Goal: Task Accomplishment & Management: Manage account settings

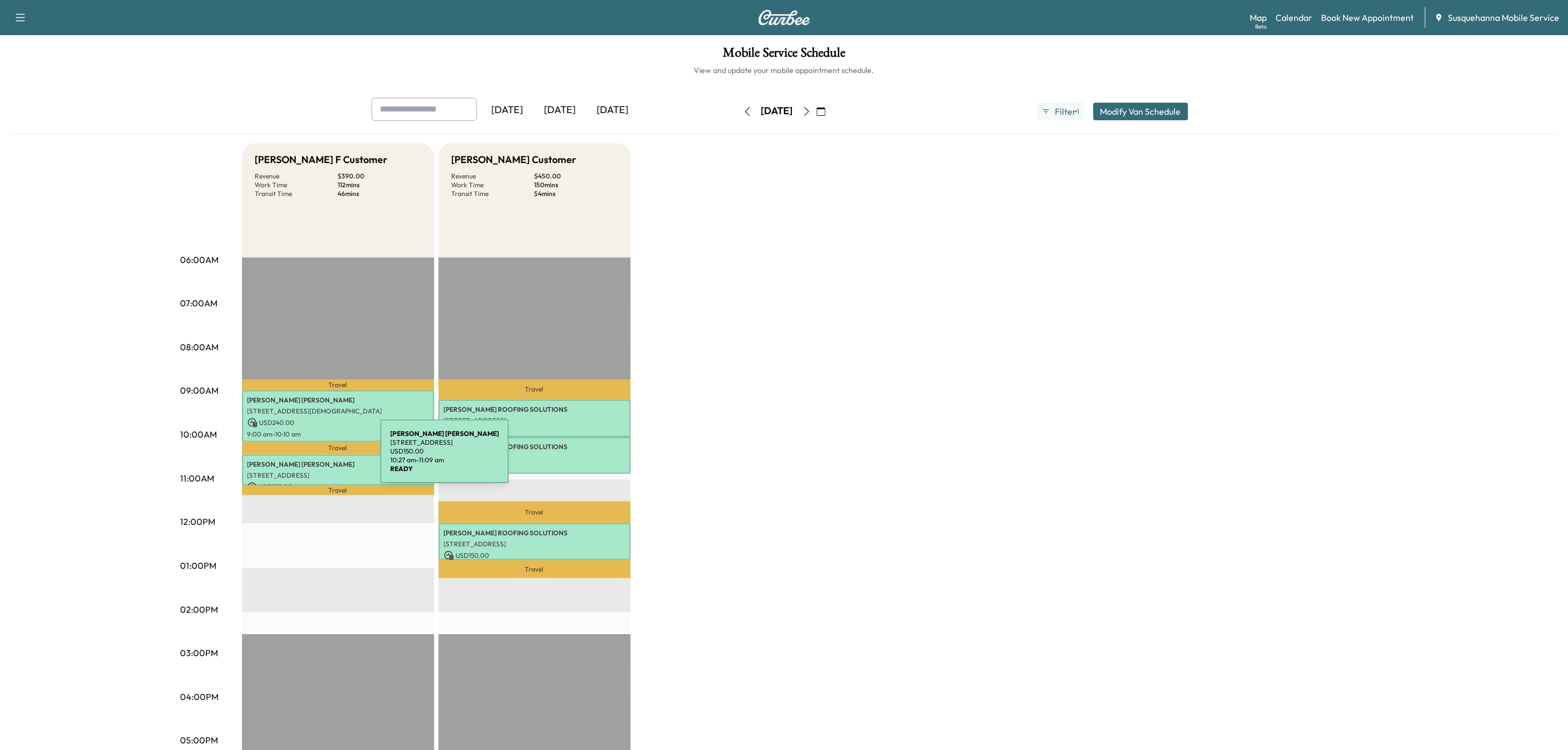
click at [296, 465] on p "[PERSON_NAME]" at bounding box center [338, 465] width 181 height 9
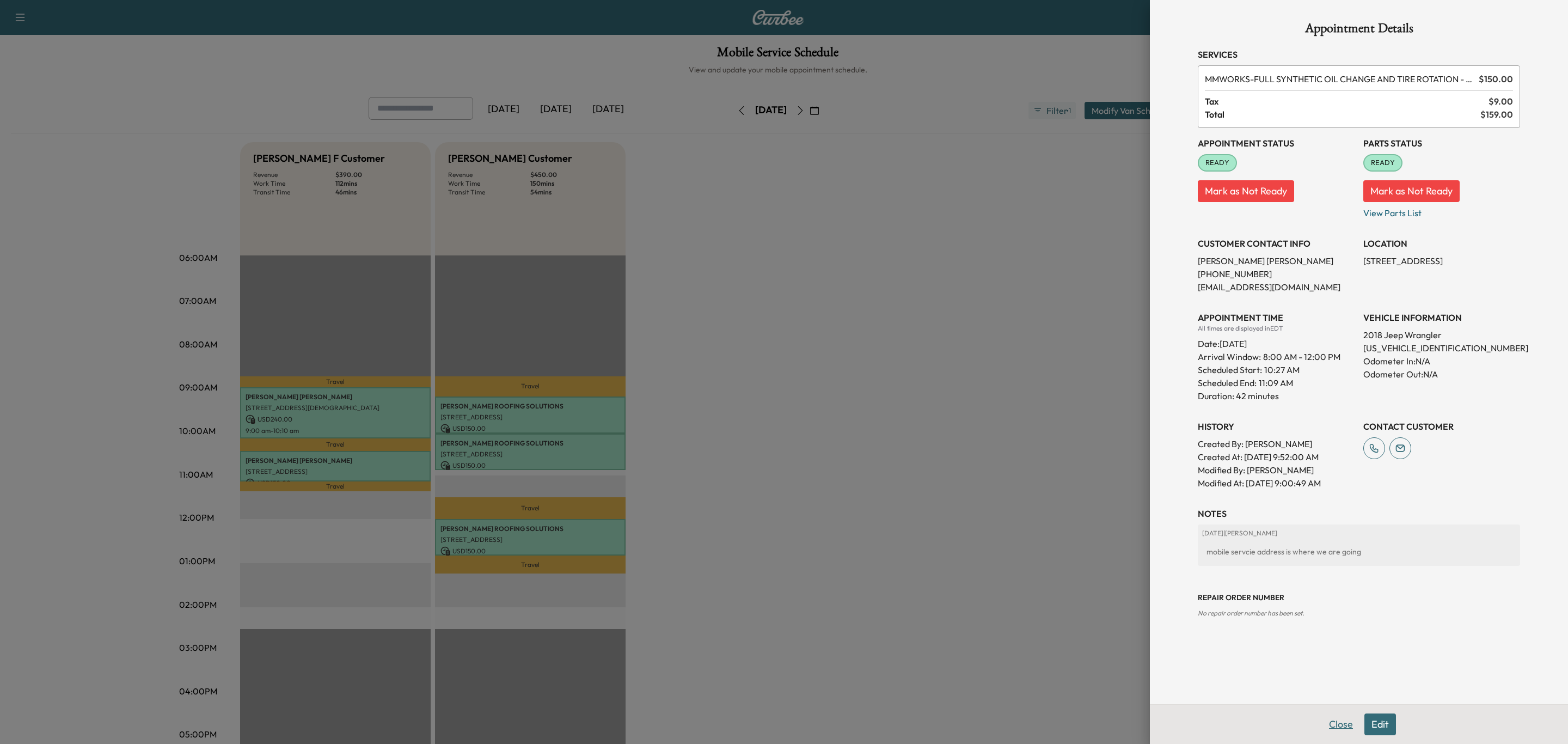
click at [1330, 728] on button "Close" at bounding box center [1341, 724] width 38 height 22
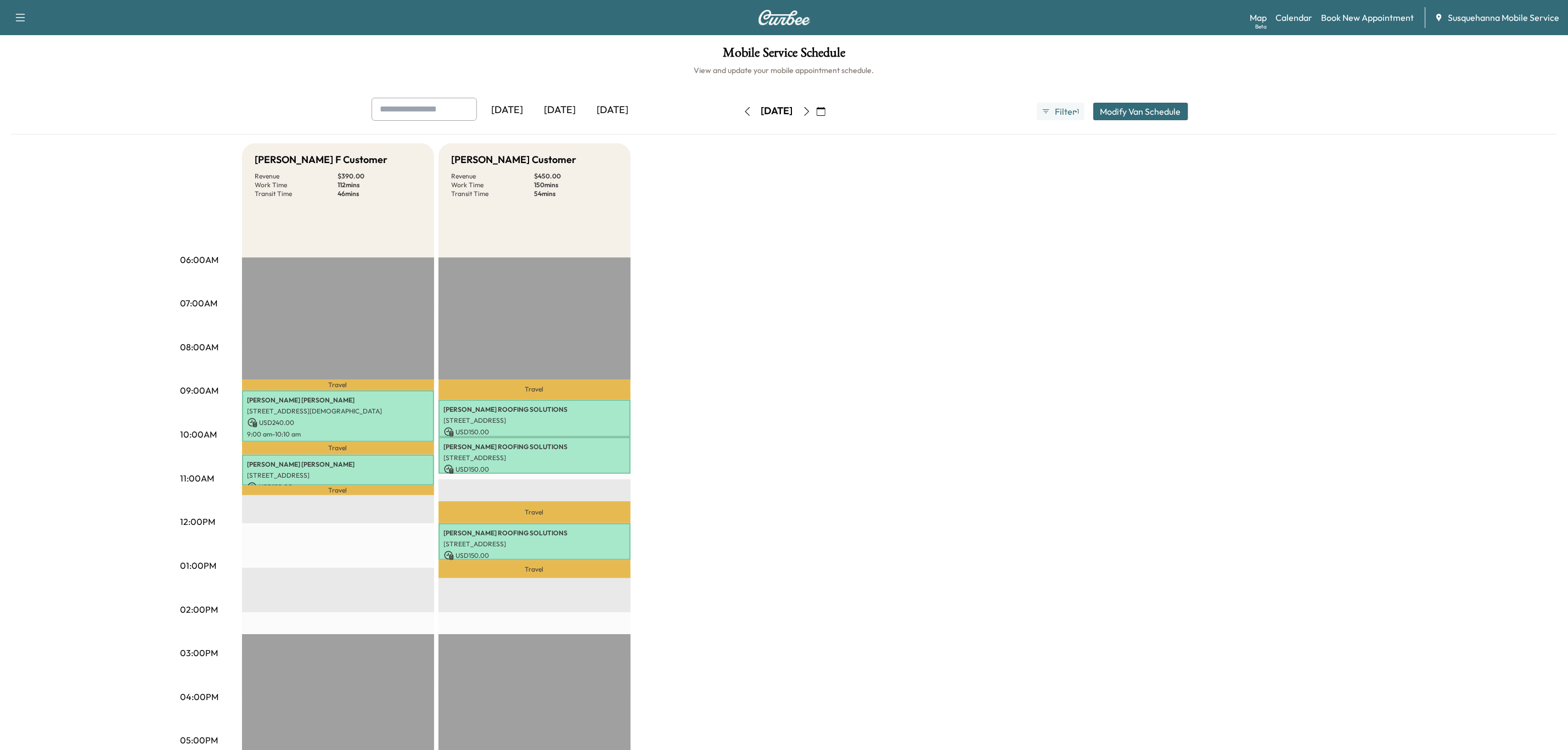
click at [811, 112] on icon "button" at bounding box center [807, 111] width 9 height 9
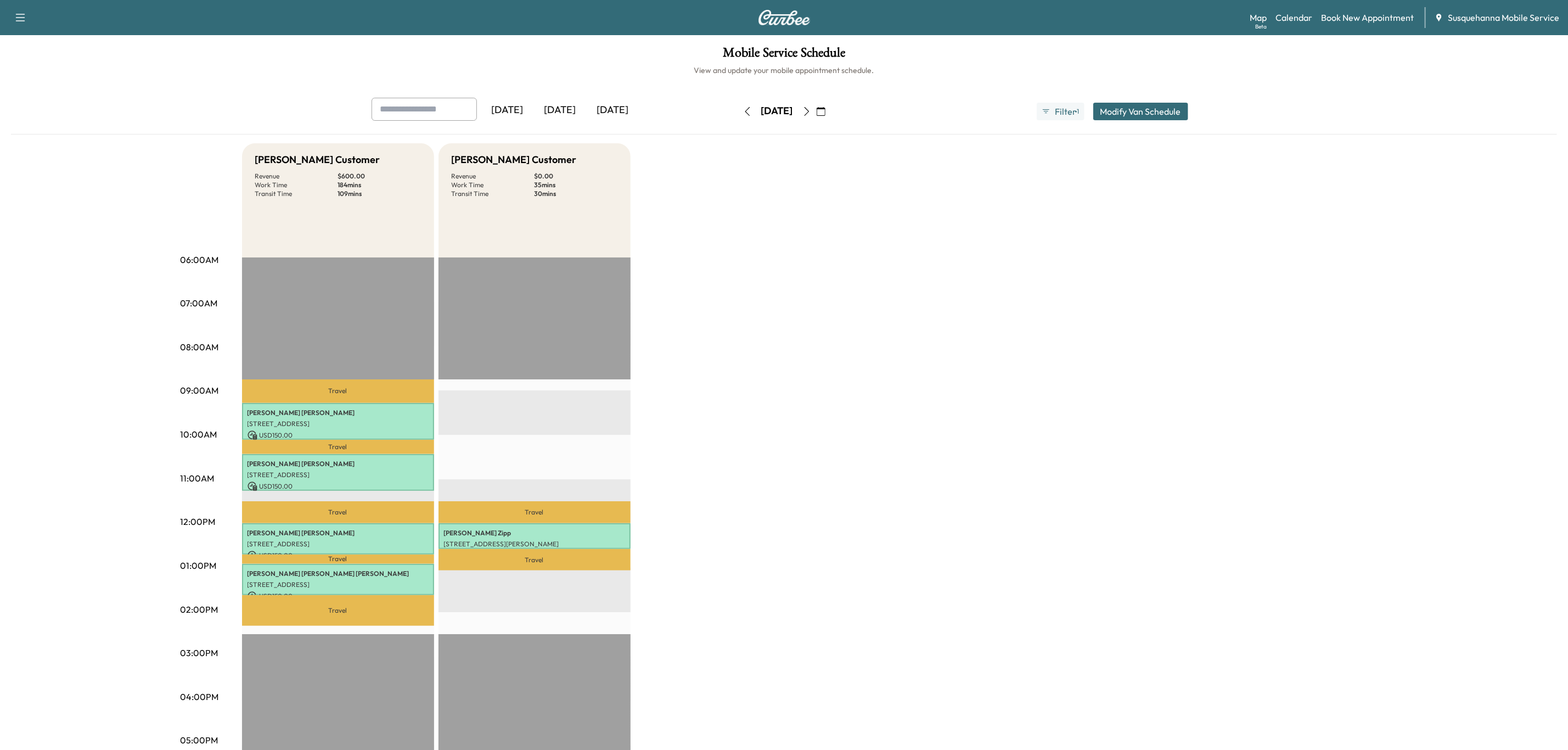
click at [811, 112] on icon "button" at bounding box center [807, 111] width 9 height 9
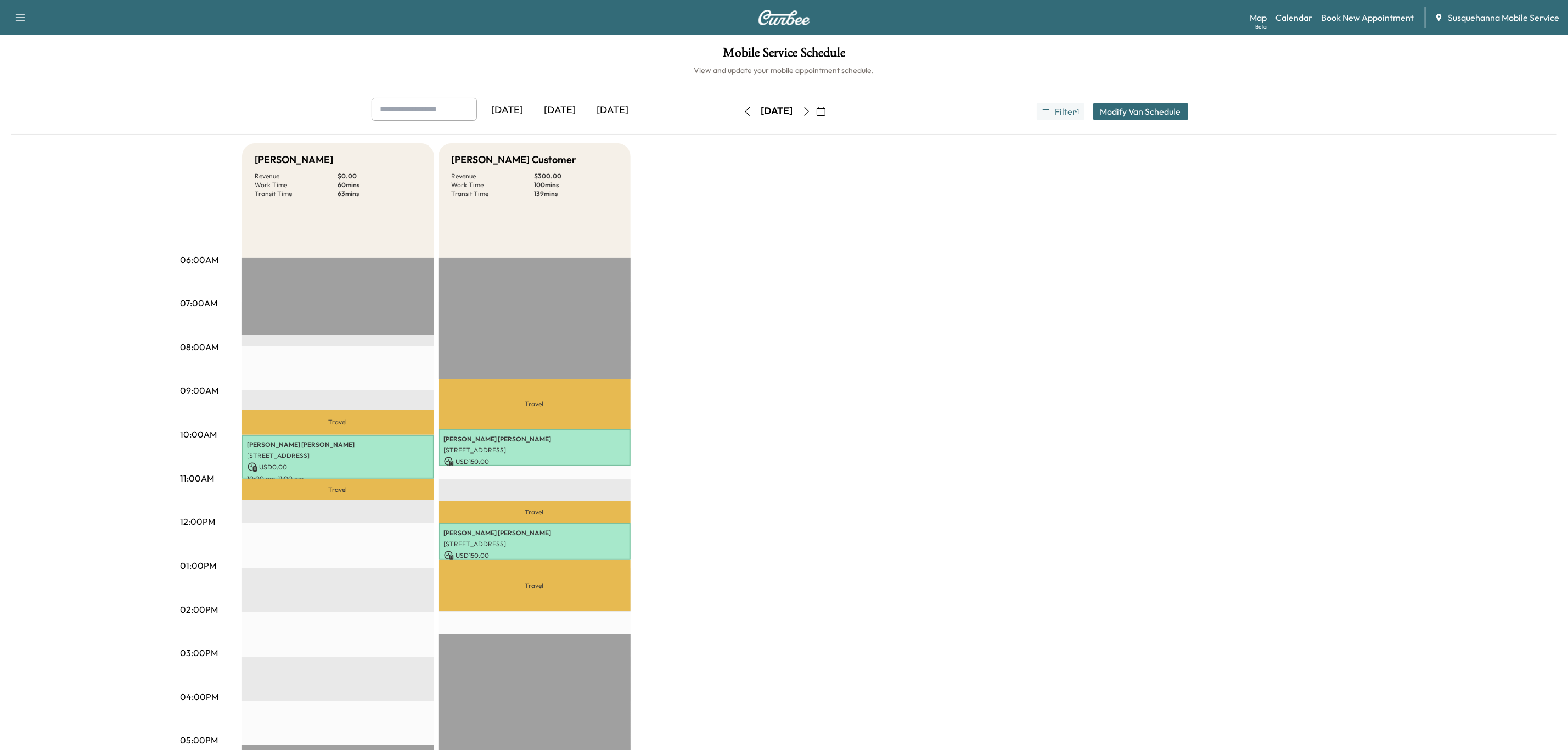
click at [811, 112] on icon "button" at bounding box center [807, 111] width 9 height 9
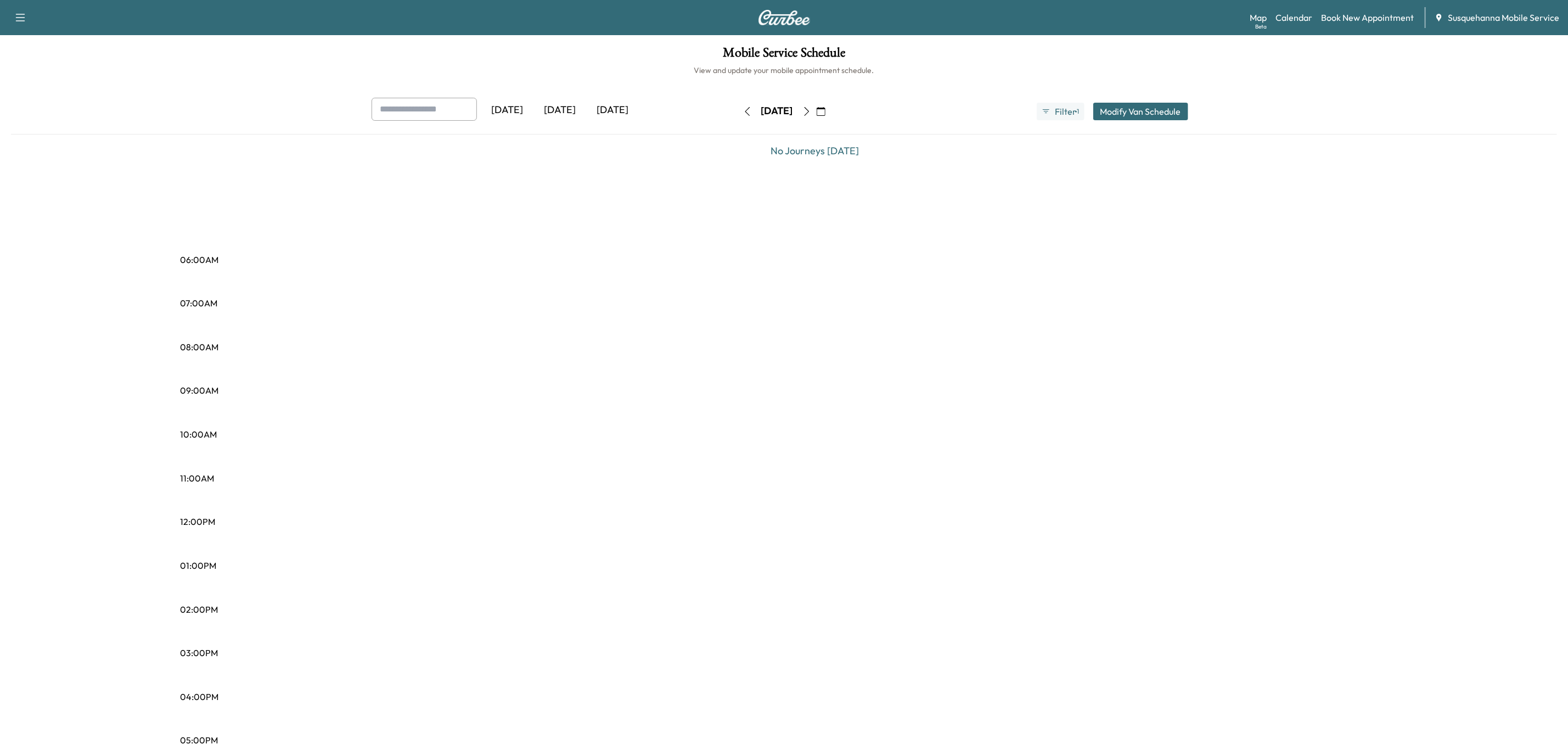
click at [811, 112] on icon "button" at bounding box center [807, 111] width 9 height 9
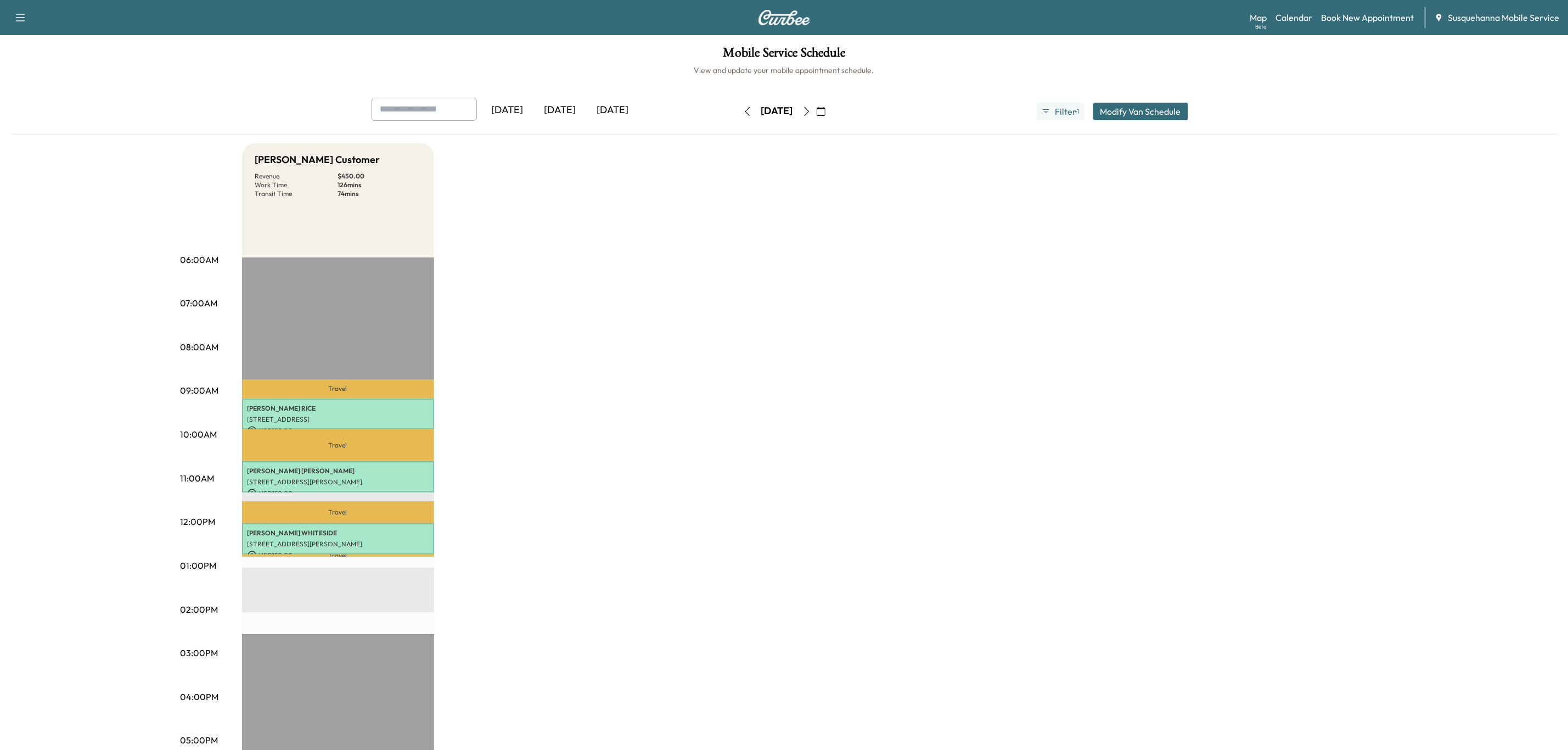
click at [811, 112] on icon "button" at bounding box center [807, 111] width 9 height 9
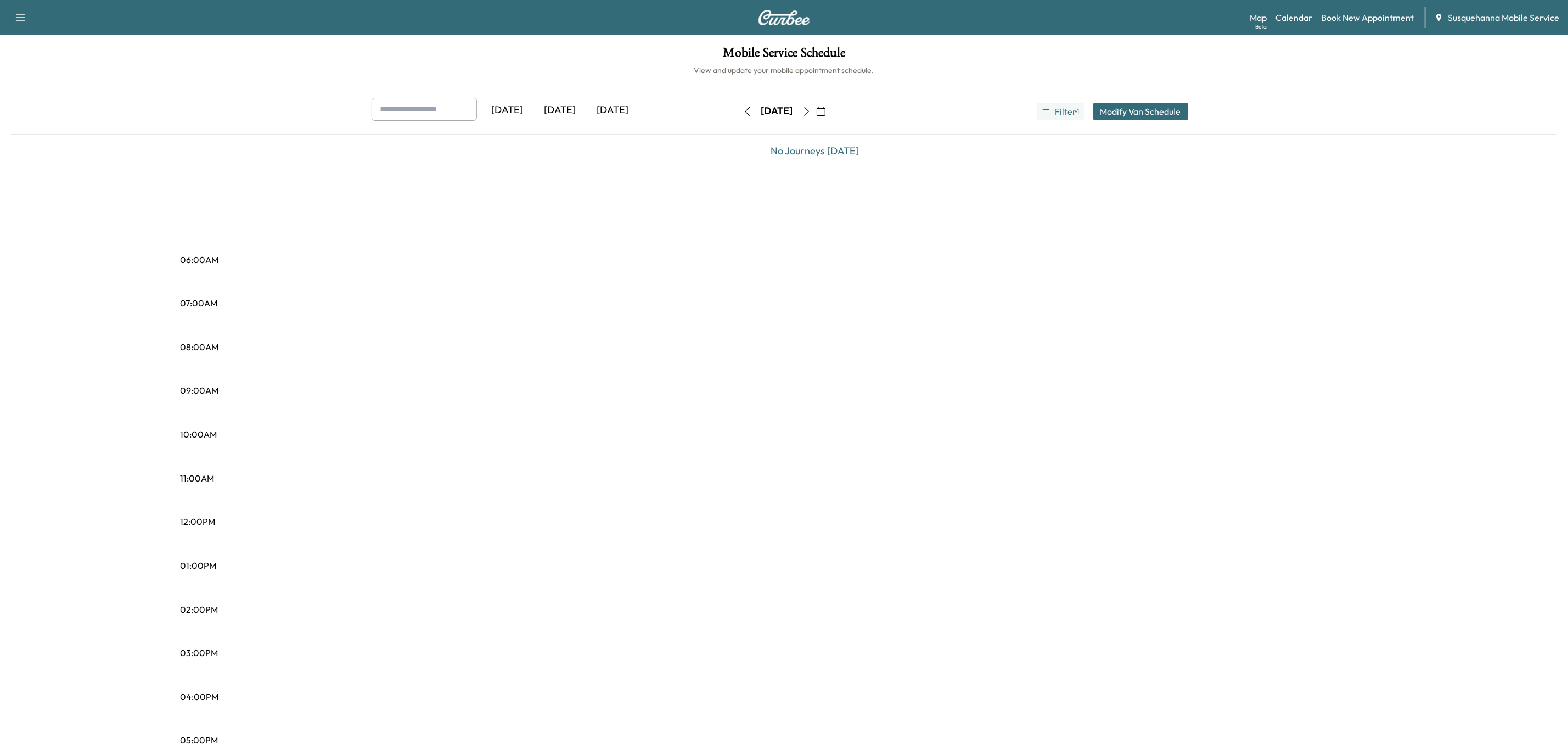
click at [811, 112] on icon "button" at bounding box center [807, 111] width 9 height 9
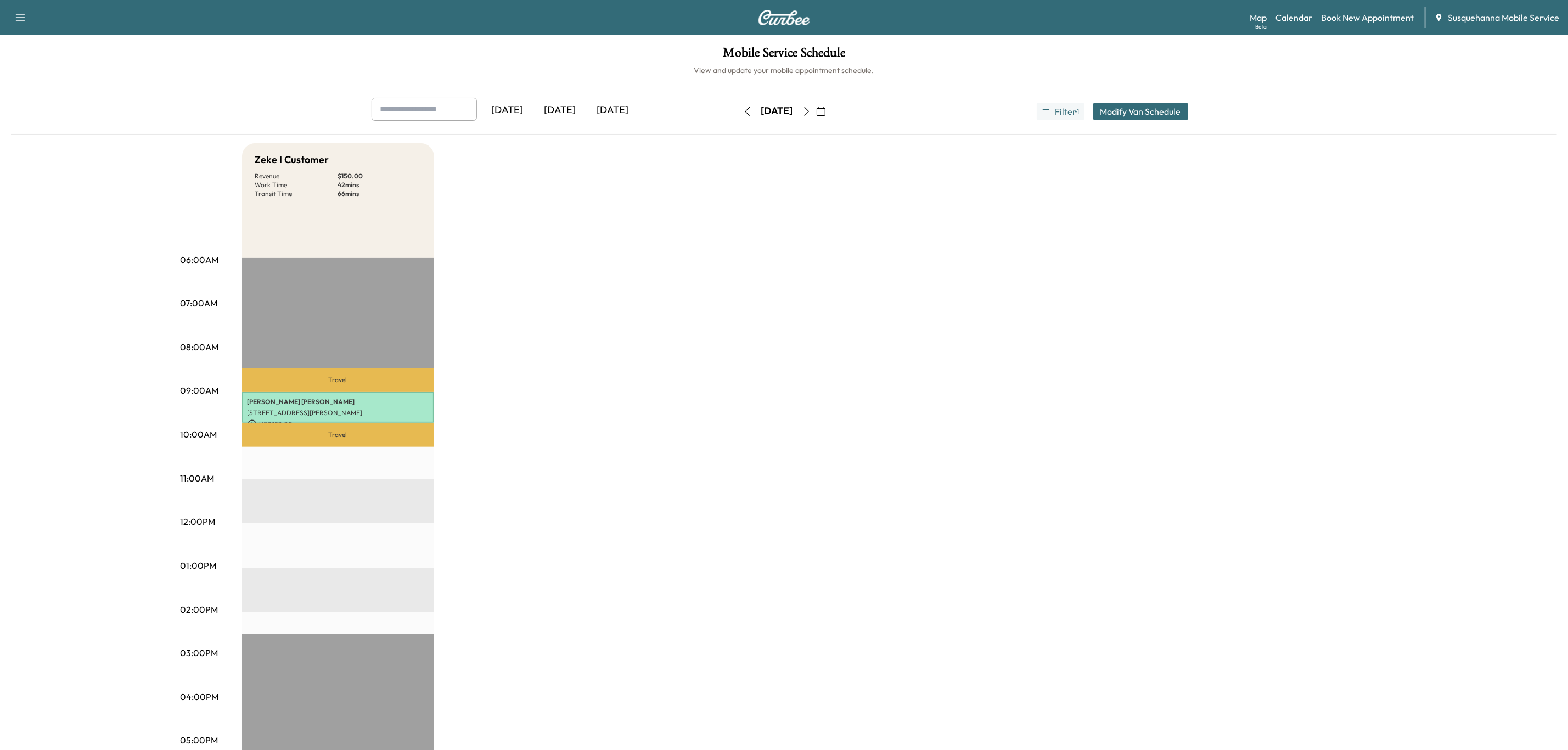
click at [816, 112] on button "button" at bounding box center [807, 111] width 19 height 18
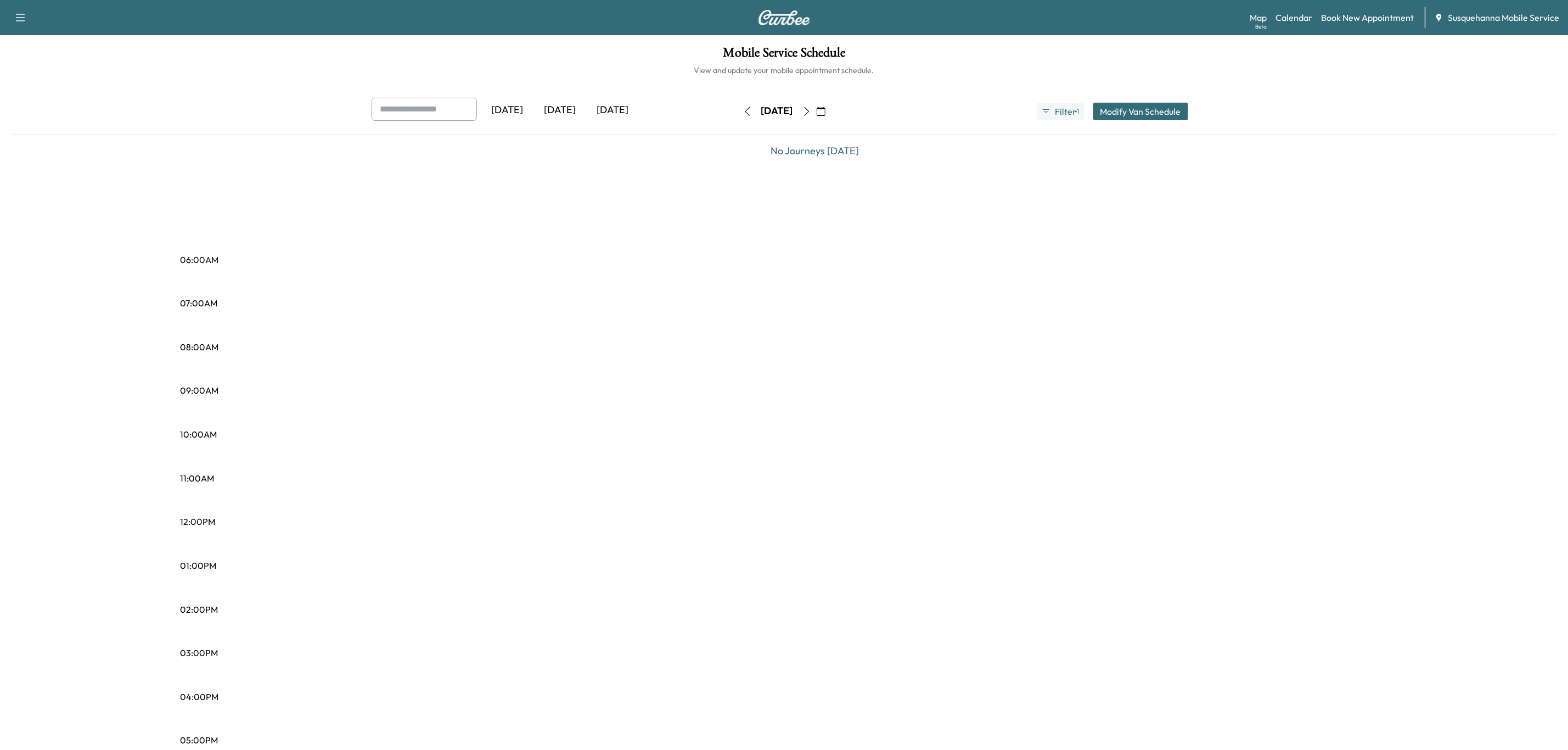
click at [811, 112] on icon "button" at bounding box center [807, 111] width 9 height 9
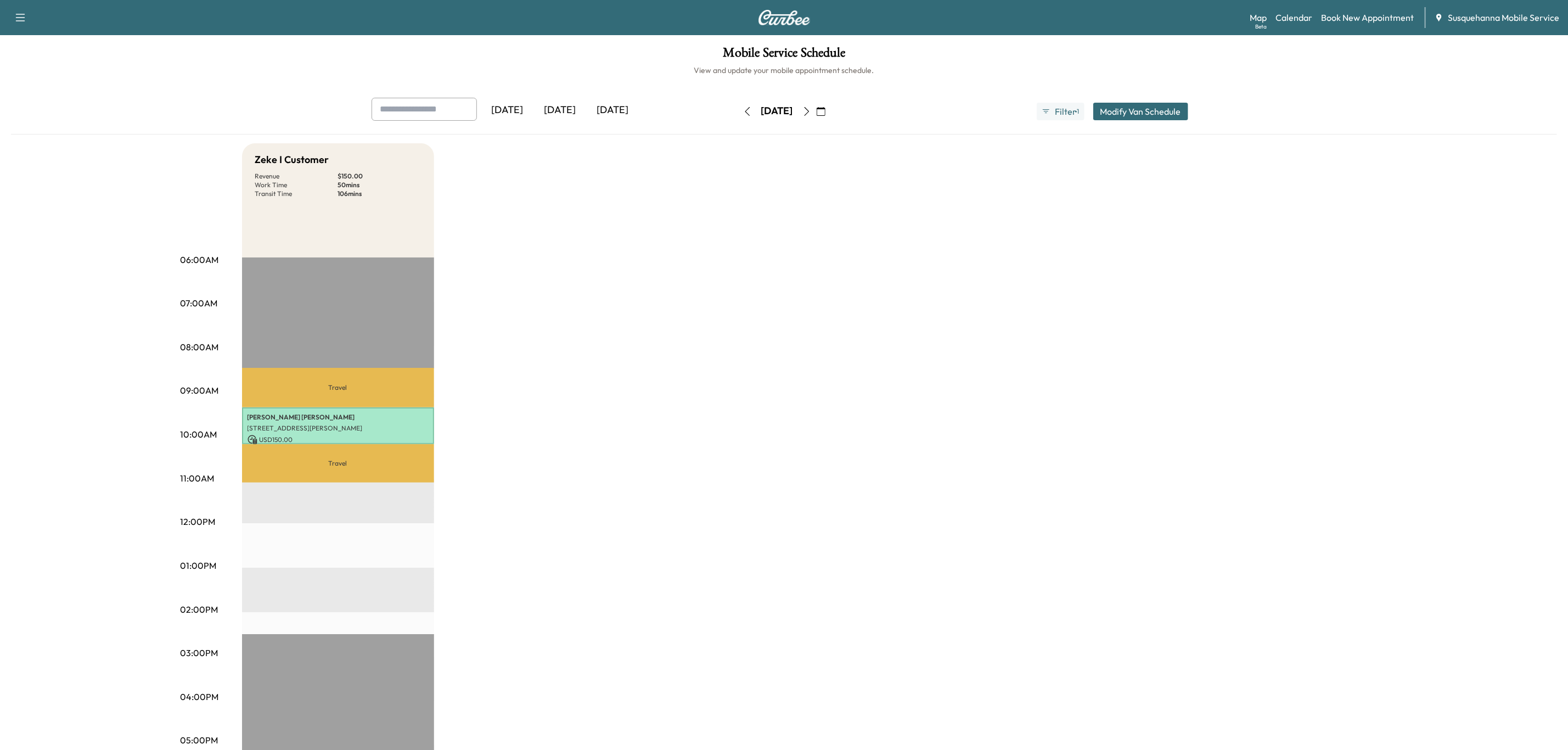
click at [811, 112] on icon "button" at bounding box center [807, 111] width 9 height 9
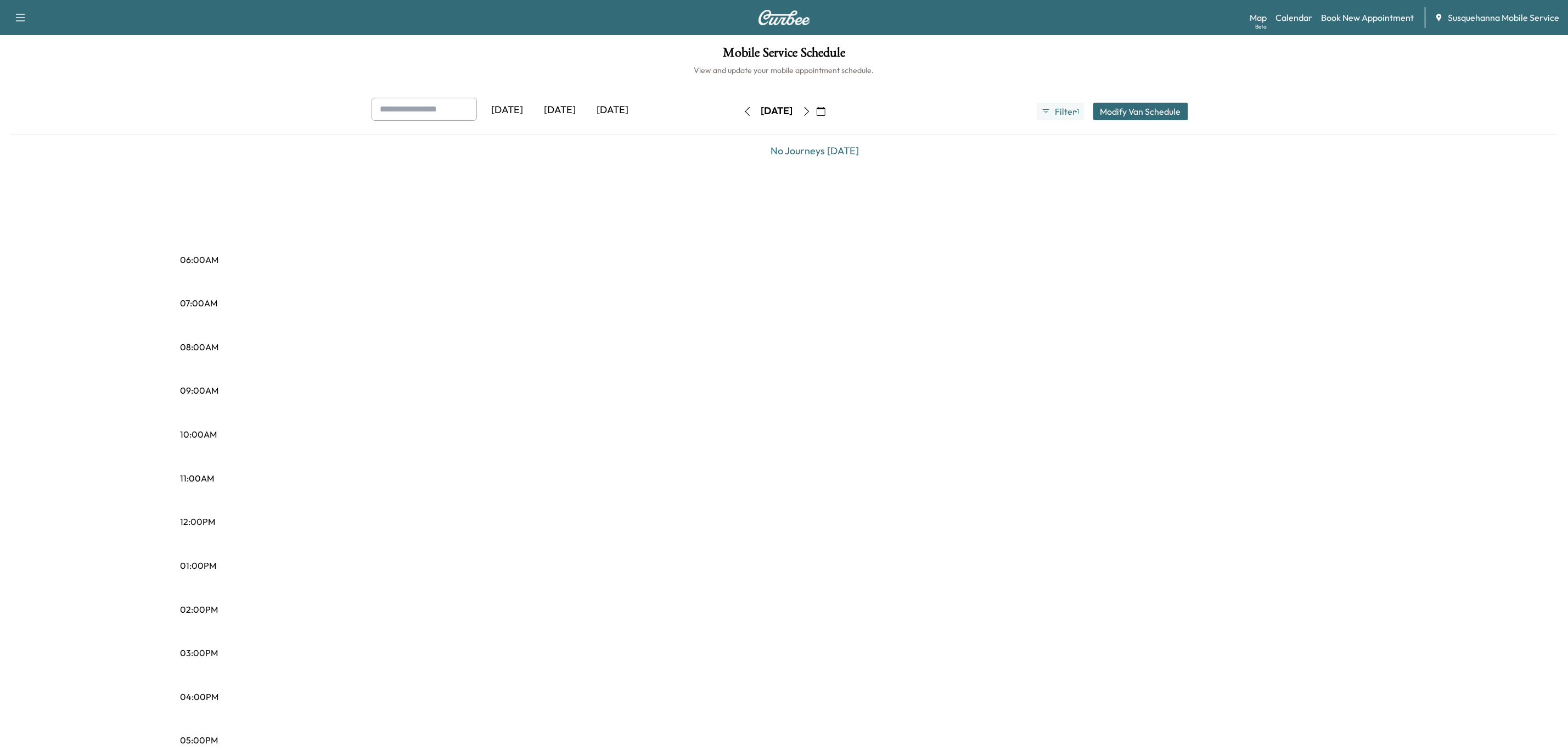
click at [811, 112] on icon "button" at bounding box center [807, 111] width 9 height 9
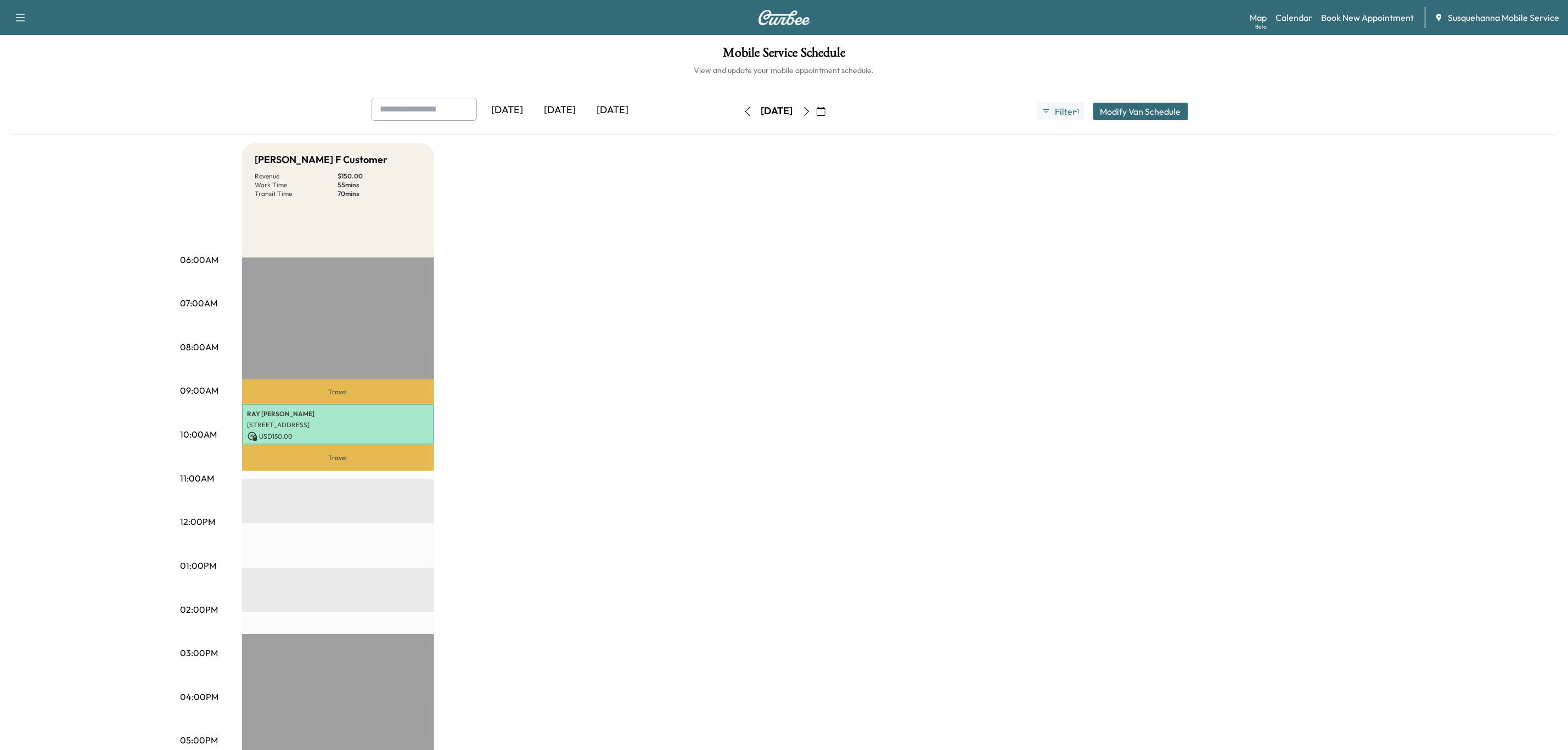
click at [811, 112] on icon "button" at bounding box center [807, 111] width 9 height 9
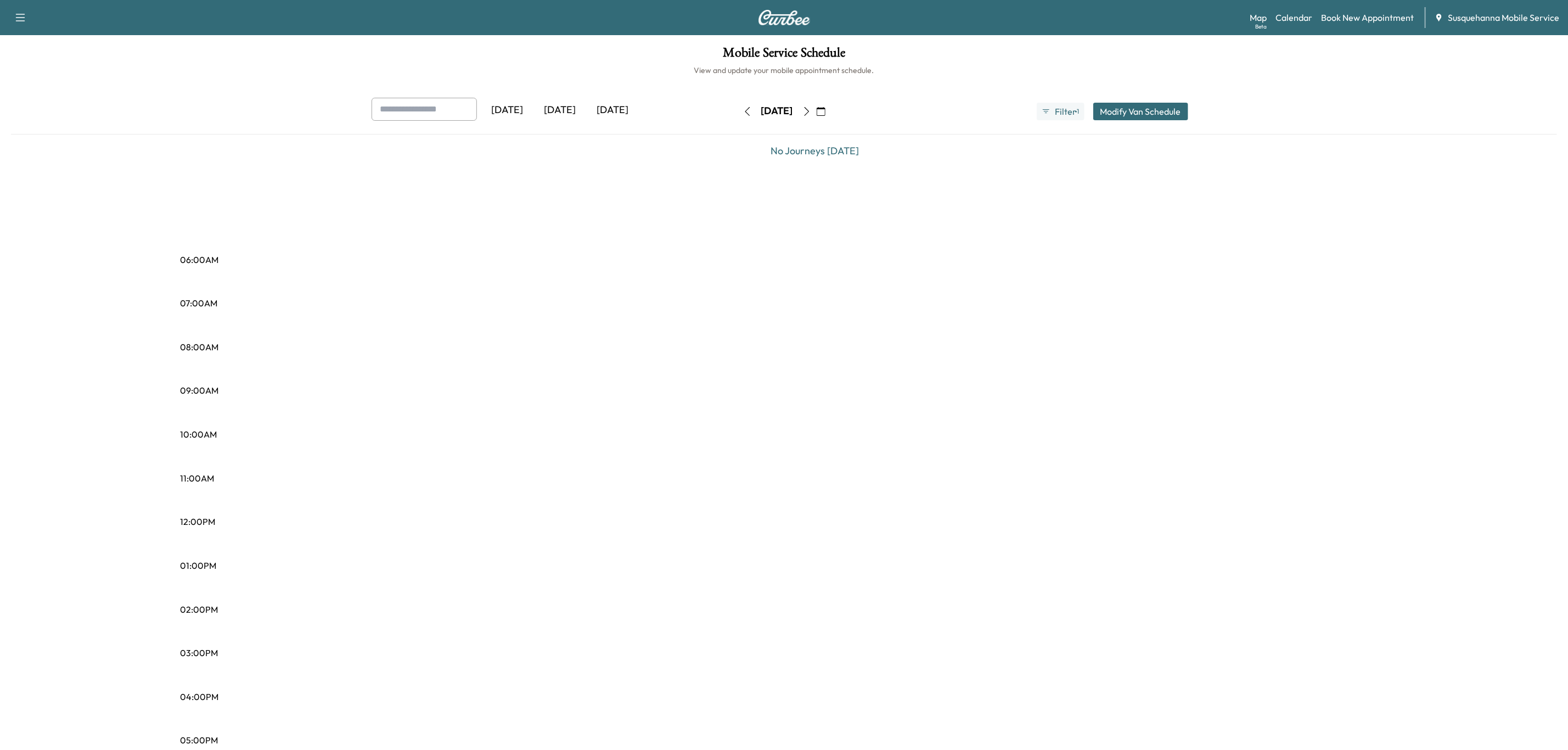
click at [811, 112] on icon "button" at bounding box center [807, 111] width 9 height 9
click at [816, 112] on button "button" at bounding box center [807, 111] width 19 height 18
click at [811, 112] on icon "button" at bounding box center [807, 111] width 9 height 9
click at [830, 112] on button "button" at bounding box center [821, 111] width 19 height 18
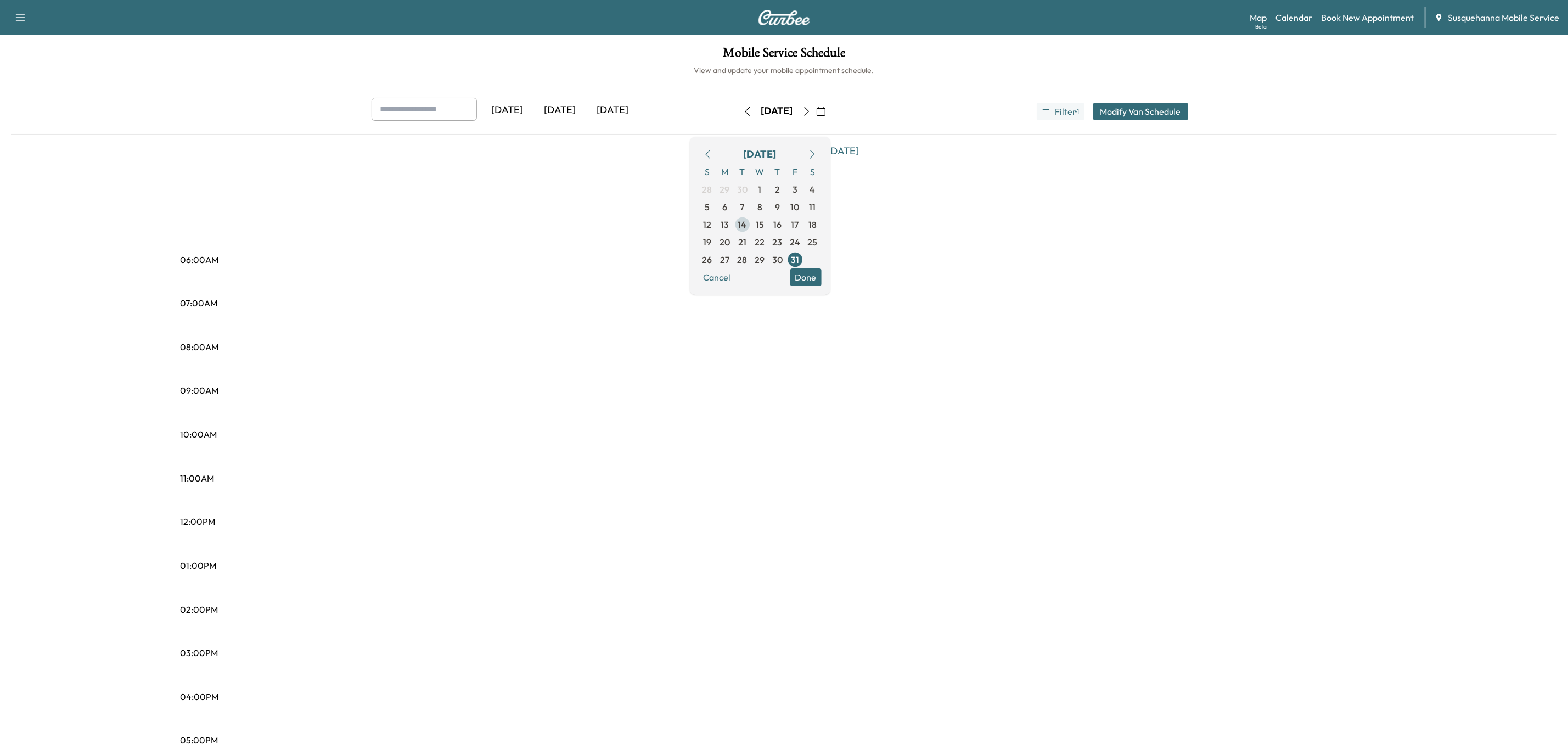
click at [747, 226] on span "14" at bounding box center [742, 224] width 9 height 13
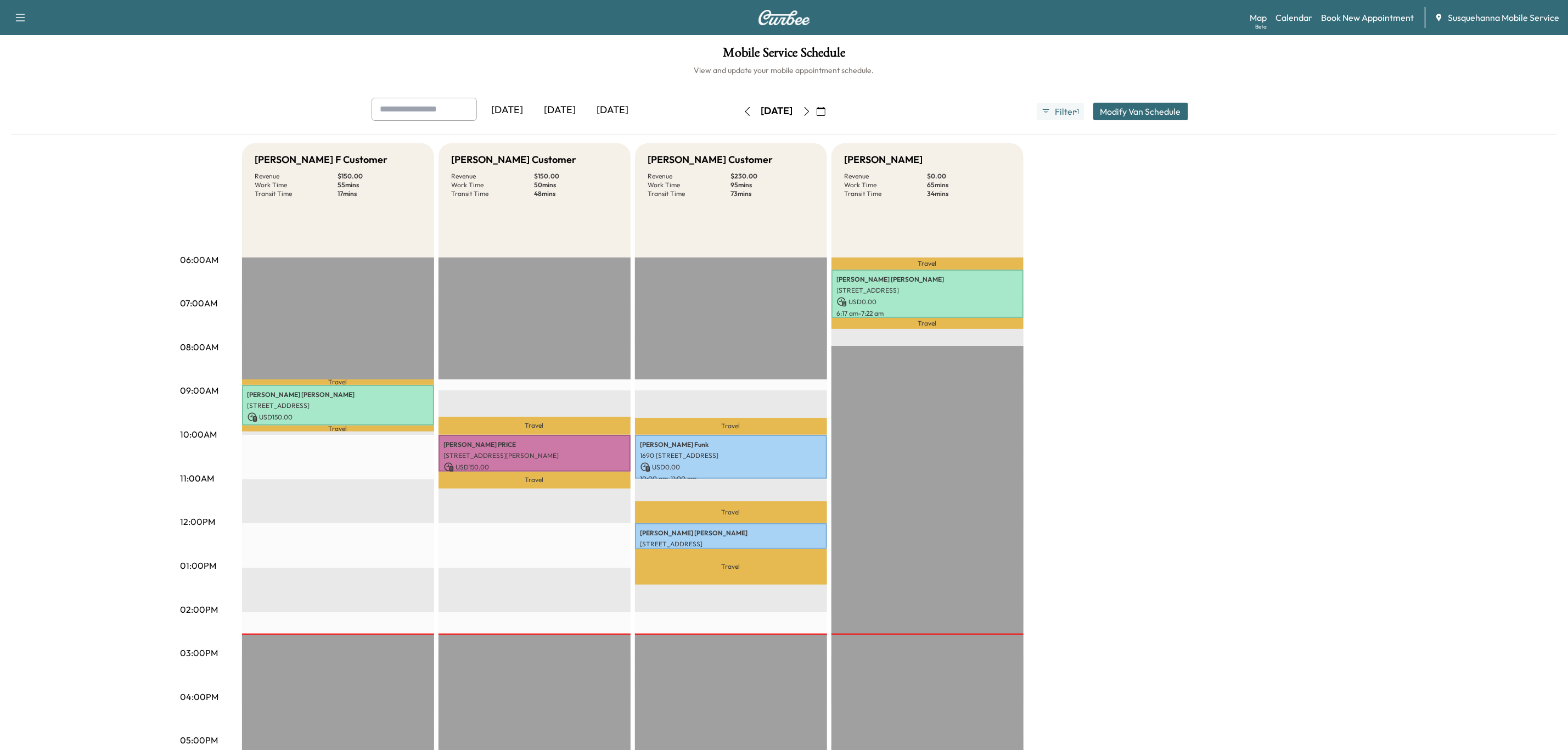
click at [809, 112] on icon "button" at bounding box center [806, 111] width 5 height 9
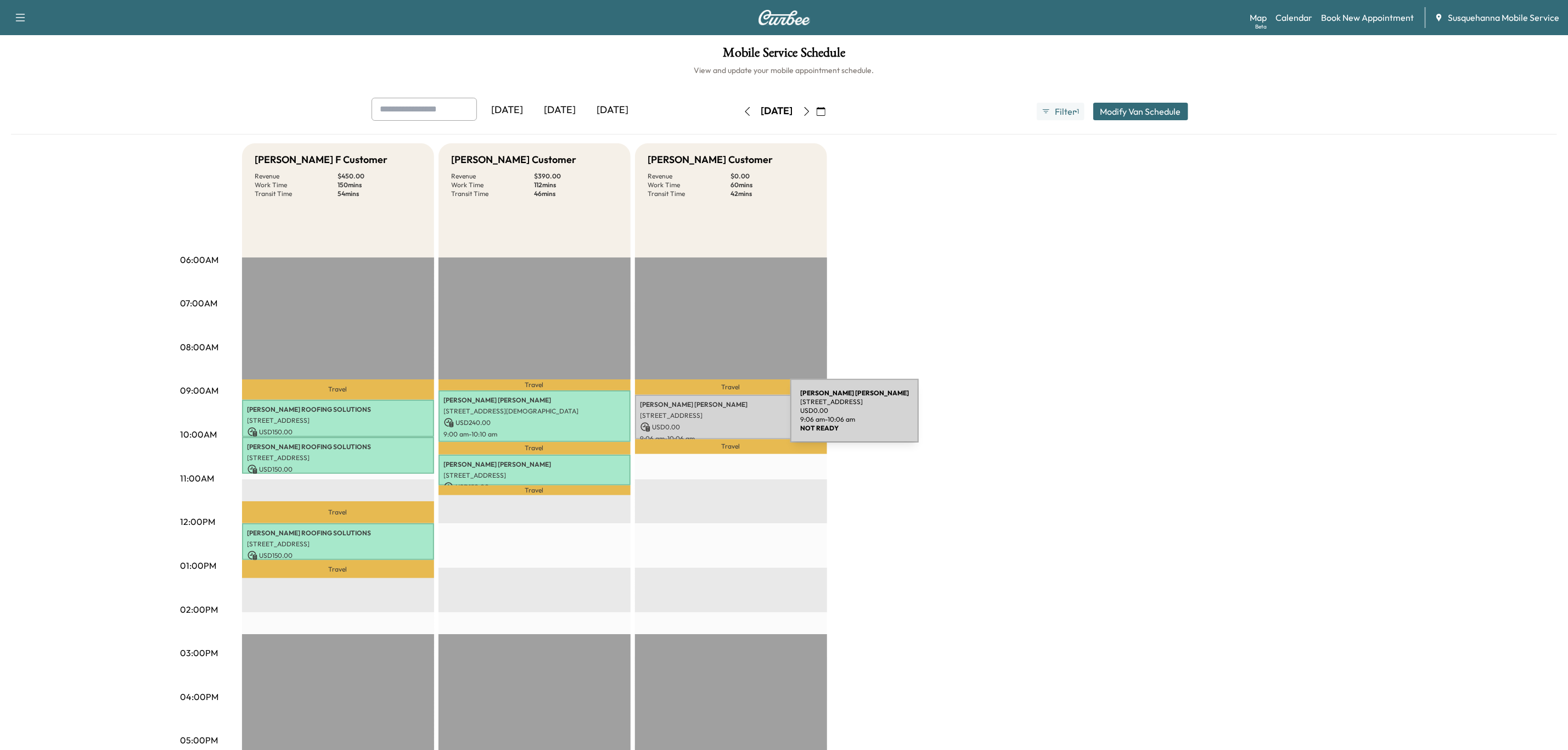
click at [708, 417] on p "[STREET_ADDRESS]" at bounding box center [731, 415] width 181 height 9
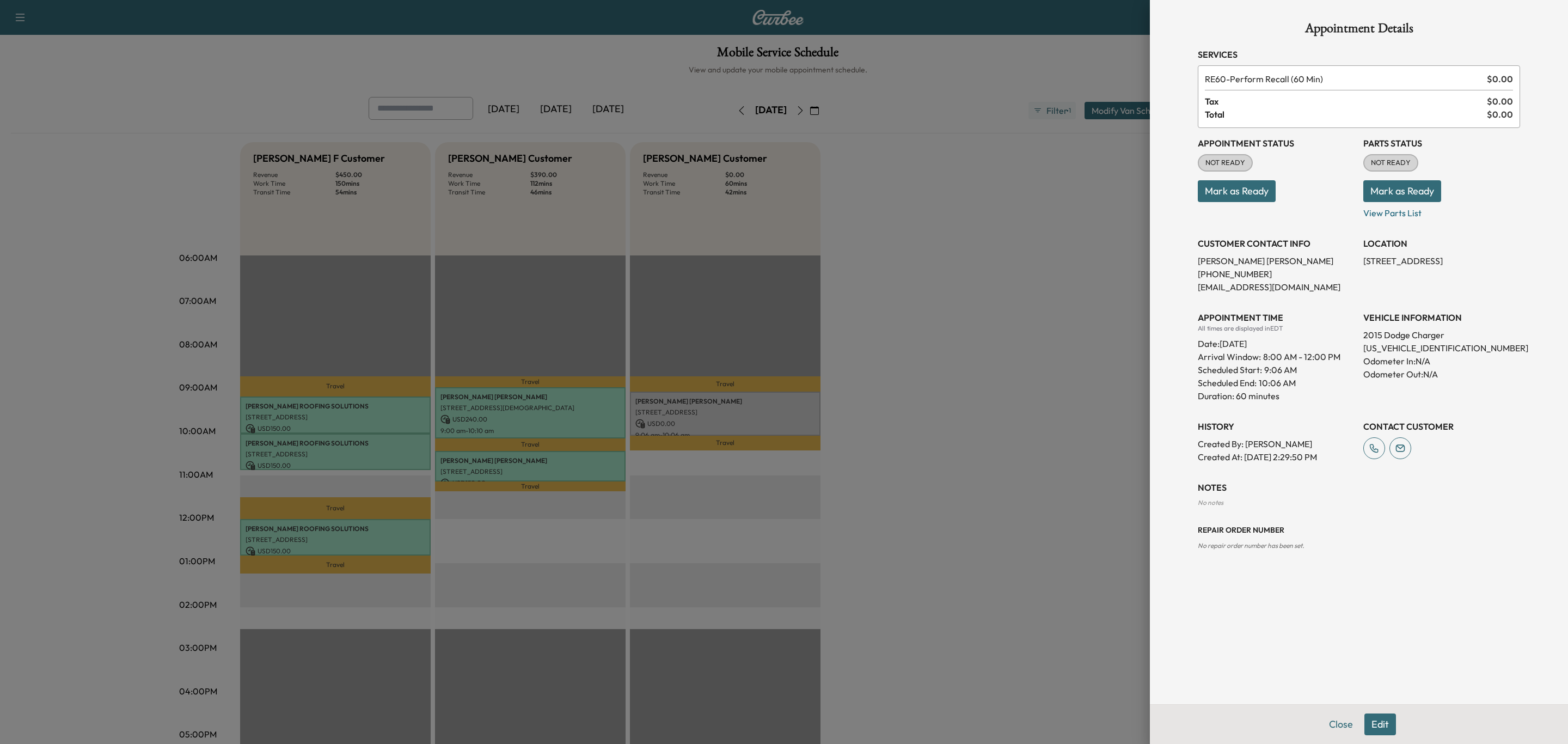
click at [1413, 350] on p "[US_VEHICLE_IDENTIFICATION_NUMBER]" at bounding box center [1441, 348] width 157 height 13
copy p "[US_VEHICLE_IDENTIFICATION_NUMBER]"
click at [1397, 357] on p "Odometer In: N/A" at bounding box center [1441, 361] width 157 height 13
click at [1397, 355] on p "Odometer In: N/A" at bounding box center [1441, 361] width 157 height 13
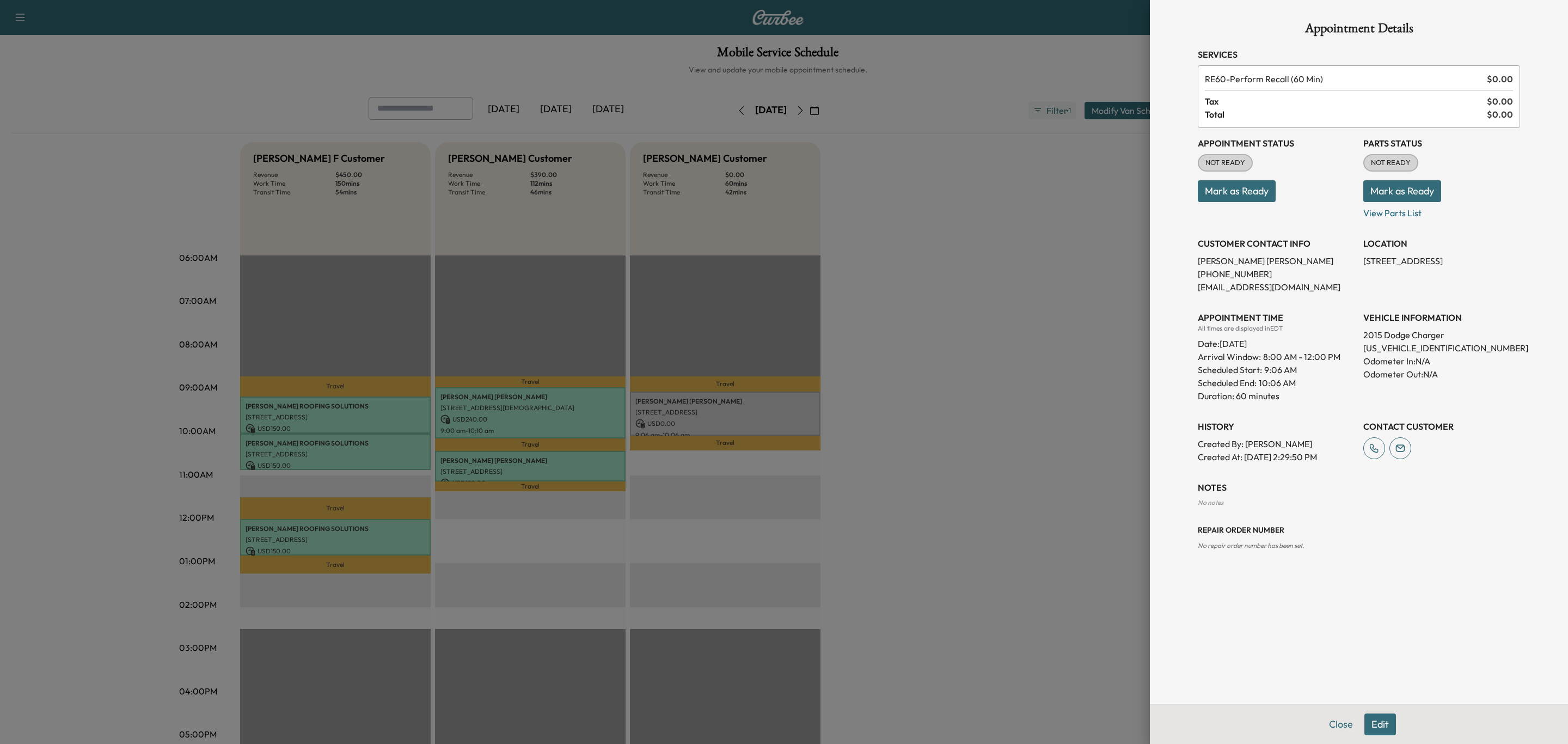
drag, startPoint x: 1397, startPoint y: 352, endPoint x: 1530, endPoint y: 357, distance: 133.1
click at [1531, 358] on div "Appointment Details Services RE60 - Perform Recall (60 Min) $ 0.00 Tax $ 0.00 T…" at bounding box center [1359, 352] width 348 height 704
click at [1432, 345] on p "[US_VEHICLE_IDENTIFICATION_NUMBER]" at bounding box center [1441, 348] width 157 height 13
copy p "[US_VEHICLE_IDENTIFICATION_NUMBER]"
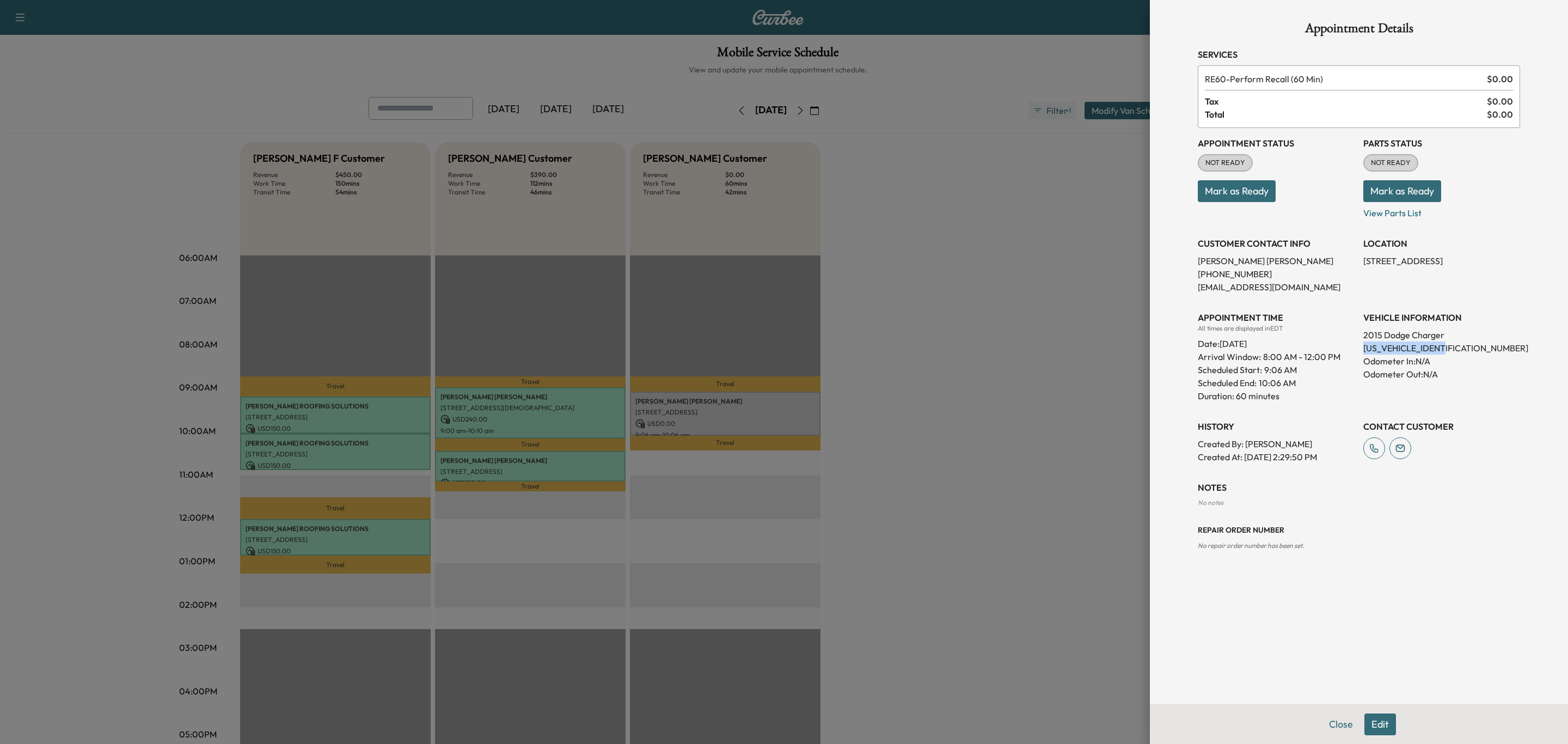
click at [1234, 289] on p "[EMAIL_ADDRESS][DOMAIN_NAME]" at bounding box center [1276, 287] width 157 height 13
drag, startPoint x: 1234, startPoint y: 289, endPoint x: 1320, endPoint y: 264, distance: 89.6
click at [1320, 263] on p "[PERSON_NAME]" at bounding box center [1276, 260] width 157 height 13
click at [1261, 287] on p "[EMAIL_ADDRESS][DOMAIN_NAME]" at bounding box center [1276, 287] width 157 height 13
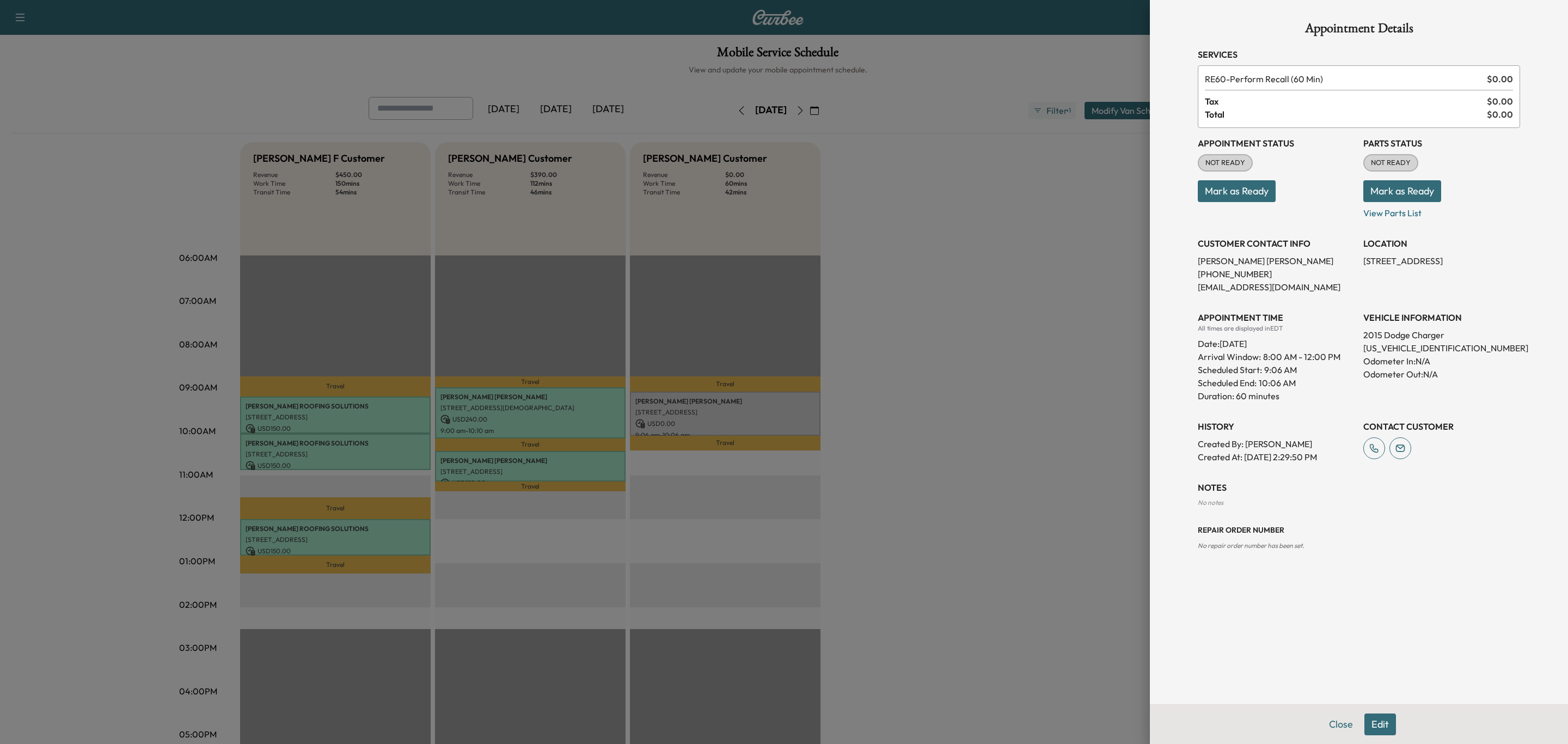
click at [1261, 287] on p "[EMAIL_ADDRESS][DOMAIN_NAME]" at bounding box center [1276, 287] width 157 height 13
copy p "[EMAIL_ADDRESS][DOMAIN_NAME]"
click at [1416, 348] on p "[US_VEHICLE_IDENTIFICATION_NUMBER]" at bounding box center [1441, 348] width 157 height 13
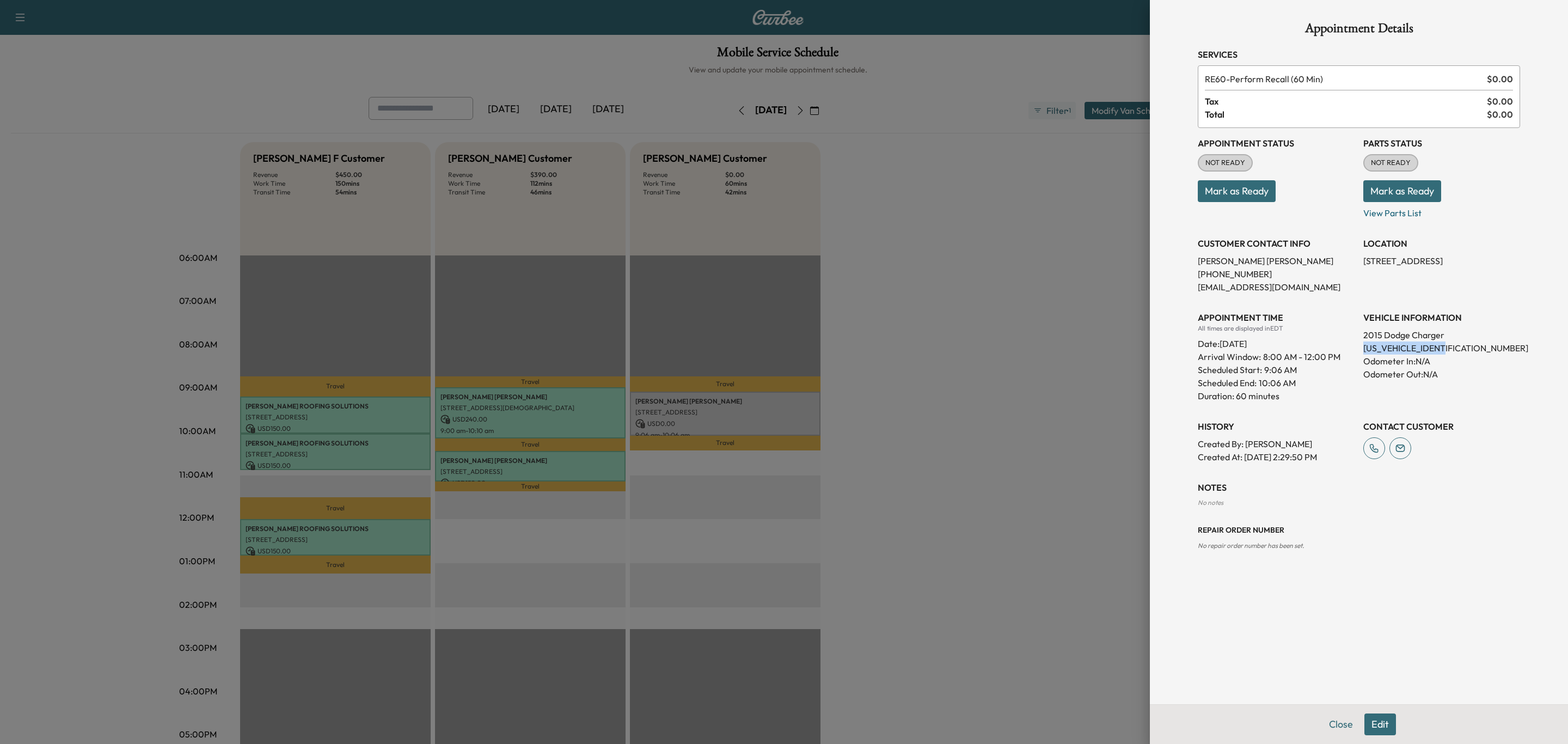
copy p "[US_VEHICLE_IDENTIFICATION_NUMBER]"
click at [1388, 722] on button "Edit" at bounding box center [1380, 724] width 32 height 22
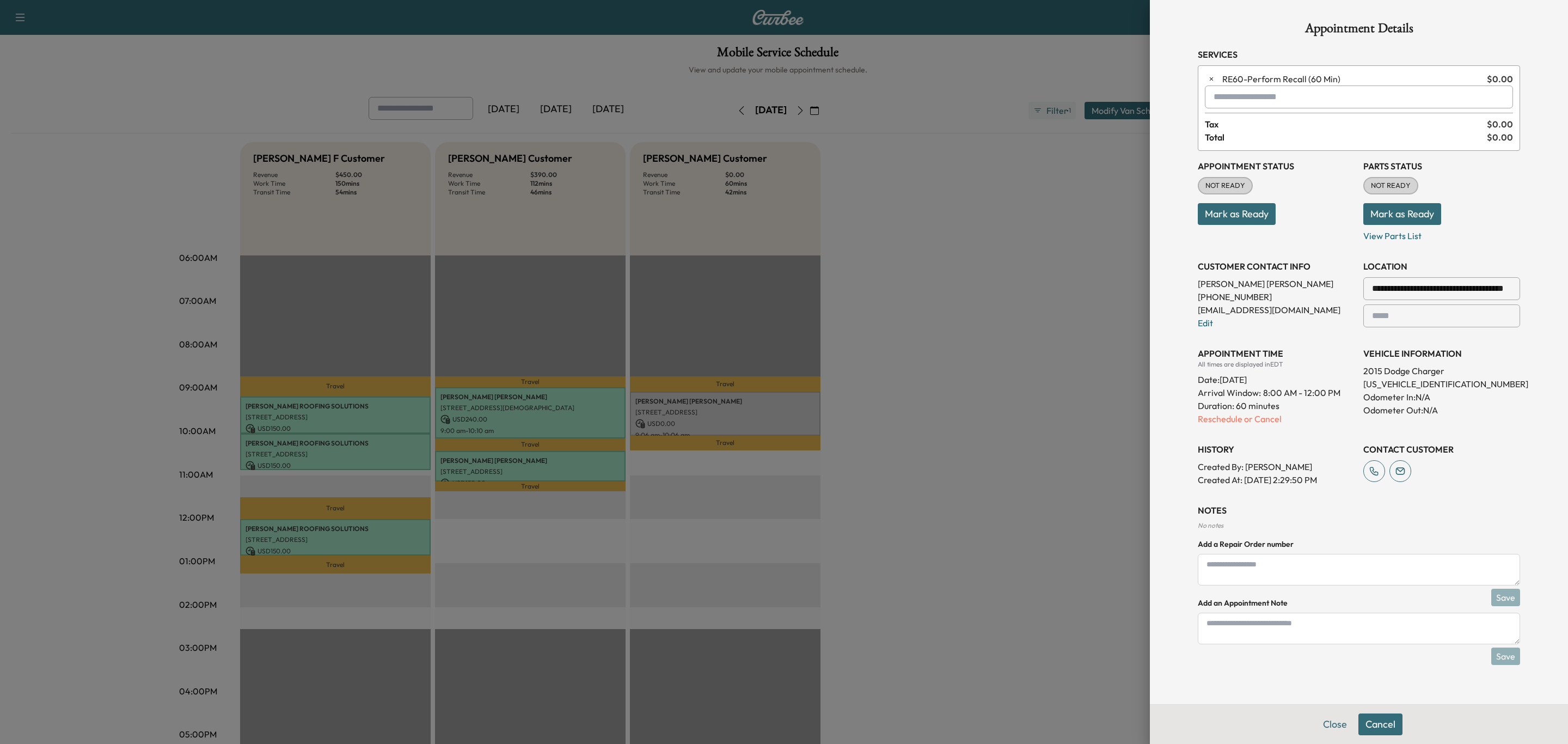
click at [1226, 106] on input "text" at bounding box center [1359, 97] width 308 height 23
click at [1264, 129] on p "TCT - Tech: [PERSON_NAME]" at bounding box center [1329, 126] width 237 height 15
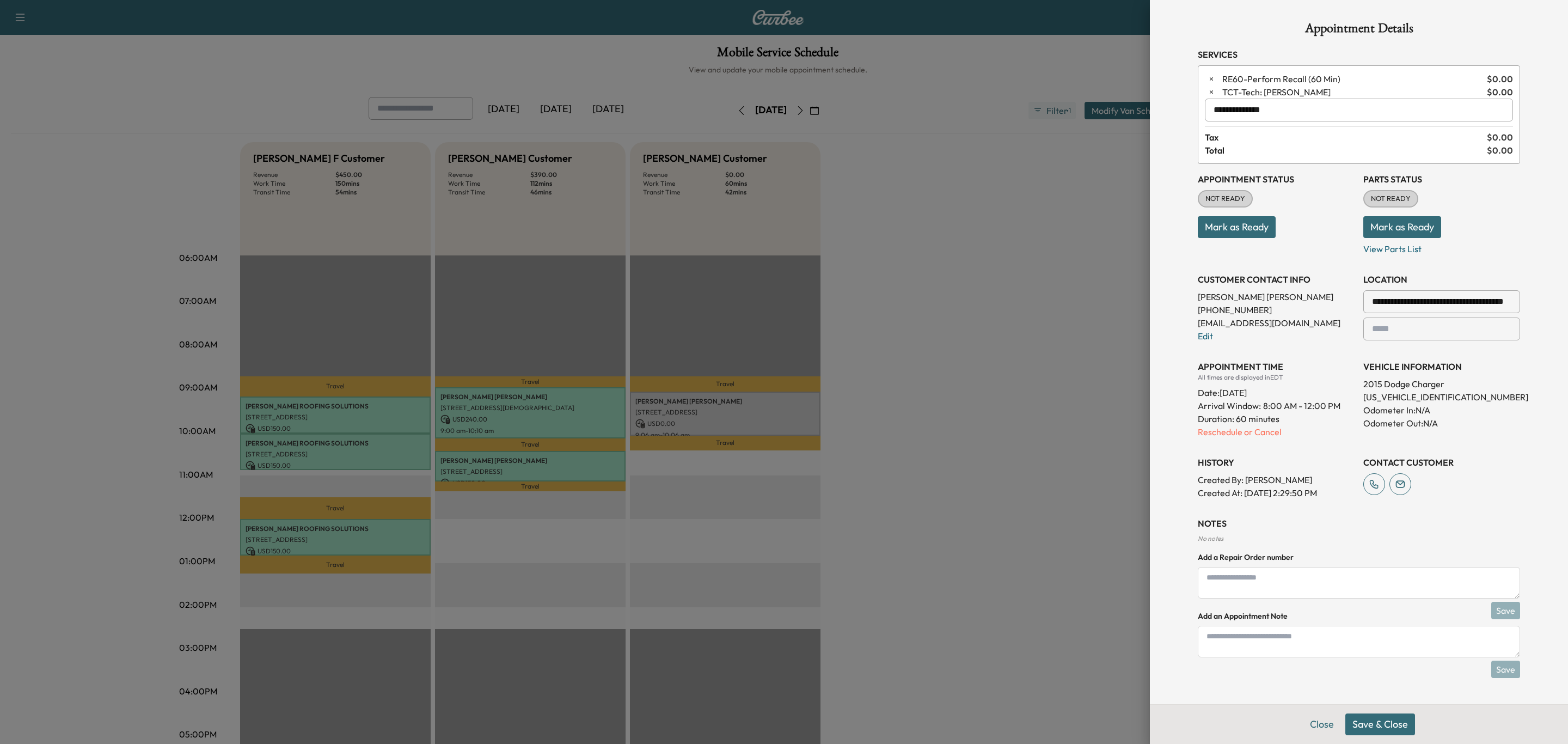
type input "**********"
click at [1388, 225] on button "Mark as Ready" at bounding box center [1402, 227] width 78 height 22
click at [1271, 235] on button "Mark as Ready" at bounding box center [1237, 227] width 78 height 22
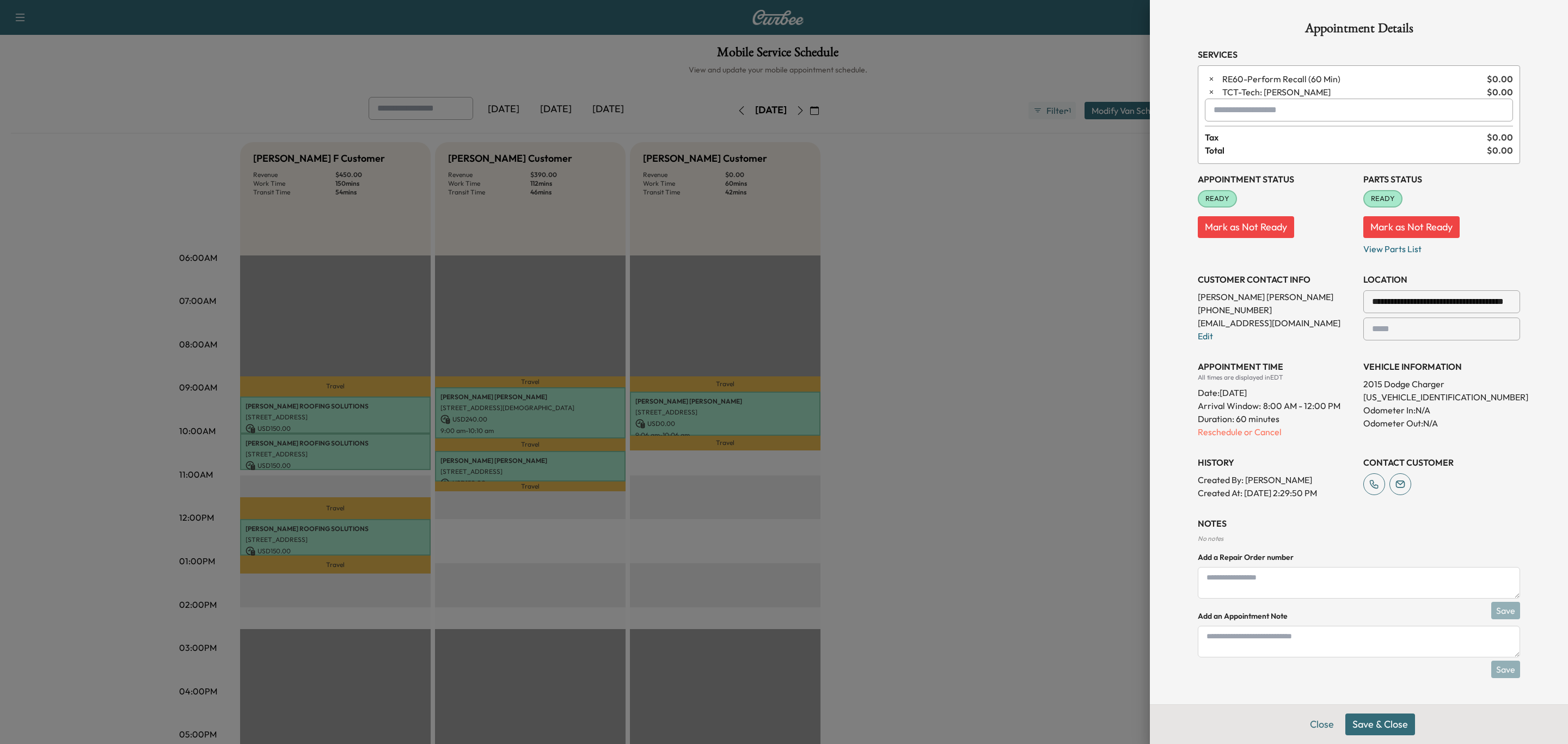
click at [1387, 736] on div "Close Save & Close" at bounding box center [1359, 724] width 418 height 40
click at [1395, 732] on button "Save & Close" at bounding box center [1380, 724] width 70 height 22
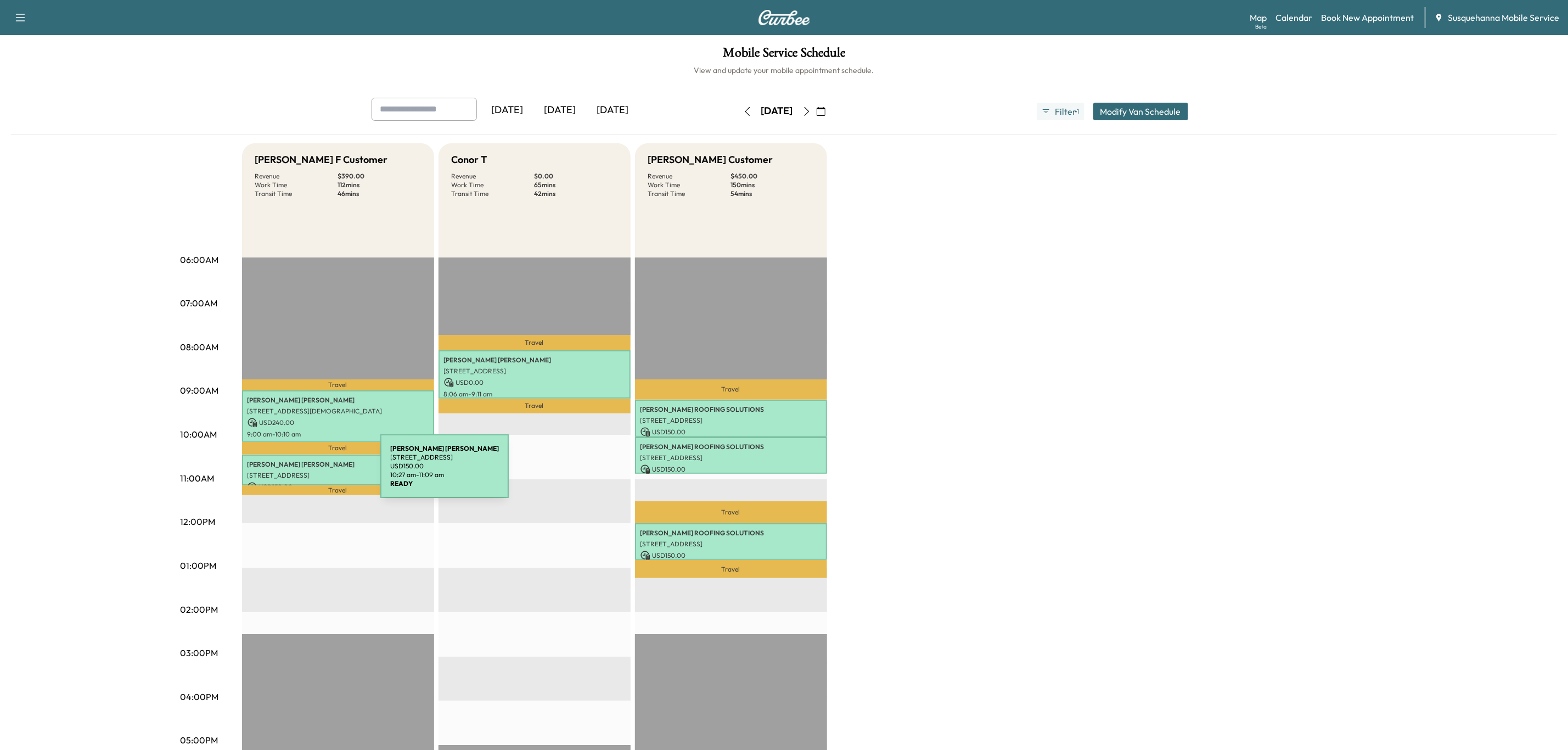
click at [298, 473] on p "[STREET_ADDRESS]" at bounding box center [338, 475] width 181 height 9
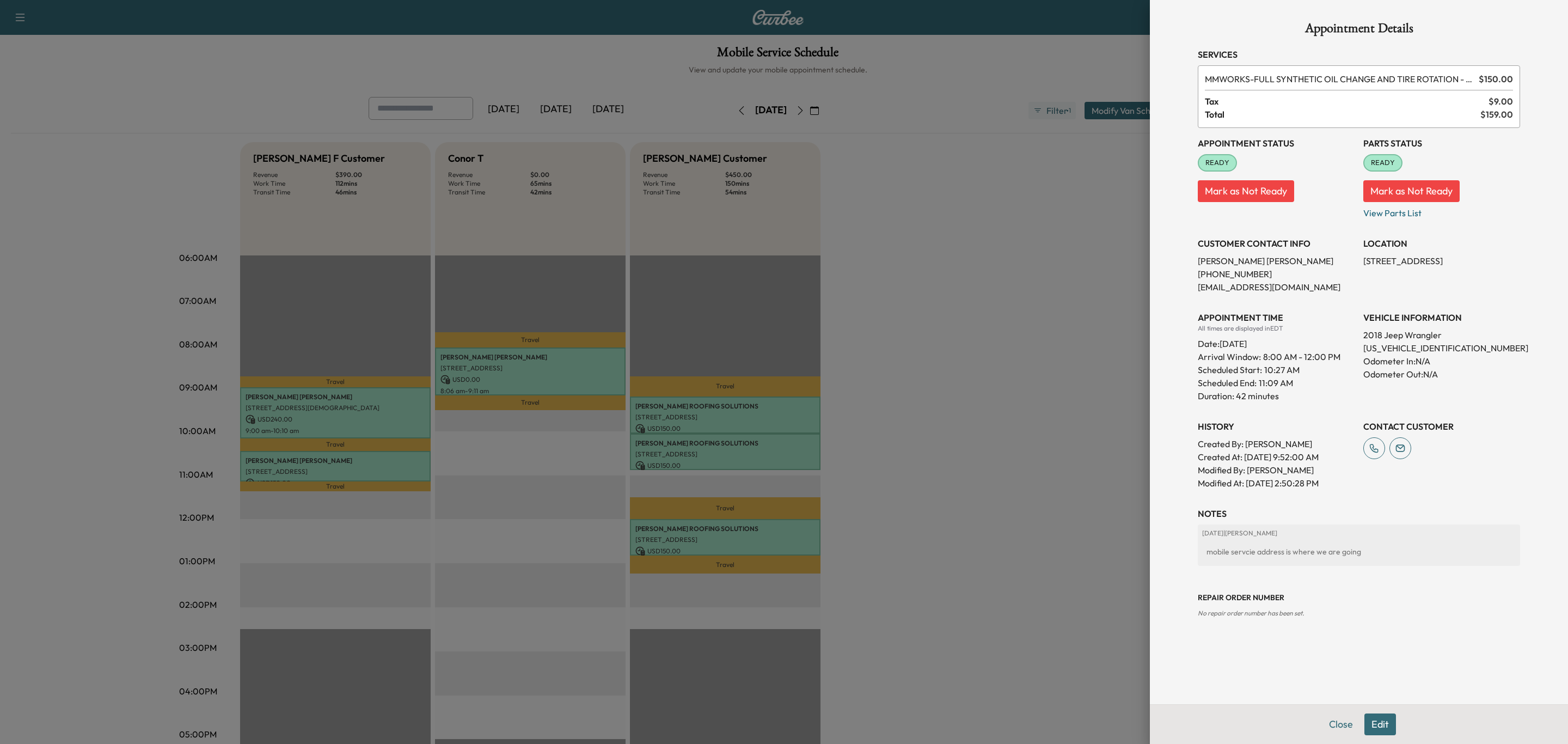
click at [1372, 720] on button "Edit" at bounding box center [1380, 724] width 32 height 22
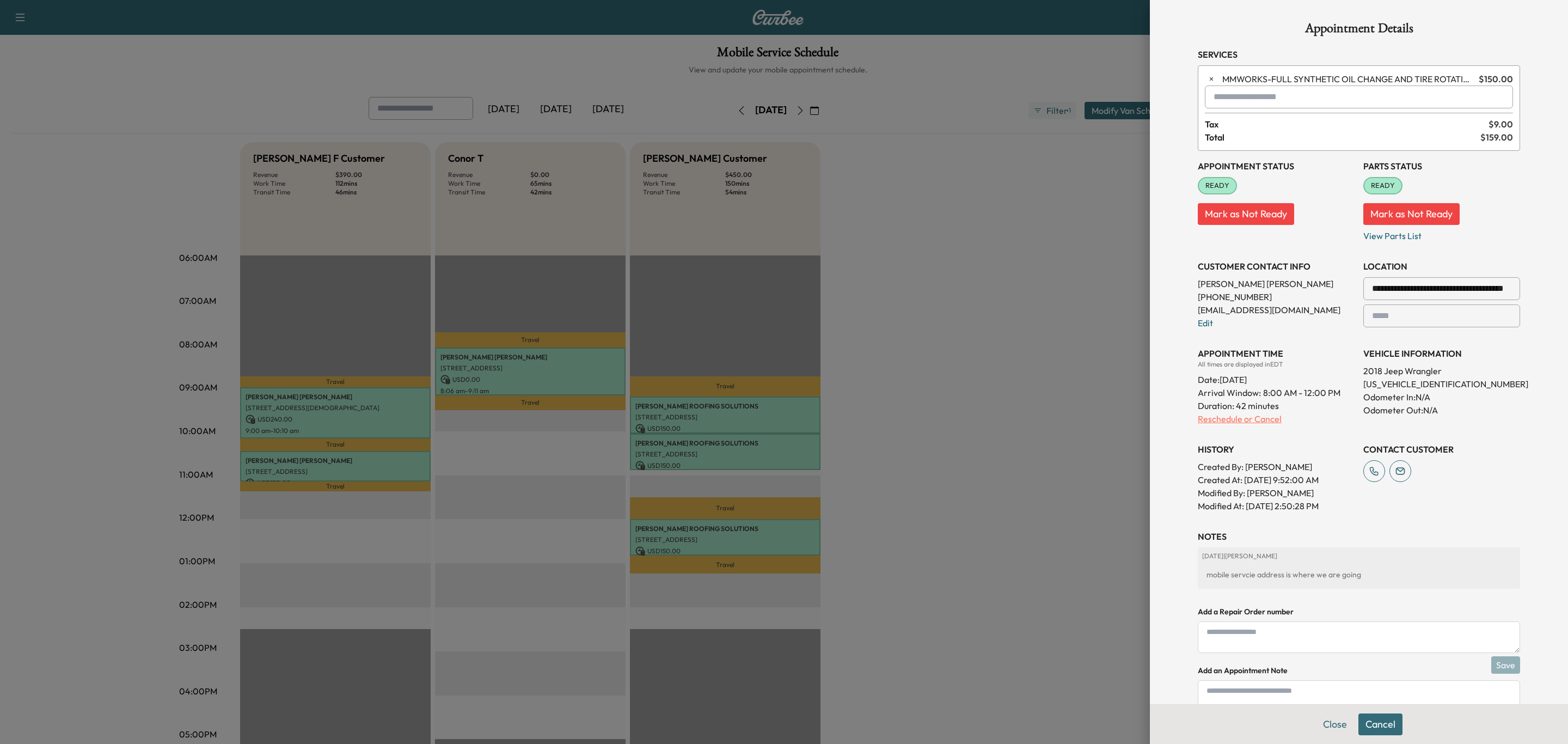
click at [1245, 416] on p "Reschedule or Cancel" at bounding box center [1276, 418] width 157 height 13
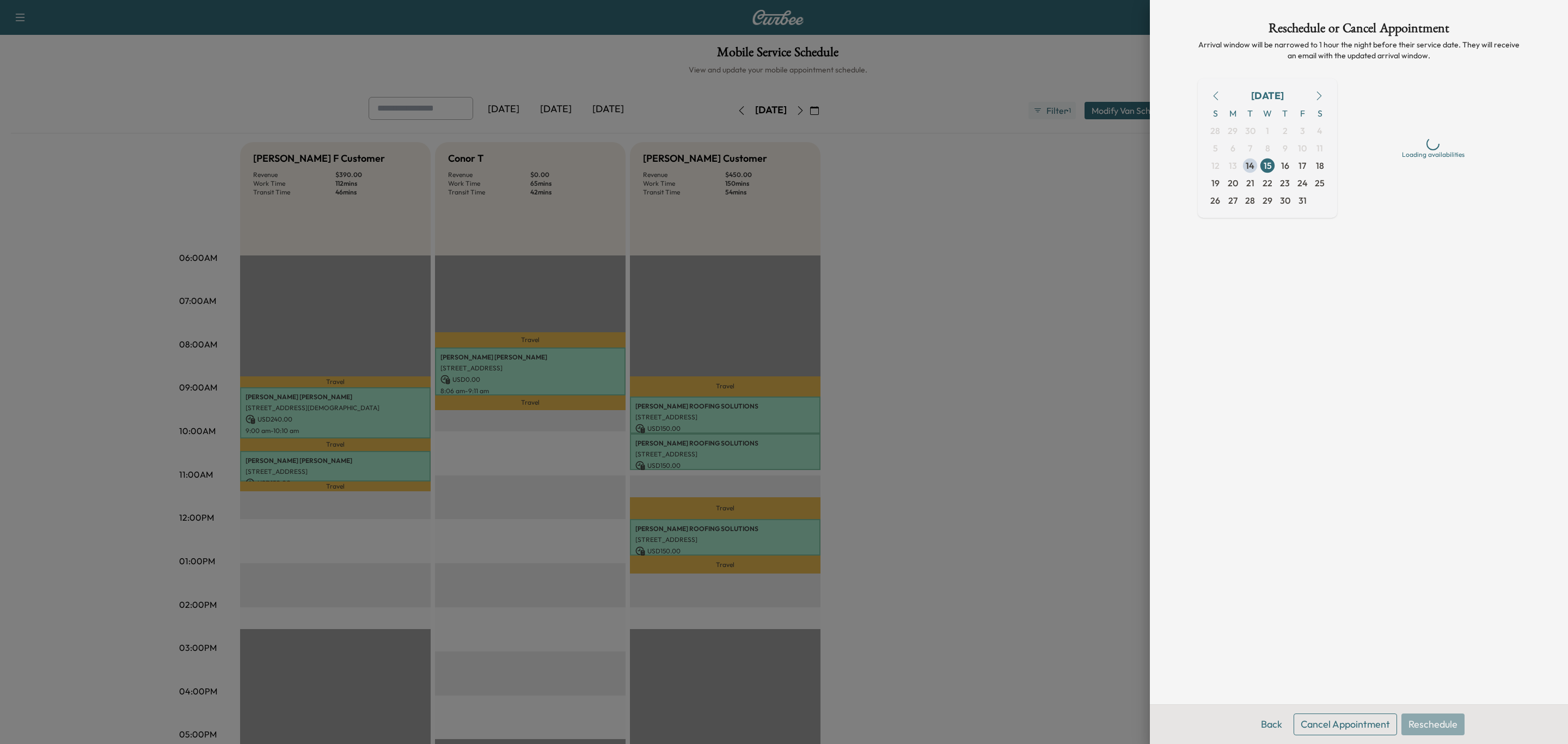
click at [1358, 720] on button "Cancel Appointment" at bounding box center [1345, 724] width 104 height 22
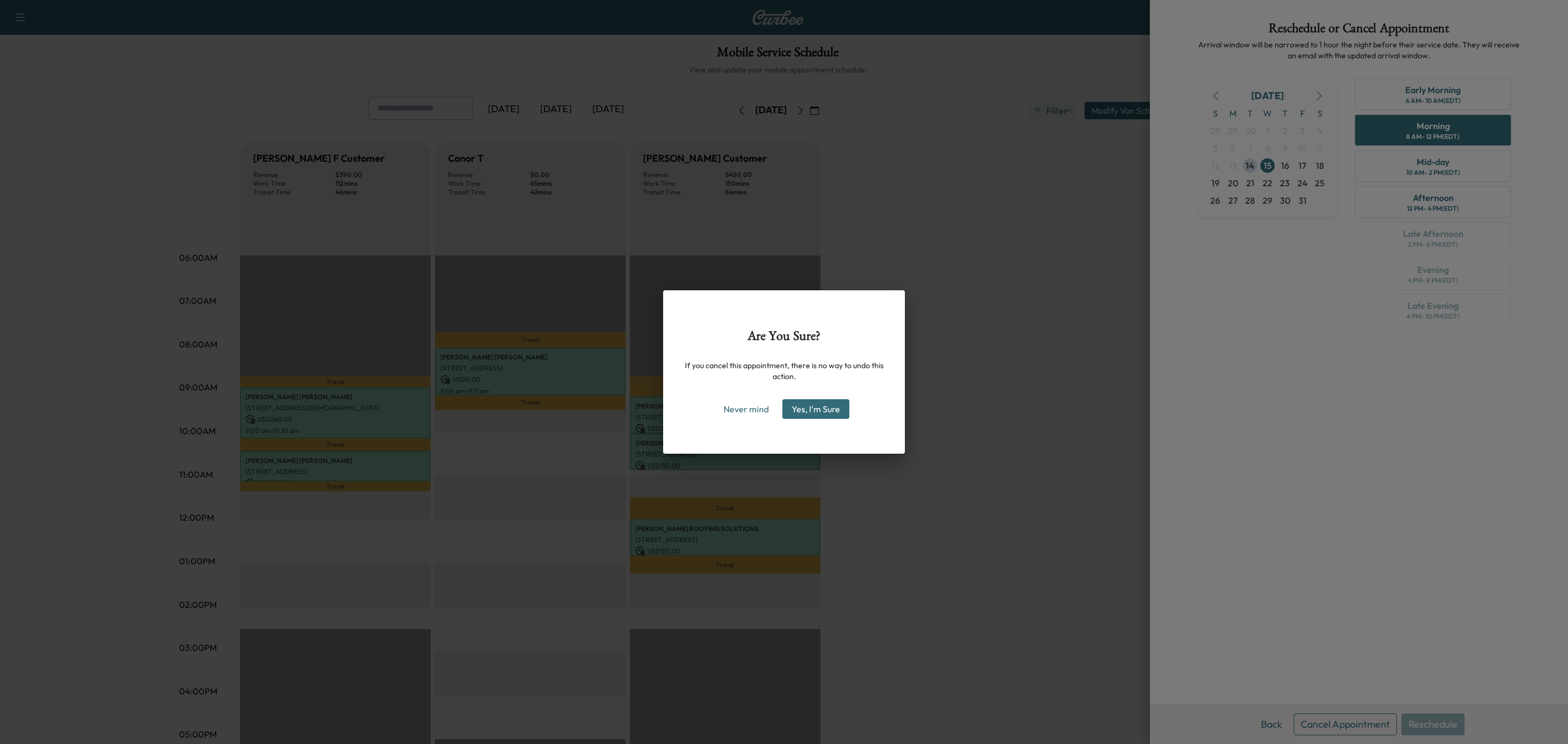
click at [793, 402] on button "Yes, I'm Sure" at bounding box center [816, 408] width 67 height 20
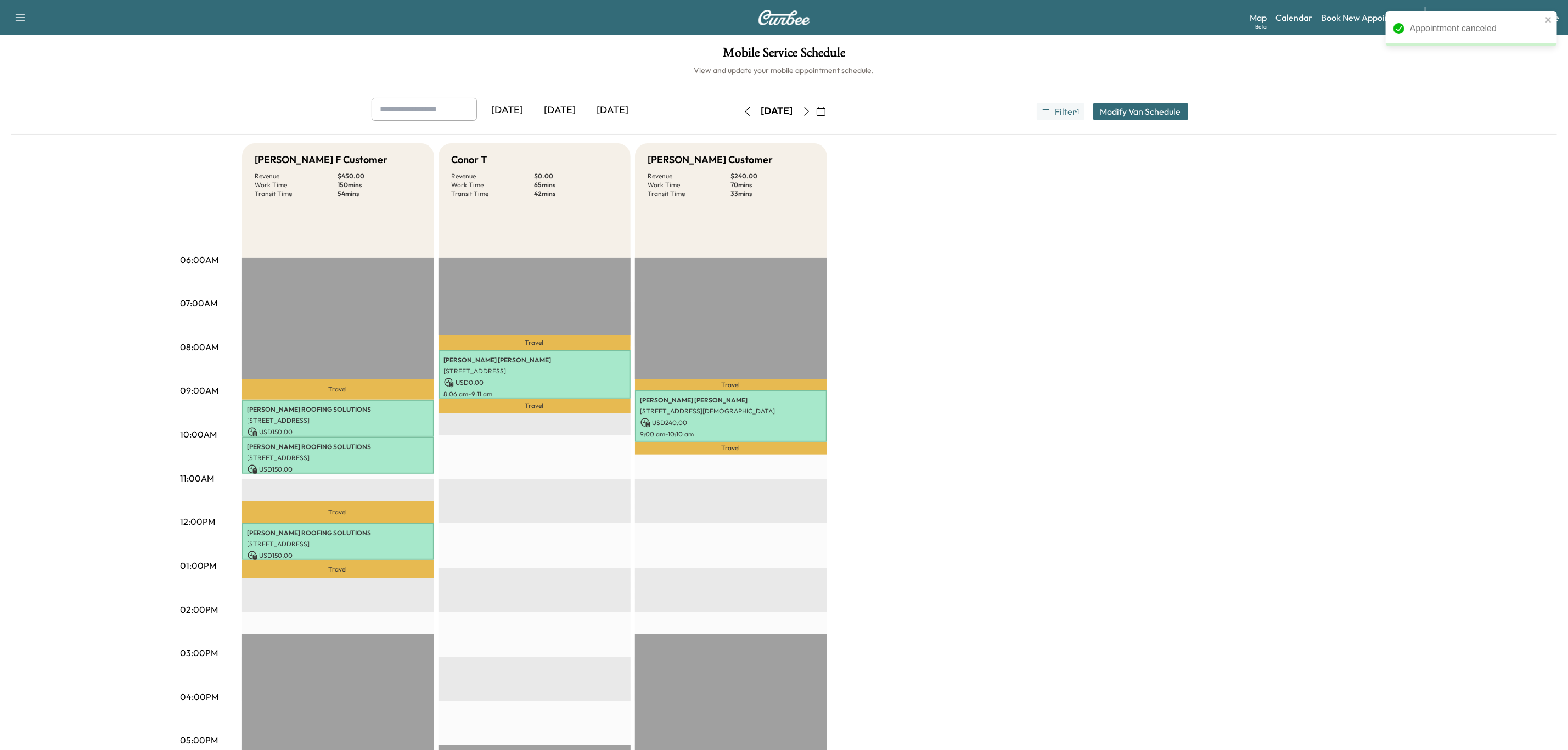
click at [811, 112] on icon "button" at bounding box center [807, 111] width 9 height 9
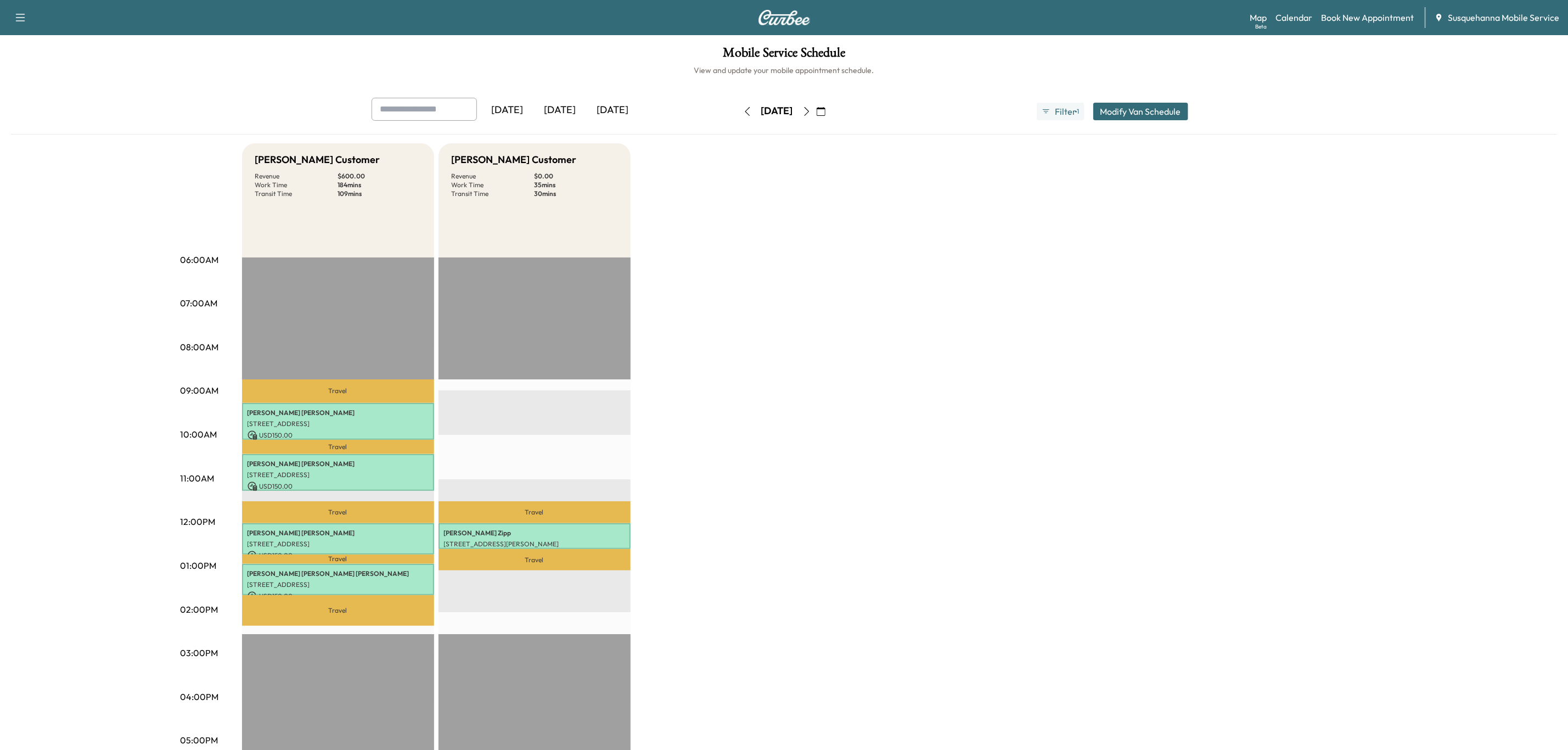
click at [811, 112] on icon "button" at bounding box center [807, 111] width 9 height 9
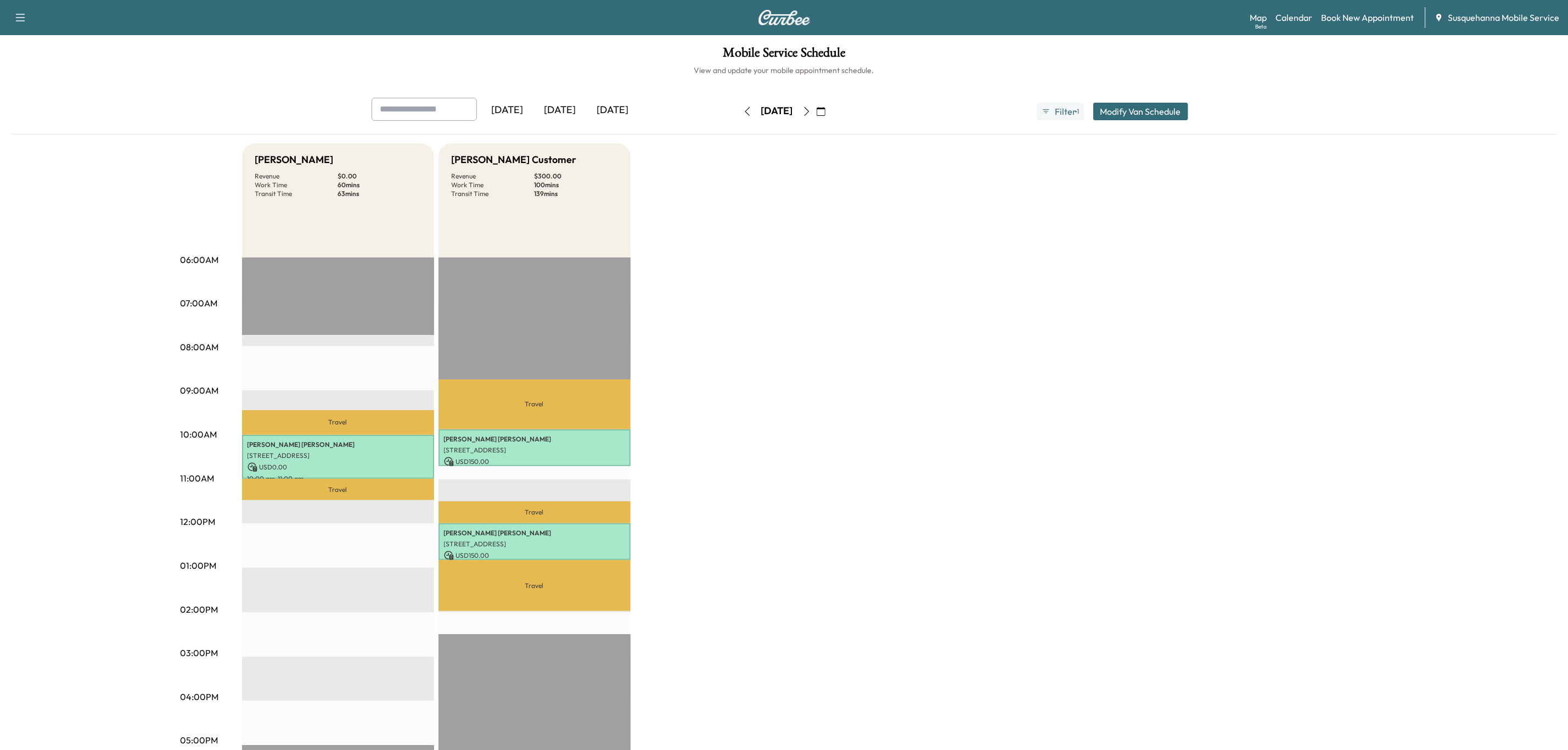
click at [811, 112] on icon "button" at bounding box center [807, 111] width 9 height 9
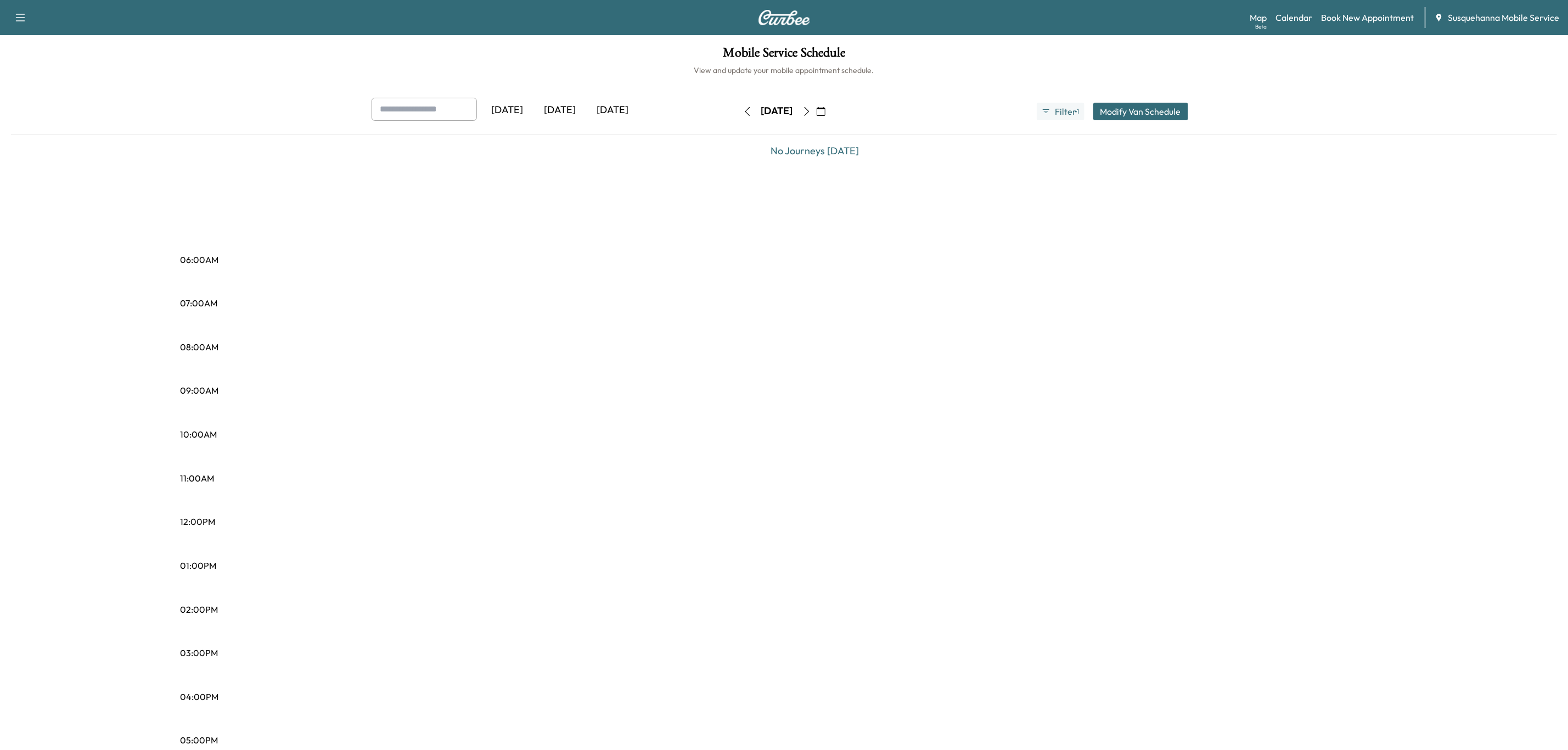
click at [816, 112] on button "button" at bounding box center [807, 111] width 19 height 18
click at [811, 112] on icon "button" at bounding box center [807, 111] width 9 height 9
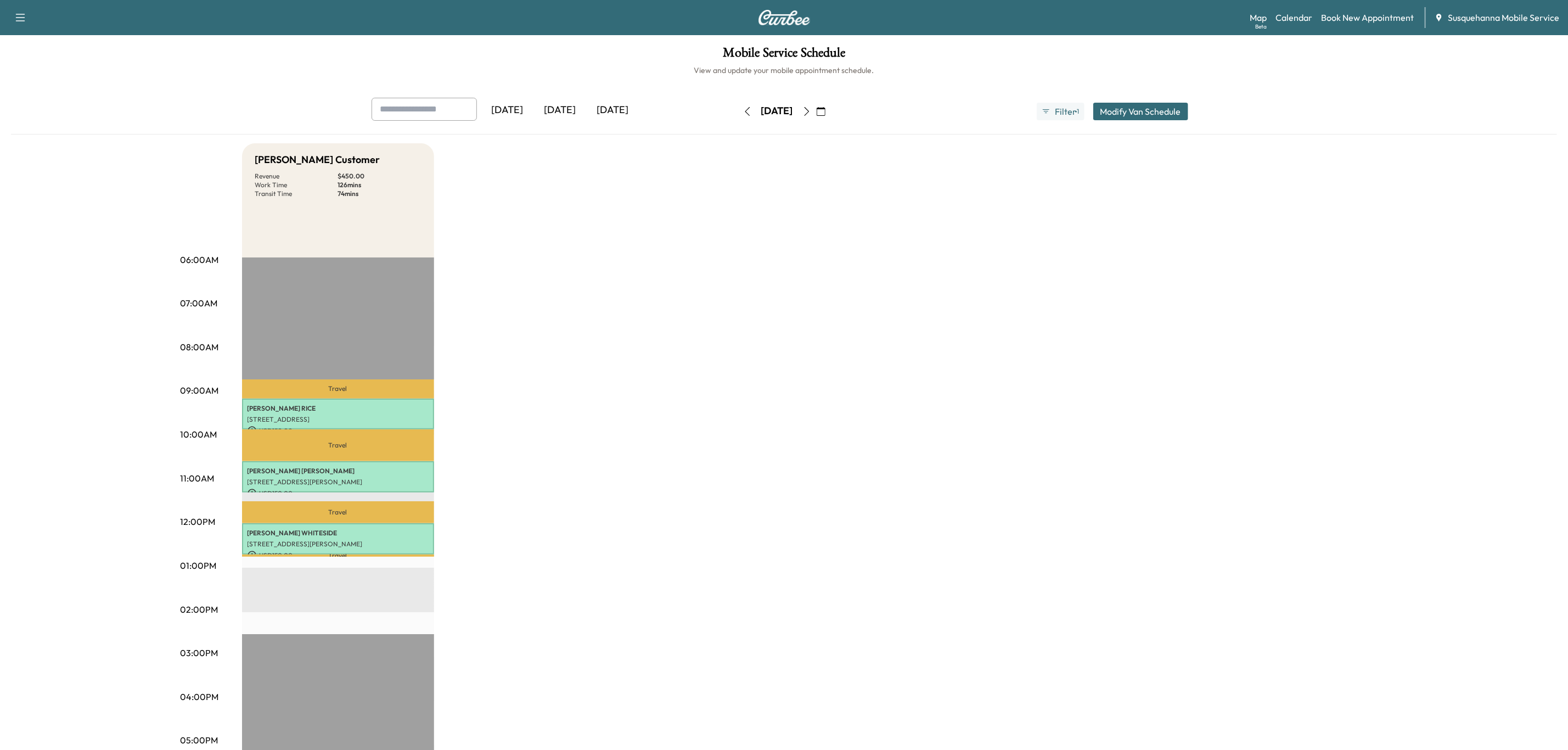
click at [816, 112] on button "button" at bounding box center [807, 111] width 19 height 18
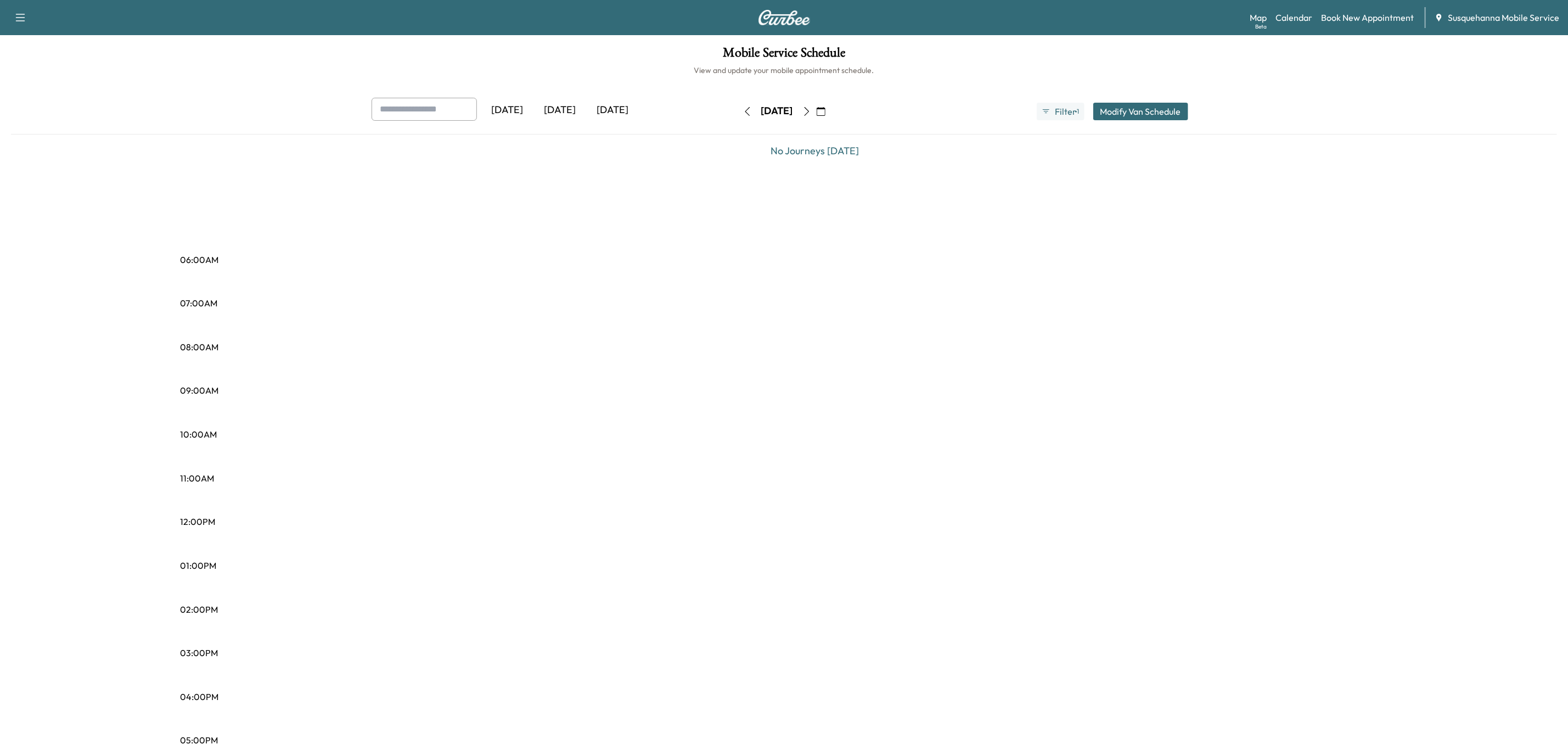
click at [811, 112] on icon "button" at bounding box center [807, 111] width 9 height 9
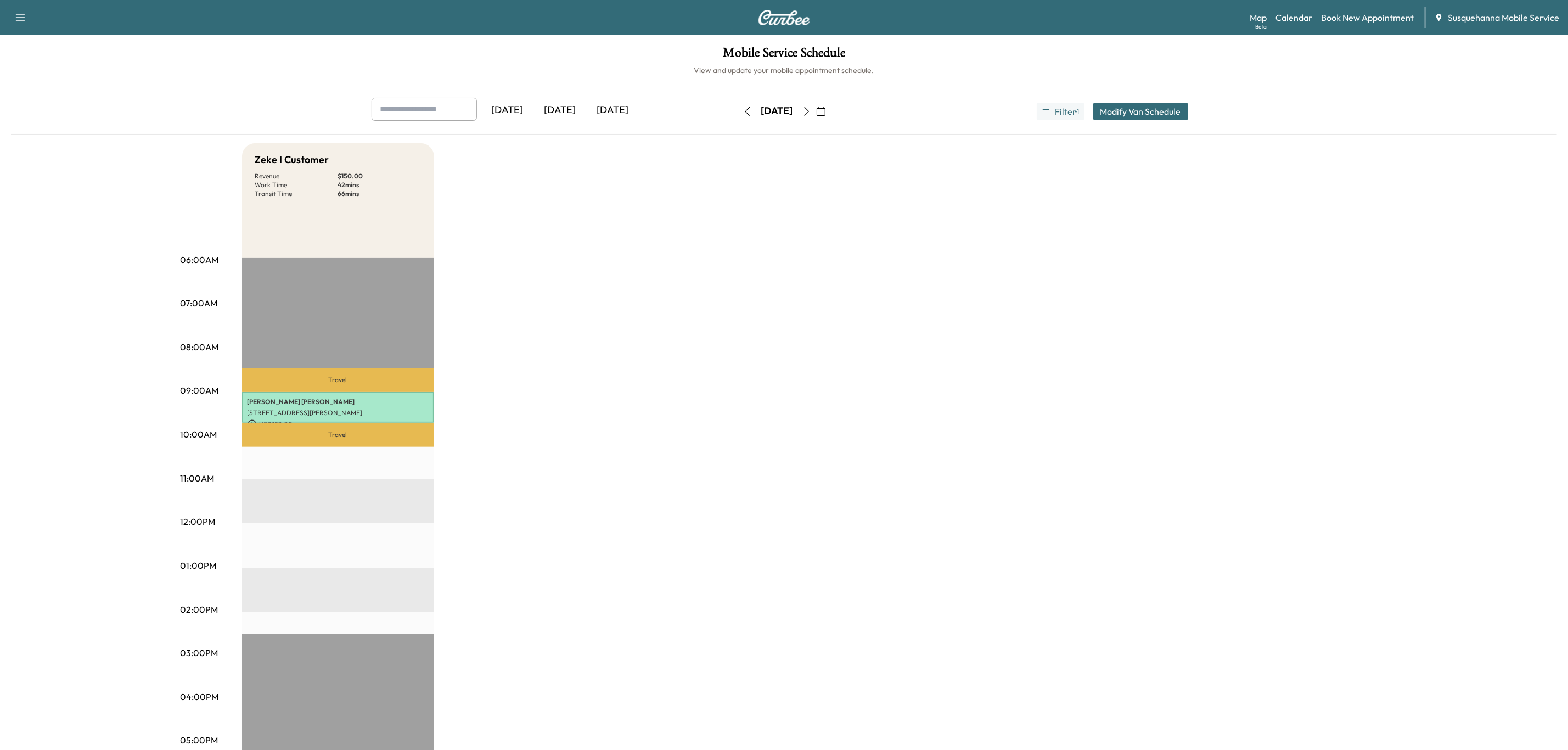
click at [816, 112] on button "button" at bounding box center [807, 111] width 19 height 18
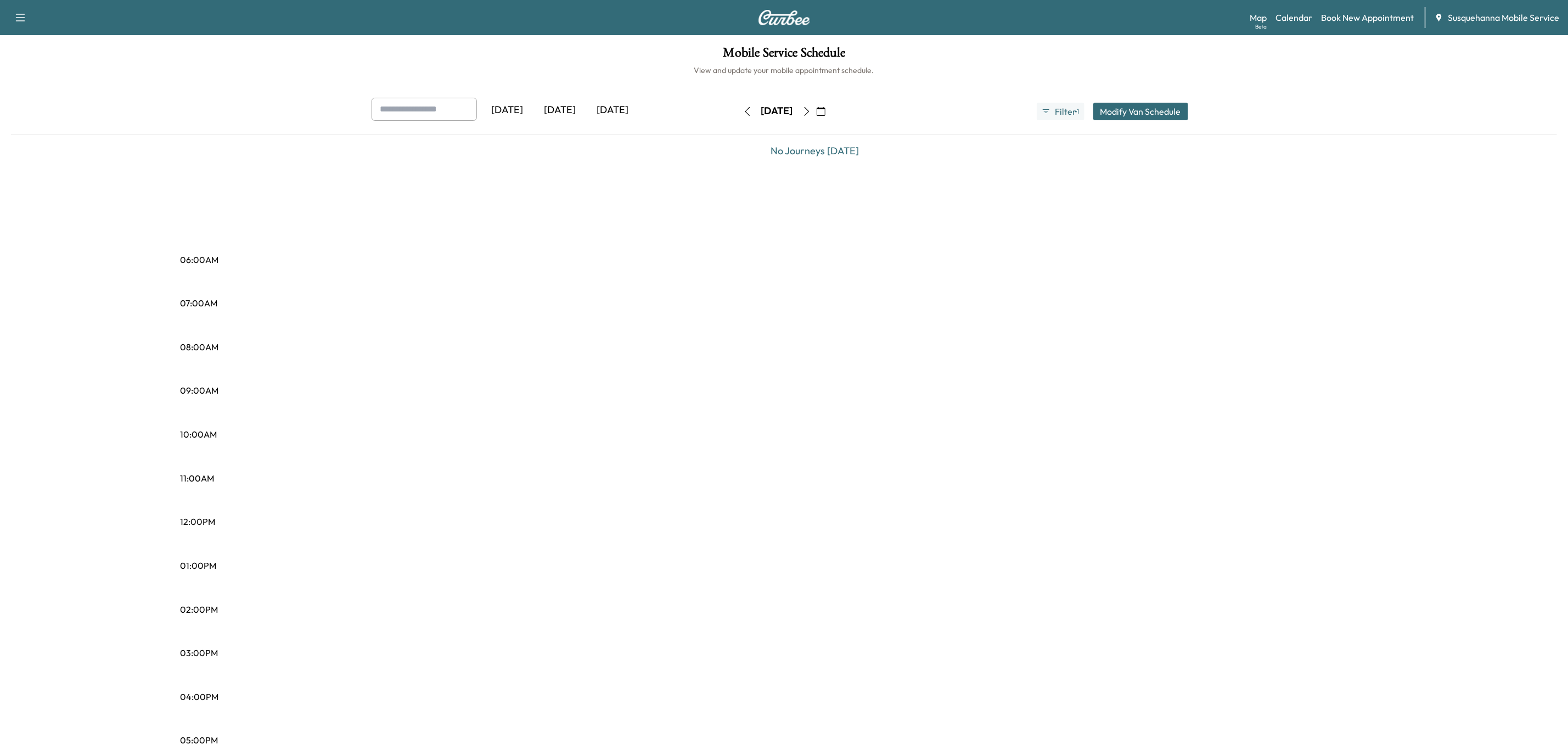
click at [811, 112] on icon "button" at bounding box center [807, 111] width 9 height 9
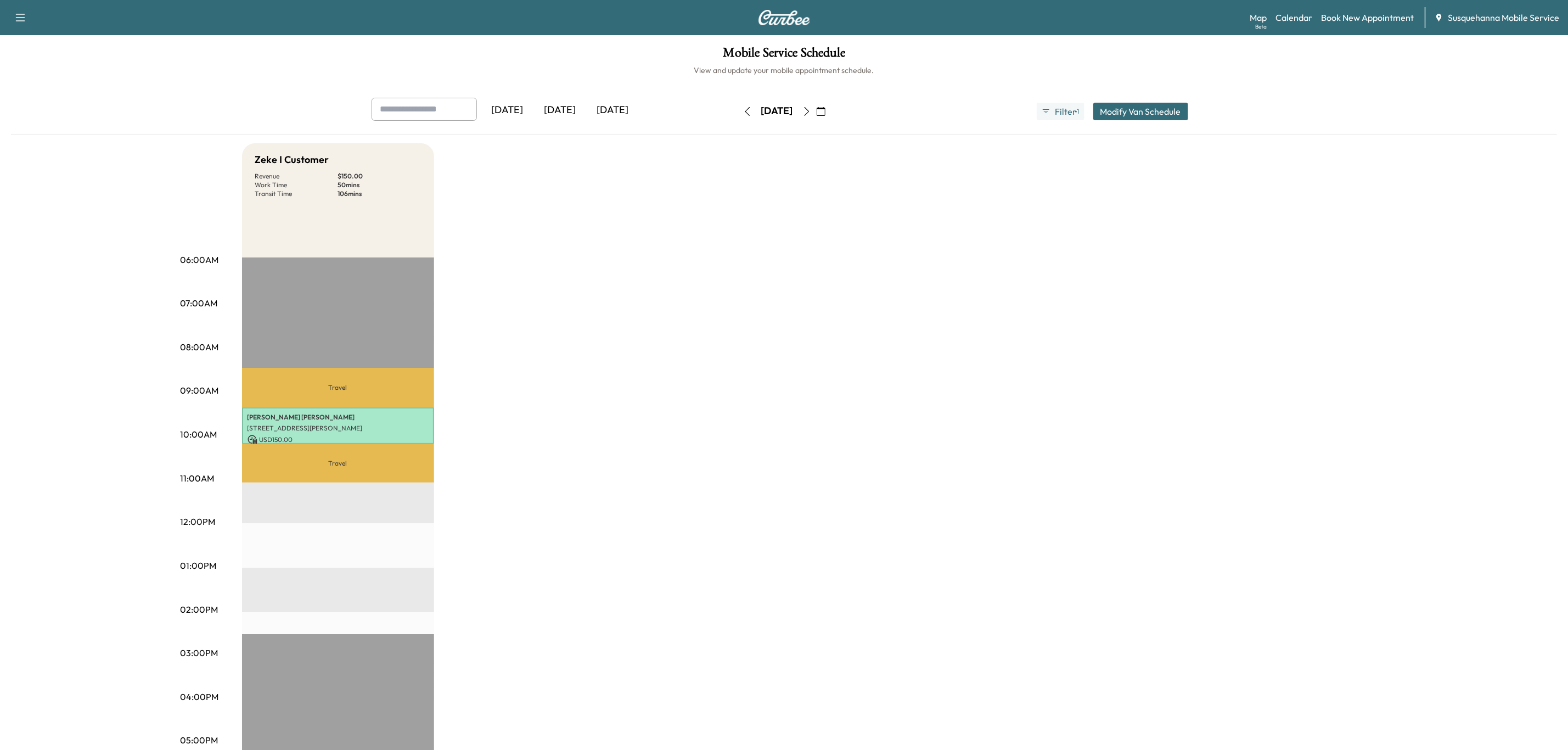
click at [738, 117] on button "button" at bounding box center [748, 111] width 19 height 18
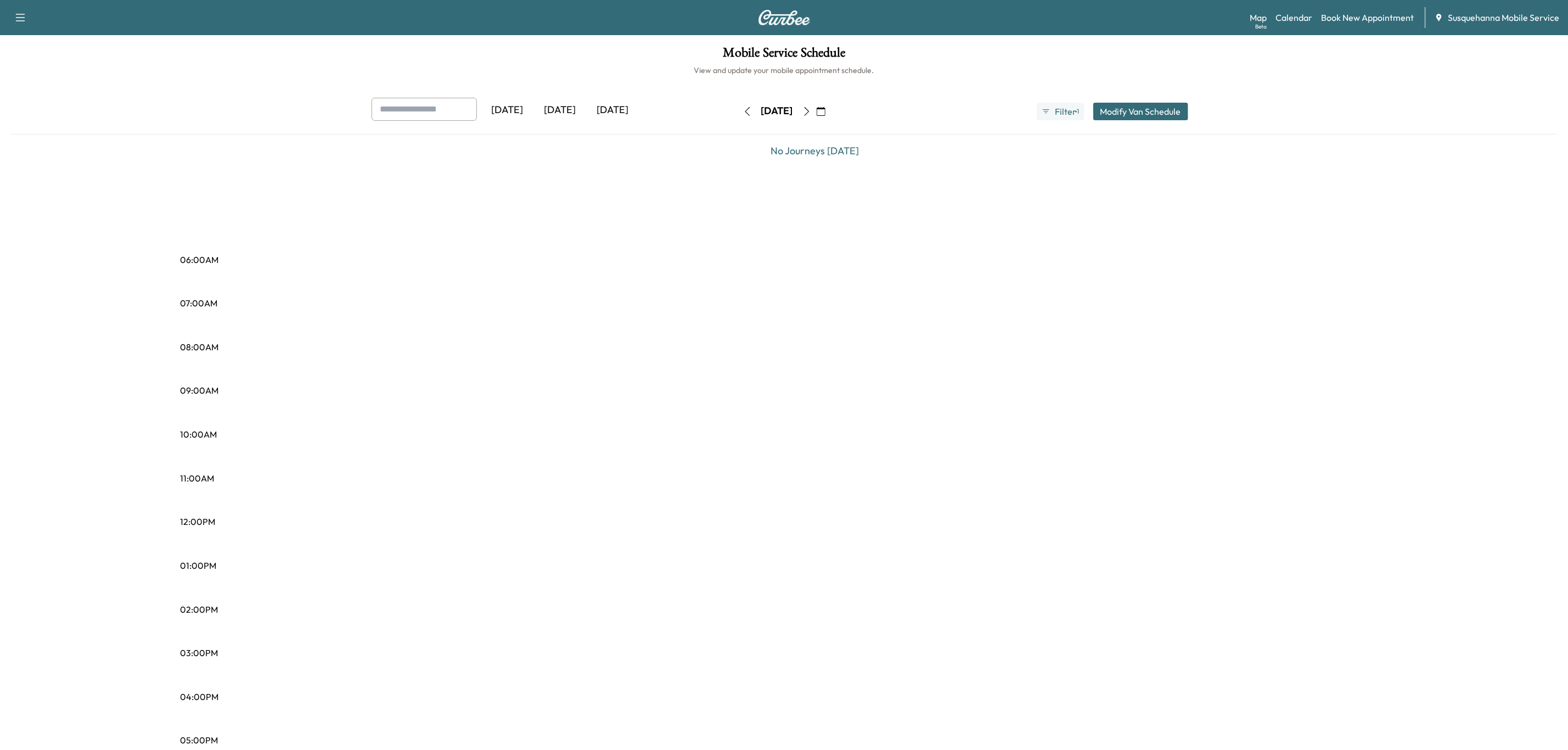
click at [738, 117] on div "[DATE]" at bounding box center [777, 111] width 78 height 18
click at [738, 117] on button "button" at bounding box center [748, 111] width 19 height 18
click at [744, 117] on button "button" at bounding box center [754, 111] width 19 height 18
click at [738, 117] on button "button" at bounding box center [748, 111] width 19 height 18
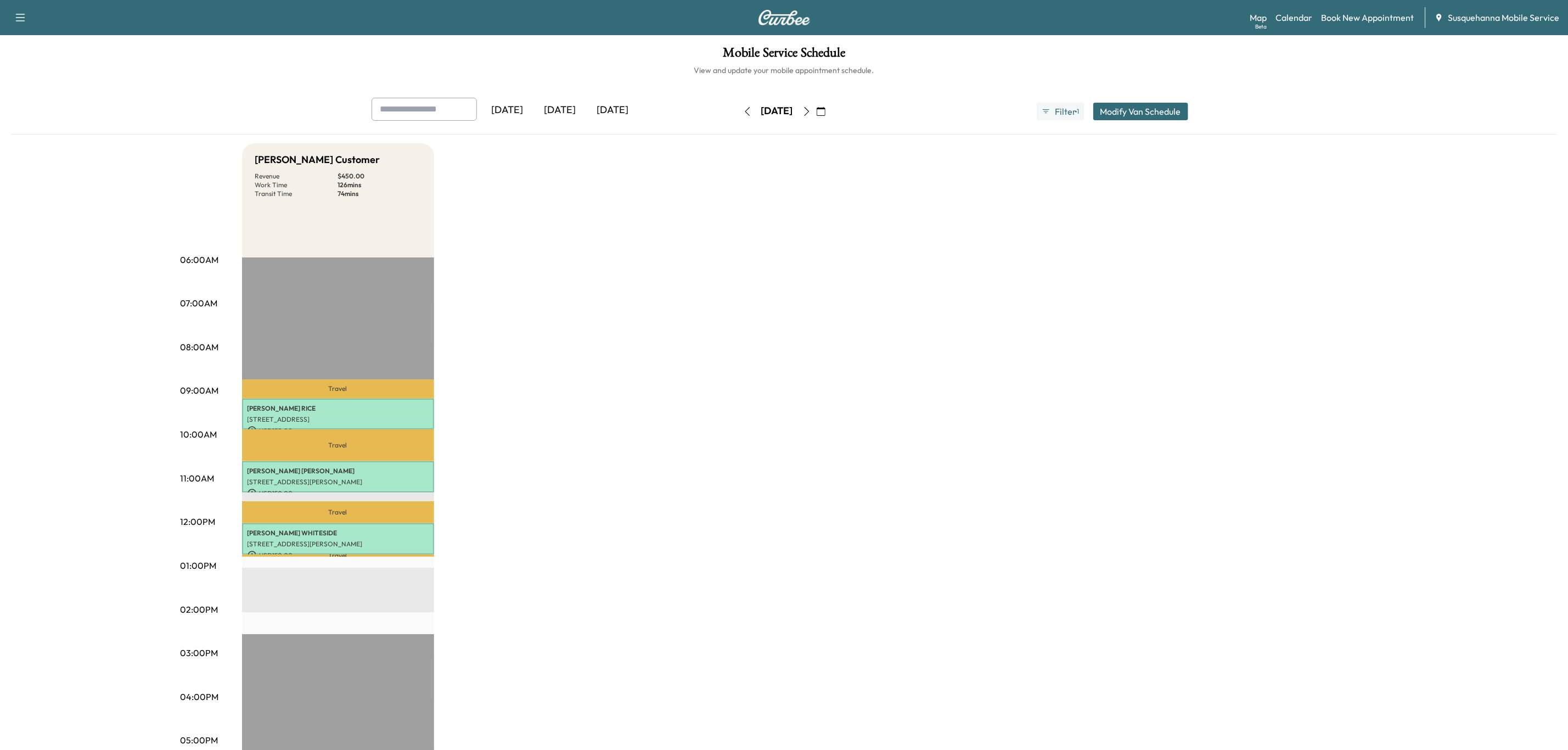
click at [738, 117] on button "button" at bounding box center [748, 111] width 19 height 18
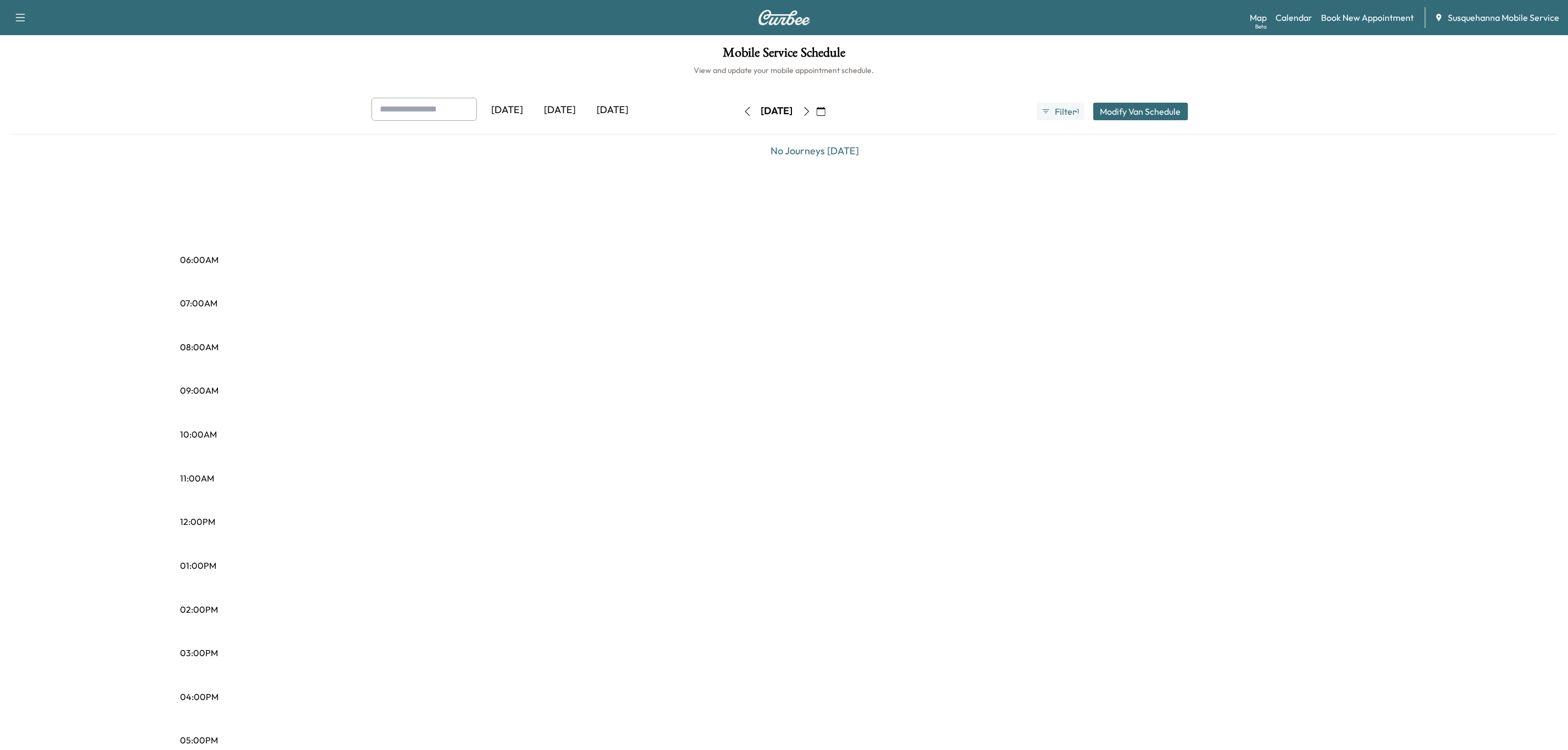
click at [738, 117] on button "button" at bounding box center [748, 111] width 19 height 18
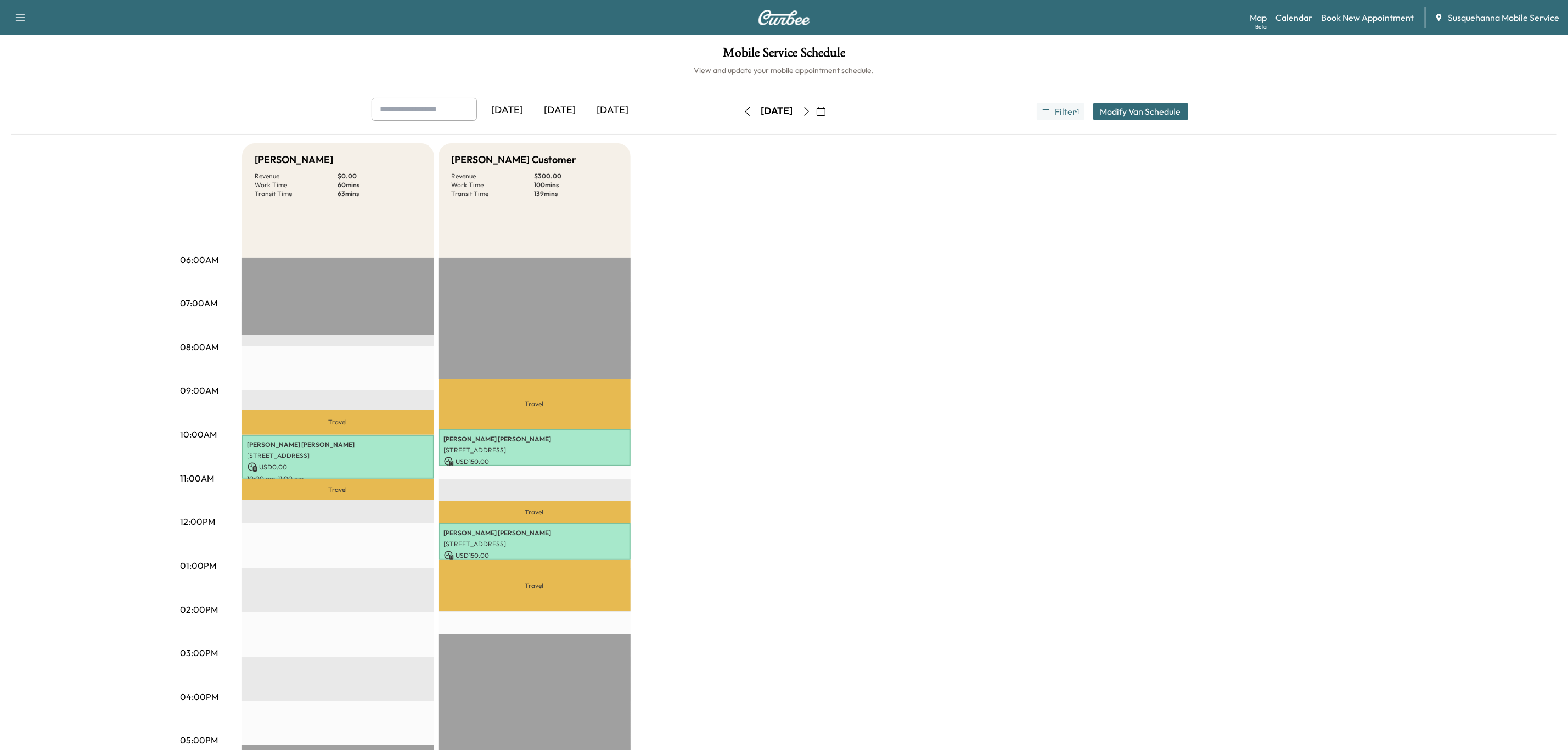
click at [738, 117] on button "button" at bounding box center [748, 111] width 19 height 18
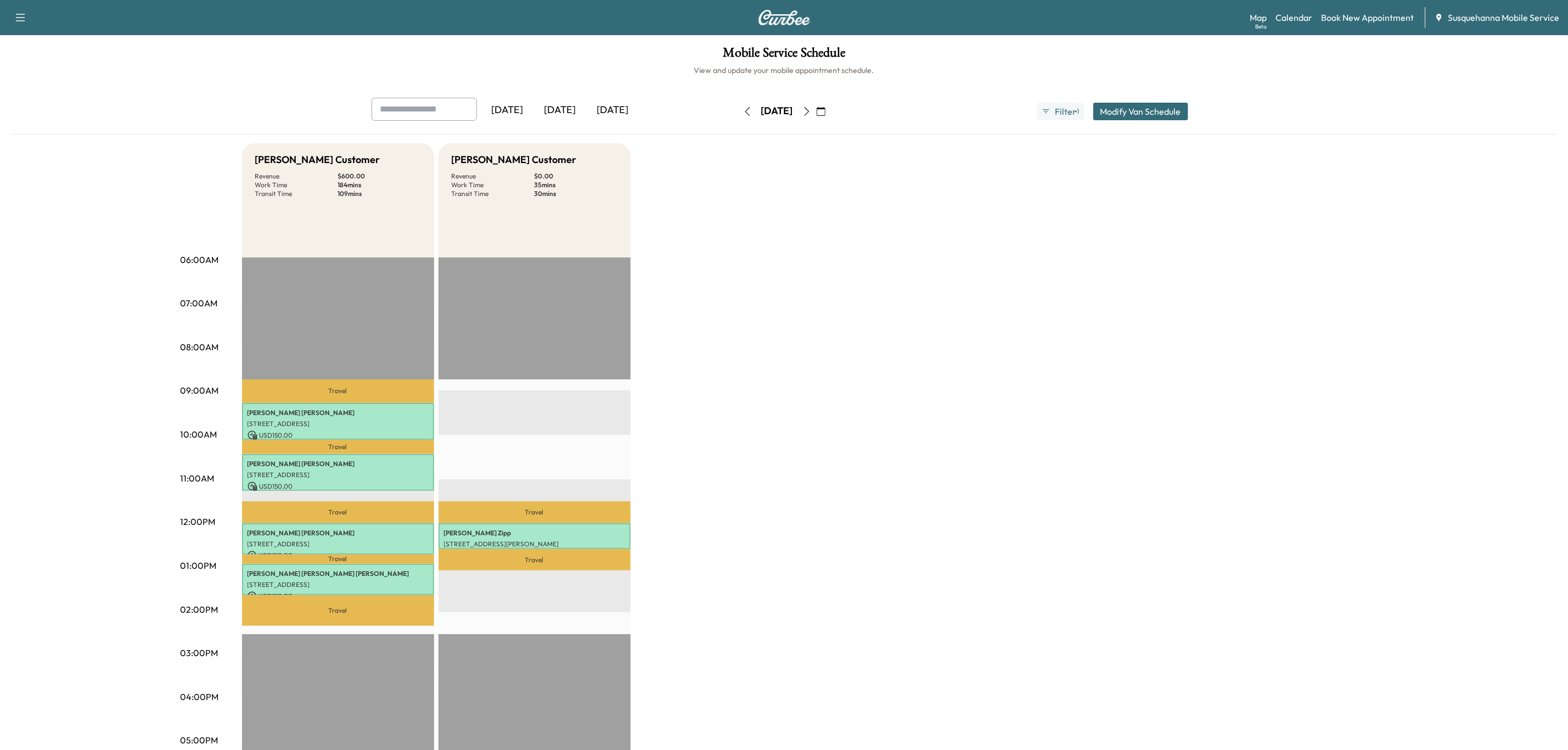
click at [738, 117] on button "button" at bounding box center [748, 111] width 19 height 18
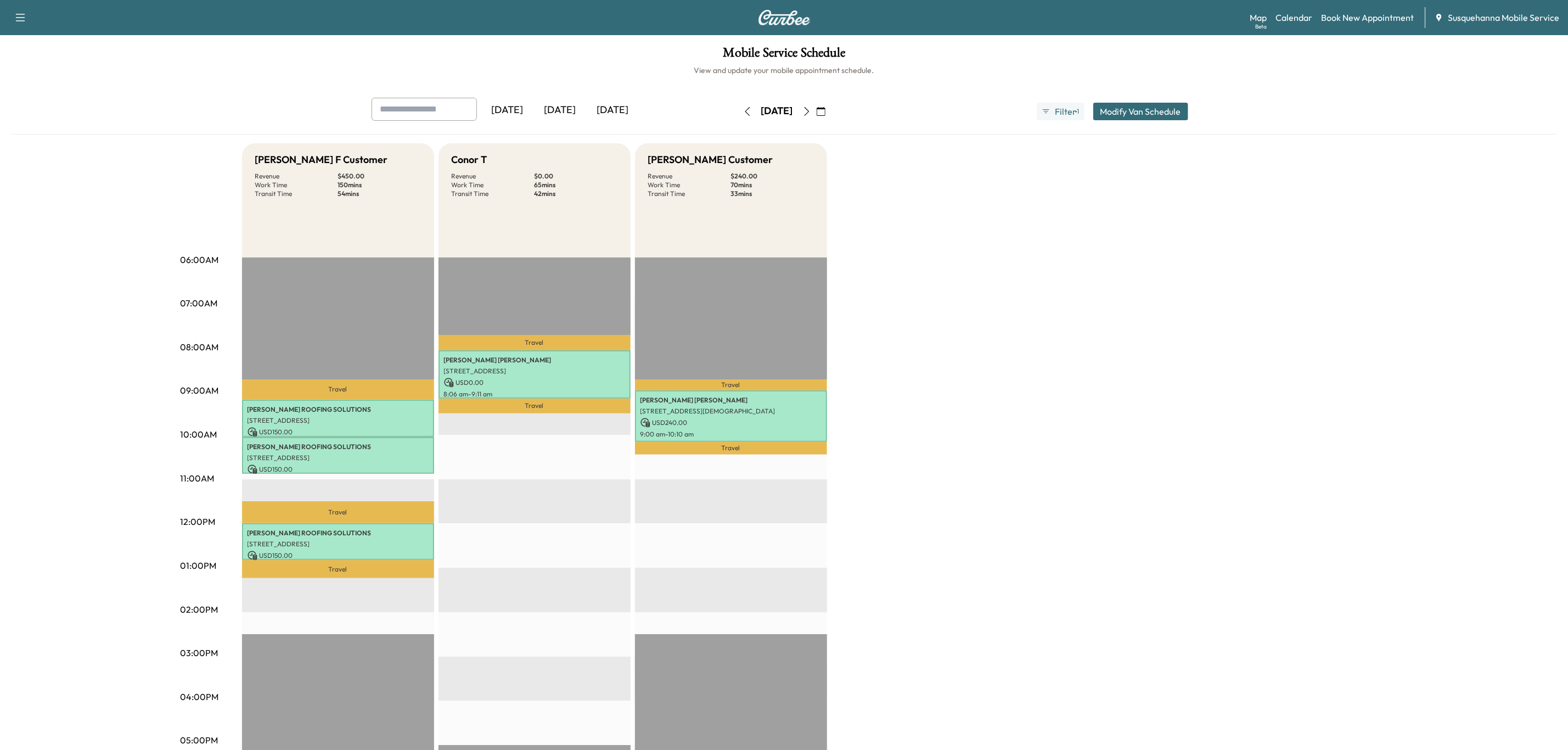
click at [811, 112] on icon "button" at bounding box center [807, 111] width 9 height 9
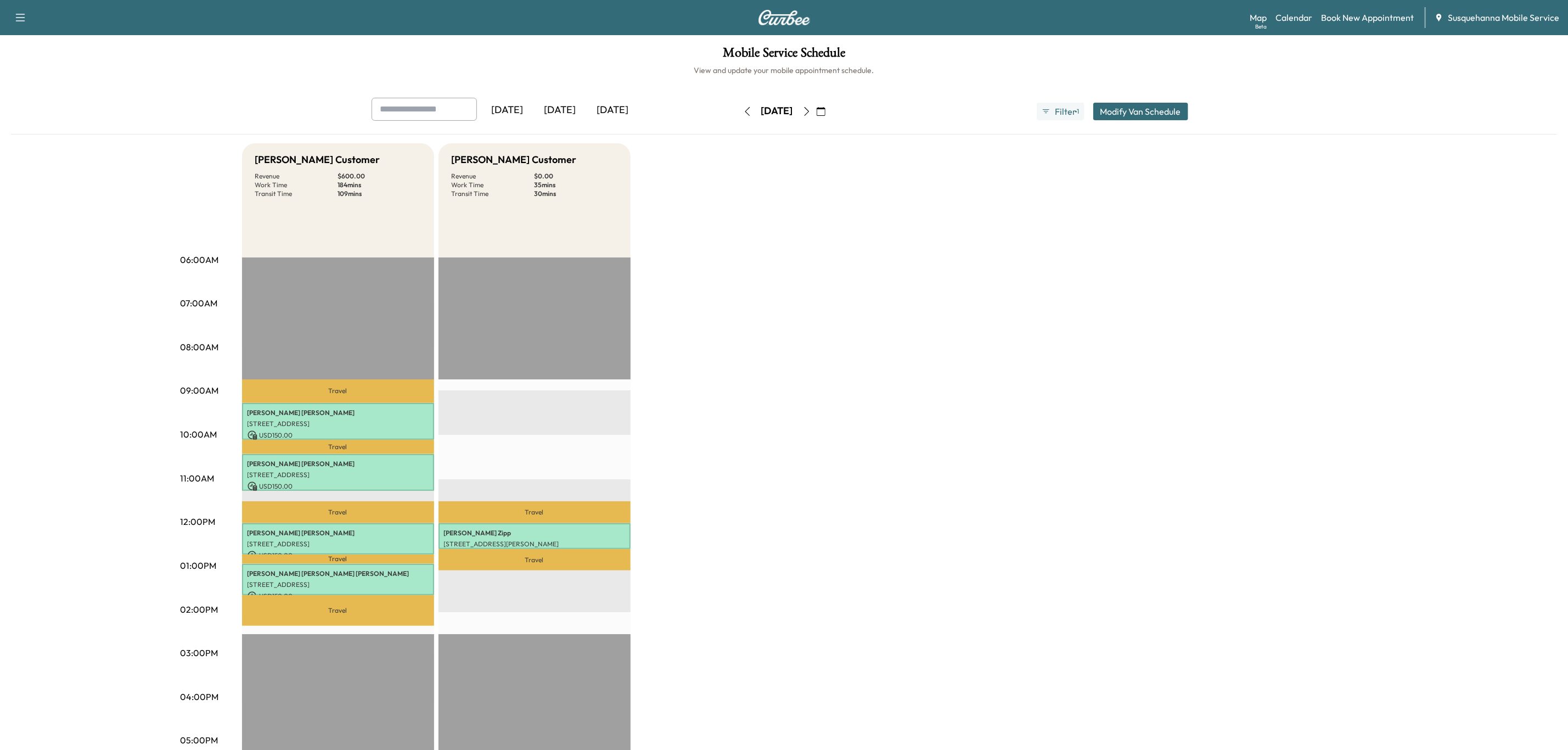
click at [797, 102] on button "button" at bounding box center [807, 111] width 19 height 18
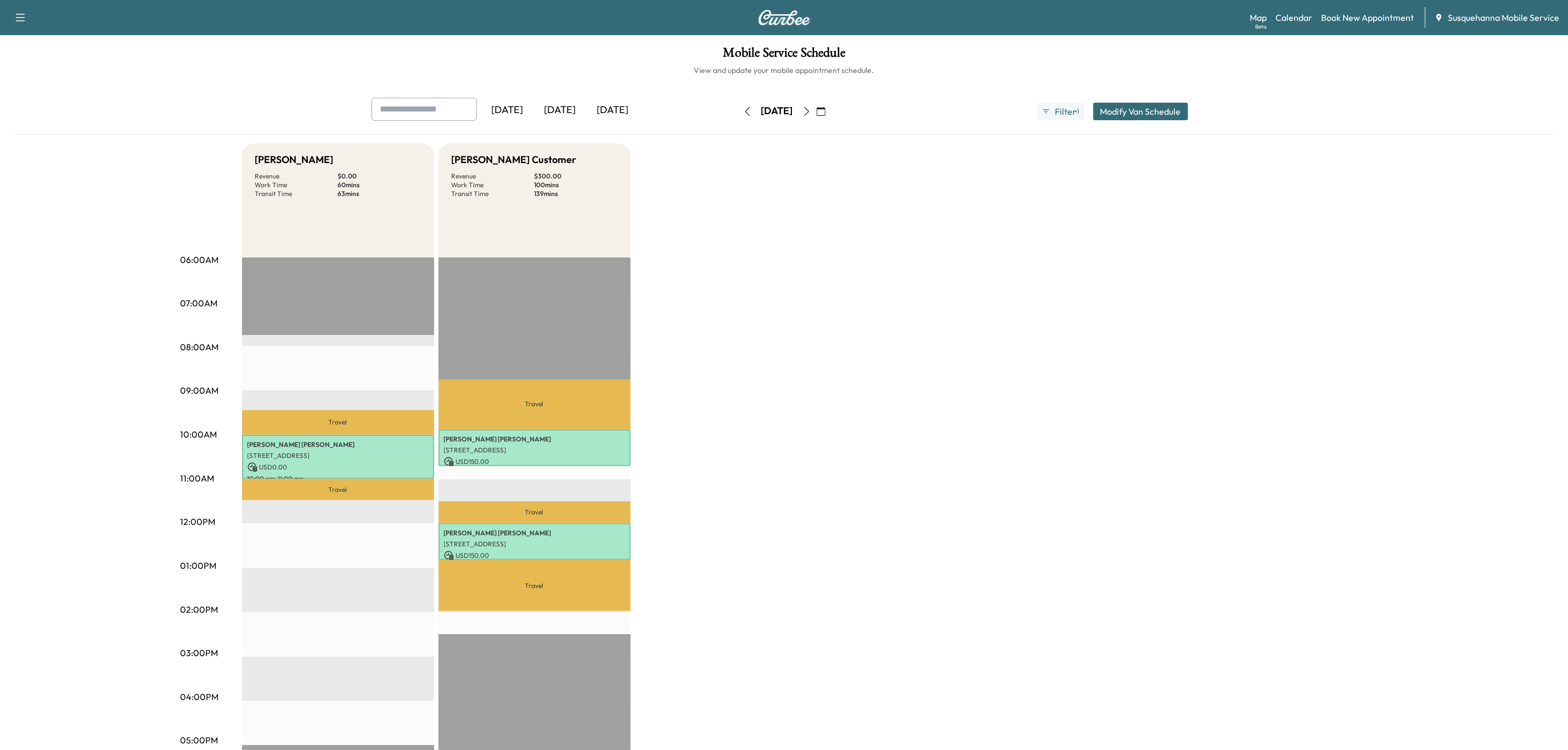
click at [743, 108] on icon "button" at bounding box center [747, 111] width 9 height 9
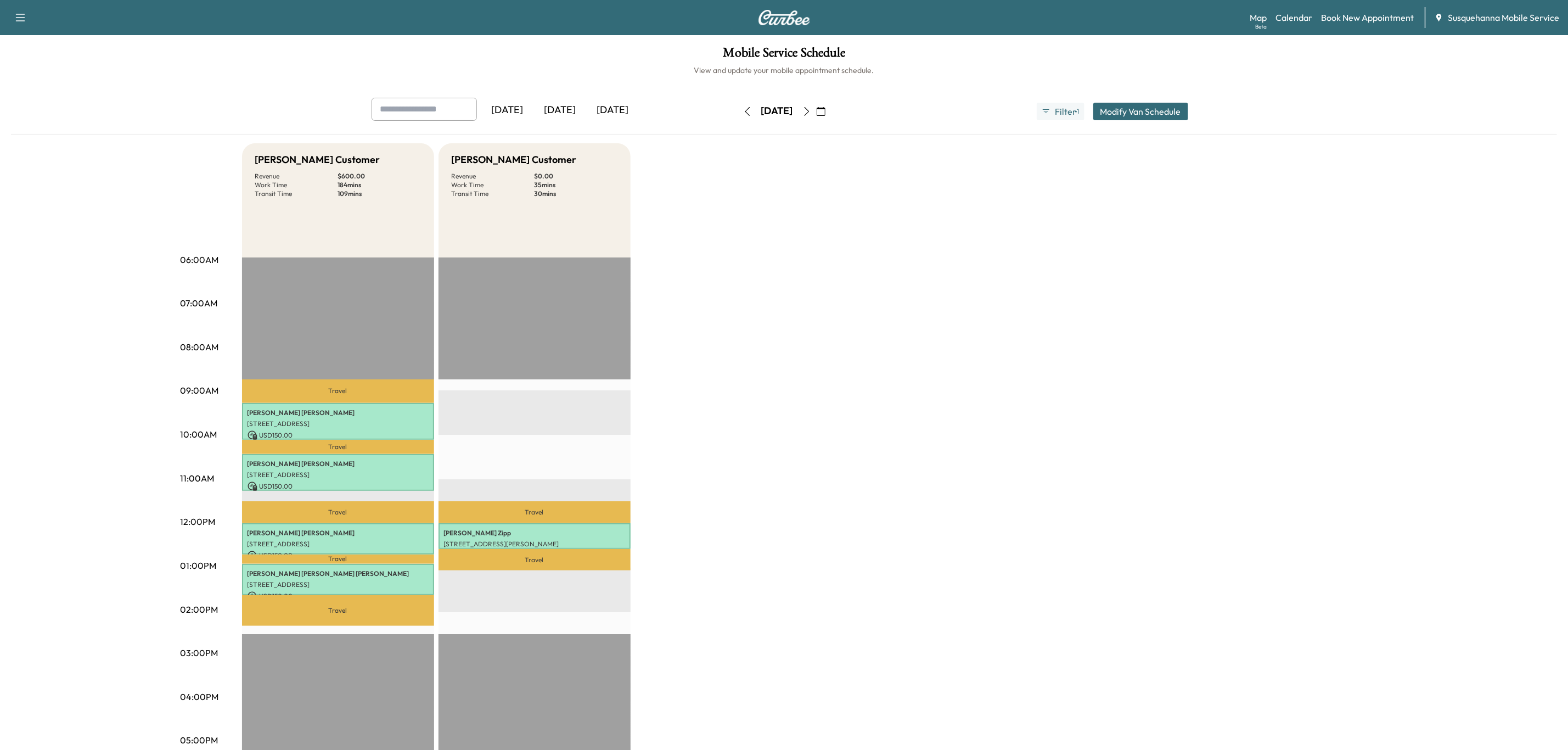
click at [743, 111] on icon "button" at bounding box center [747, 111] width 9 height 9
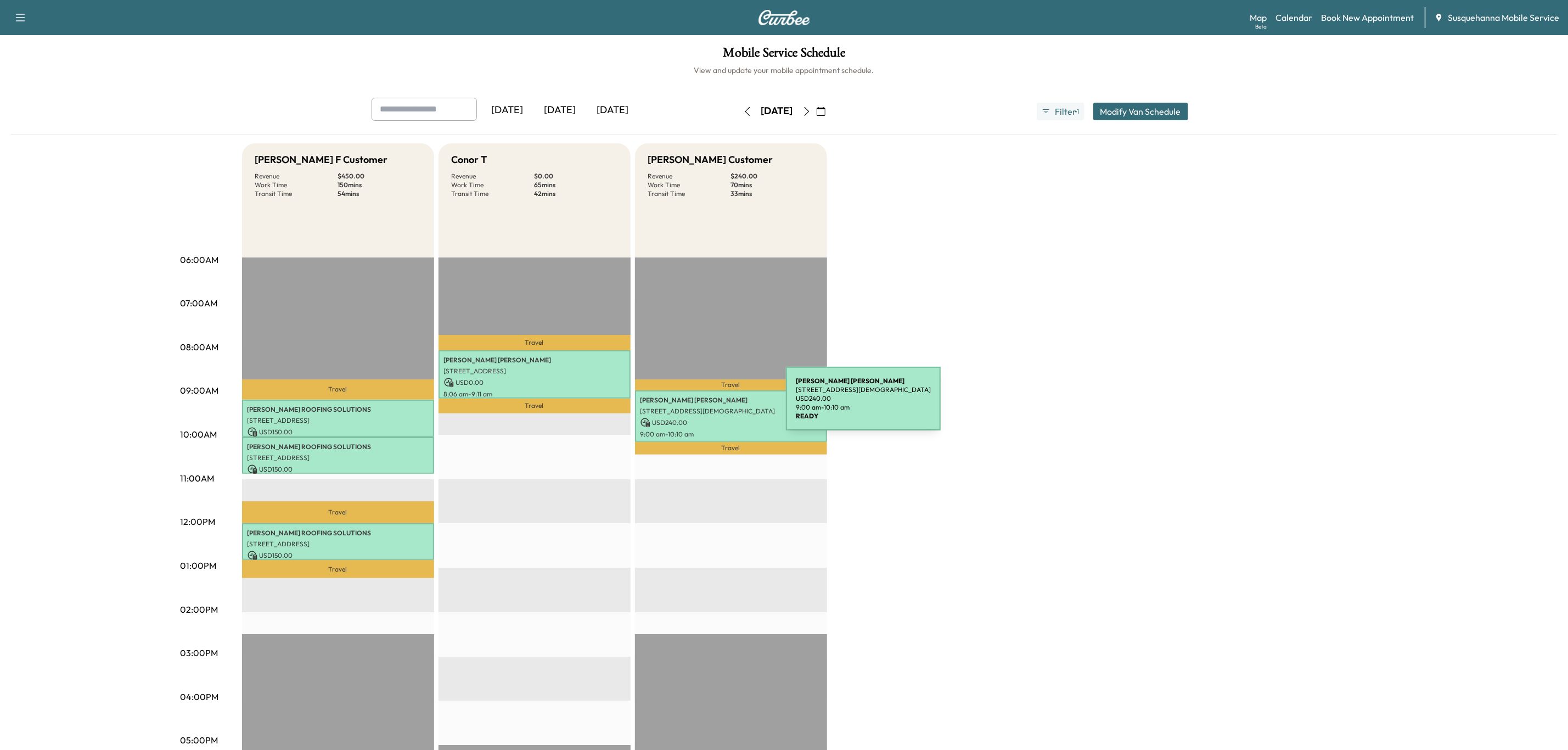
click at [704, 407] on p "[STREET_ADDRESS][DEMOGRAPHIC_DATA]" at bounding box center [731, 411] width 181 height 9
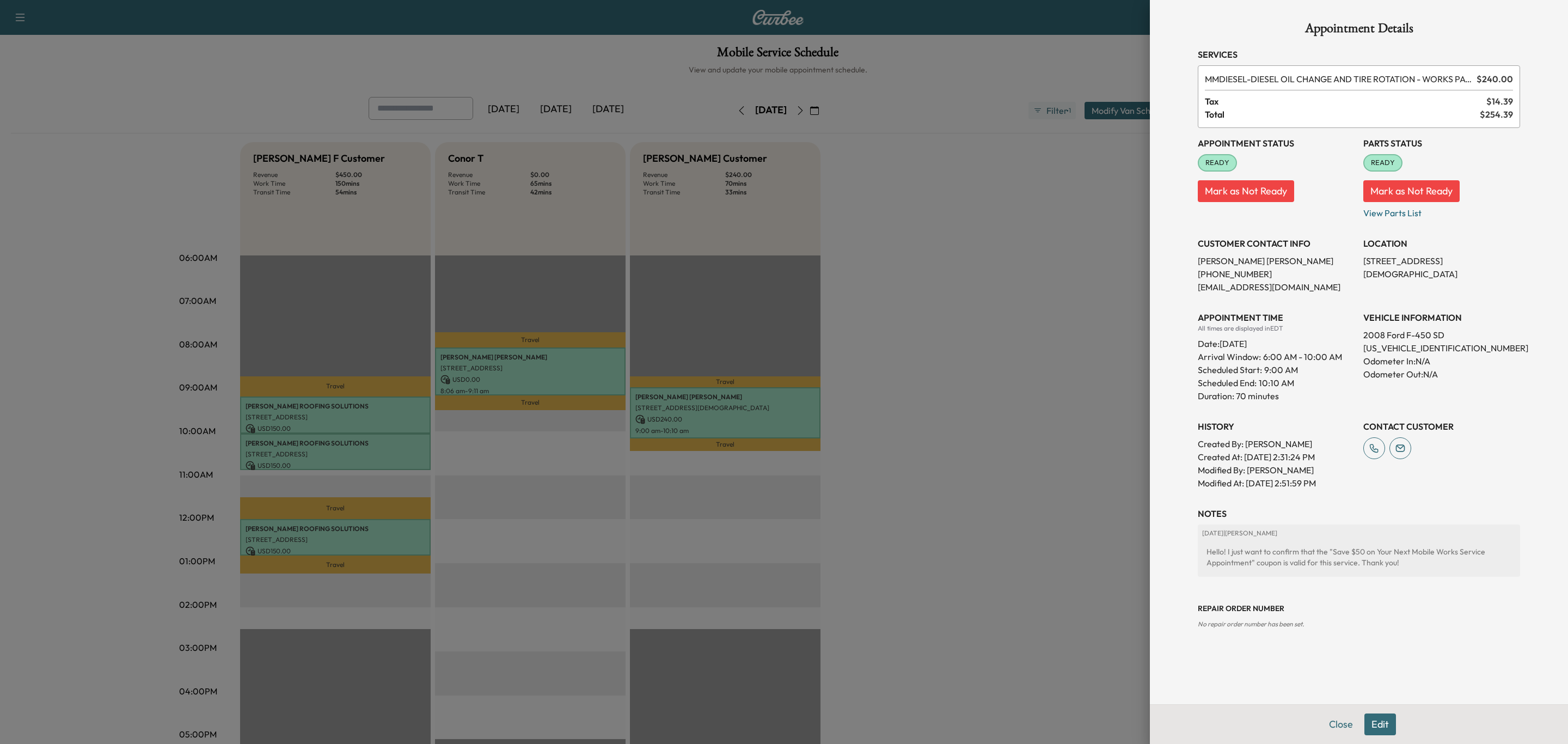
click at [1375, 728] on button "Edit" at bounding box center [1380, 724] width 32 height 22
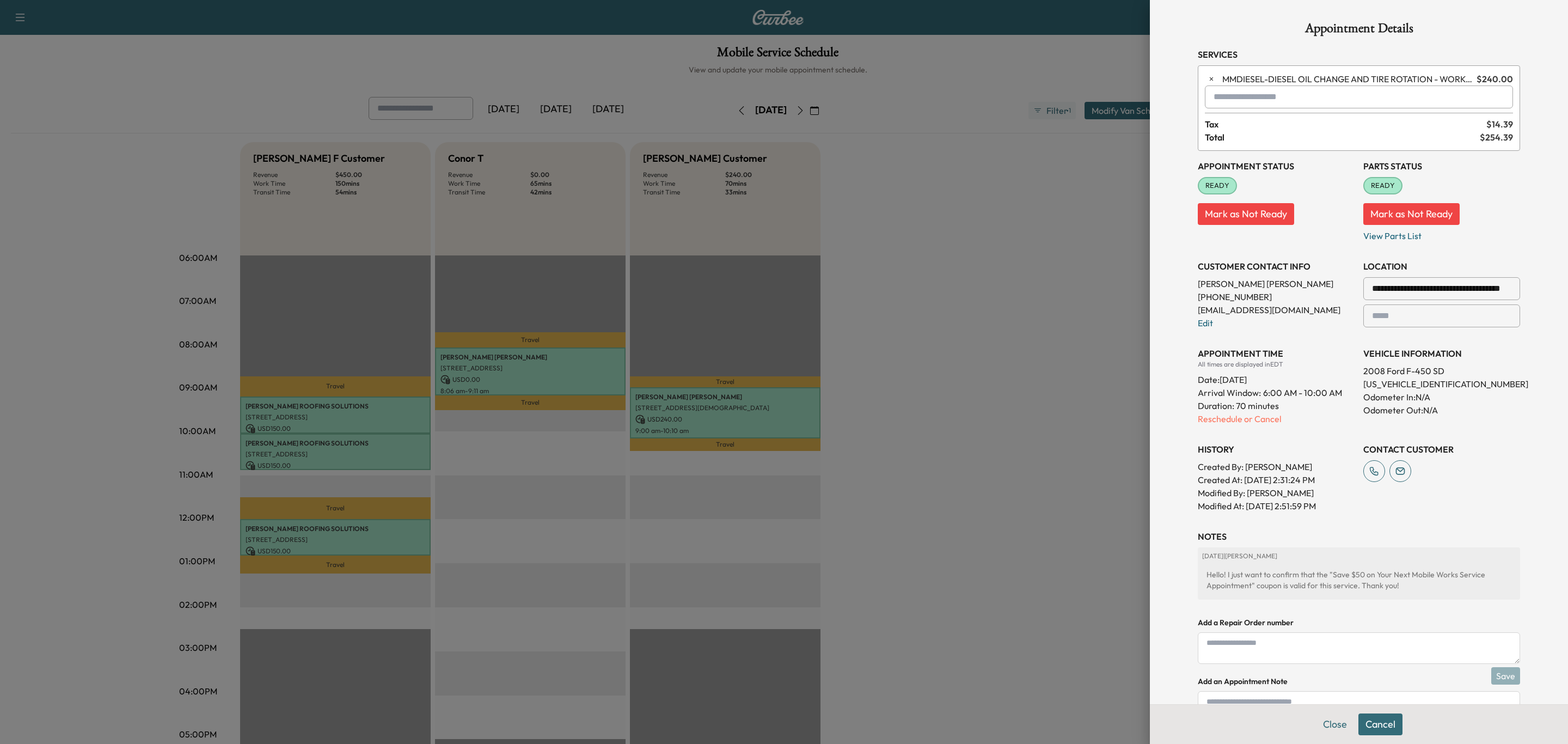
click at [1292, 102] on input "text" at bounding box center [1359, 97] width 308 height 23
click at [1269, 120] on p "TBF - Tech: [PERSON_NAME] F" at bounding box center [1317, 126] width 237 height 15
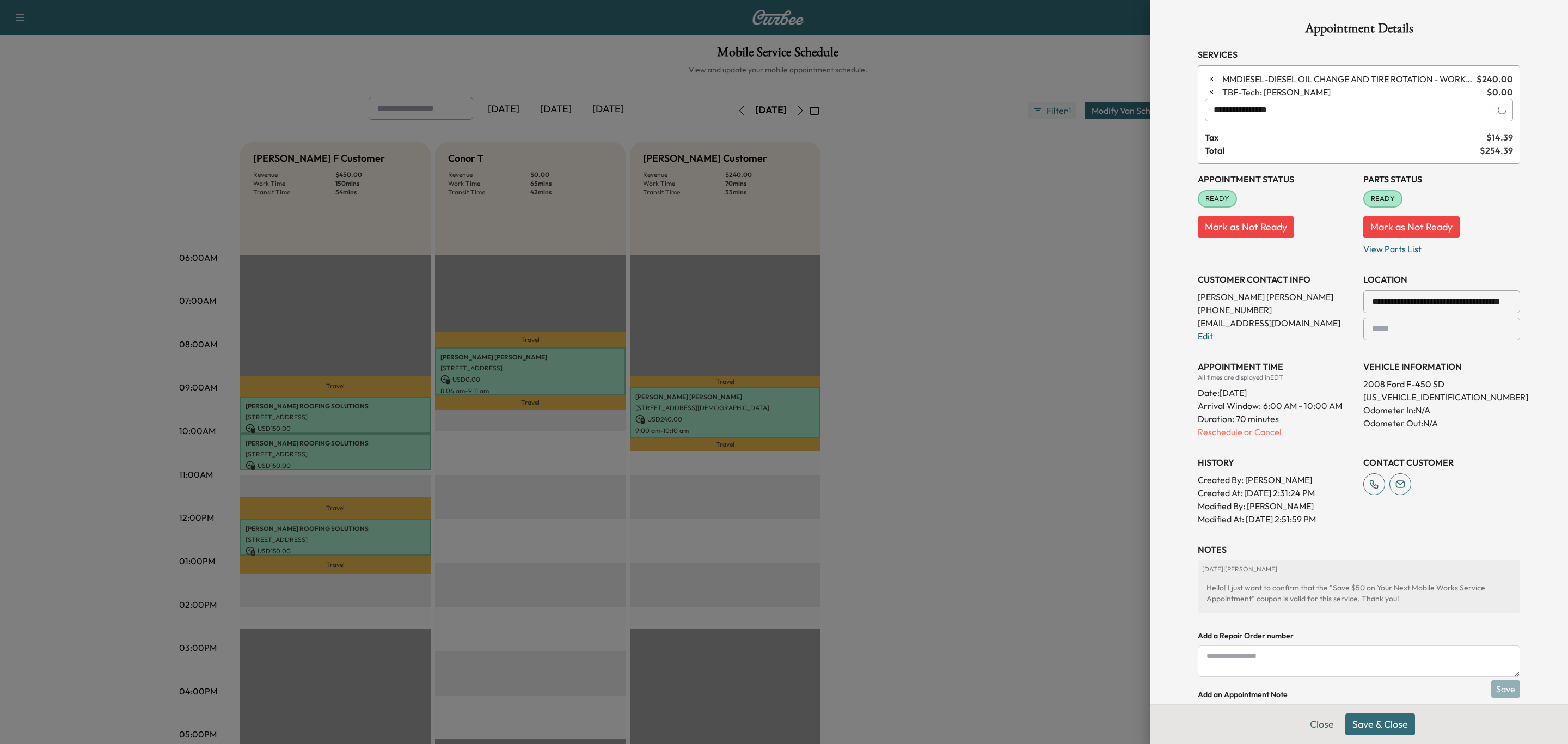
type input "**********"
click at [1395, 720] on button "Save & Close" at bounding box center [1380, 724] width 70 height 22
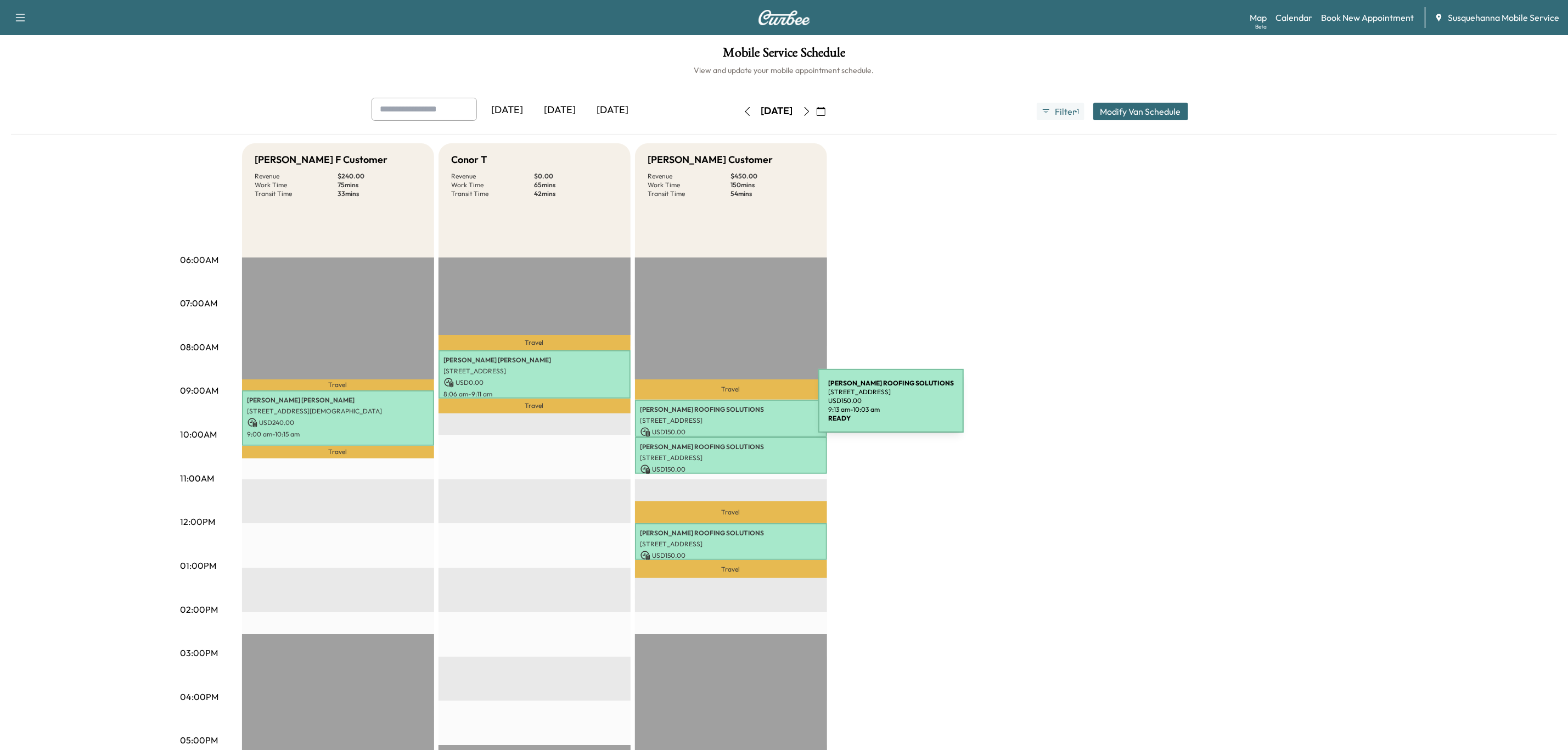
click at [736, 408] on p "[PERSON_NAME] ROOFING SOLUTIONS" at bounding box center [731, 410] width 181 height 9
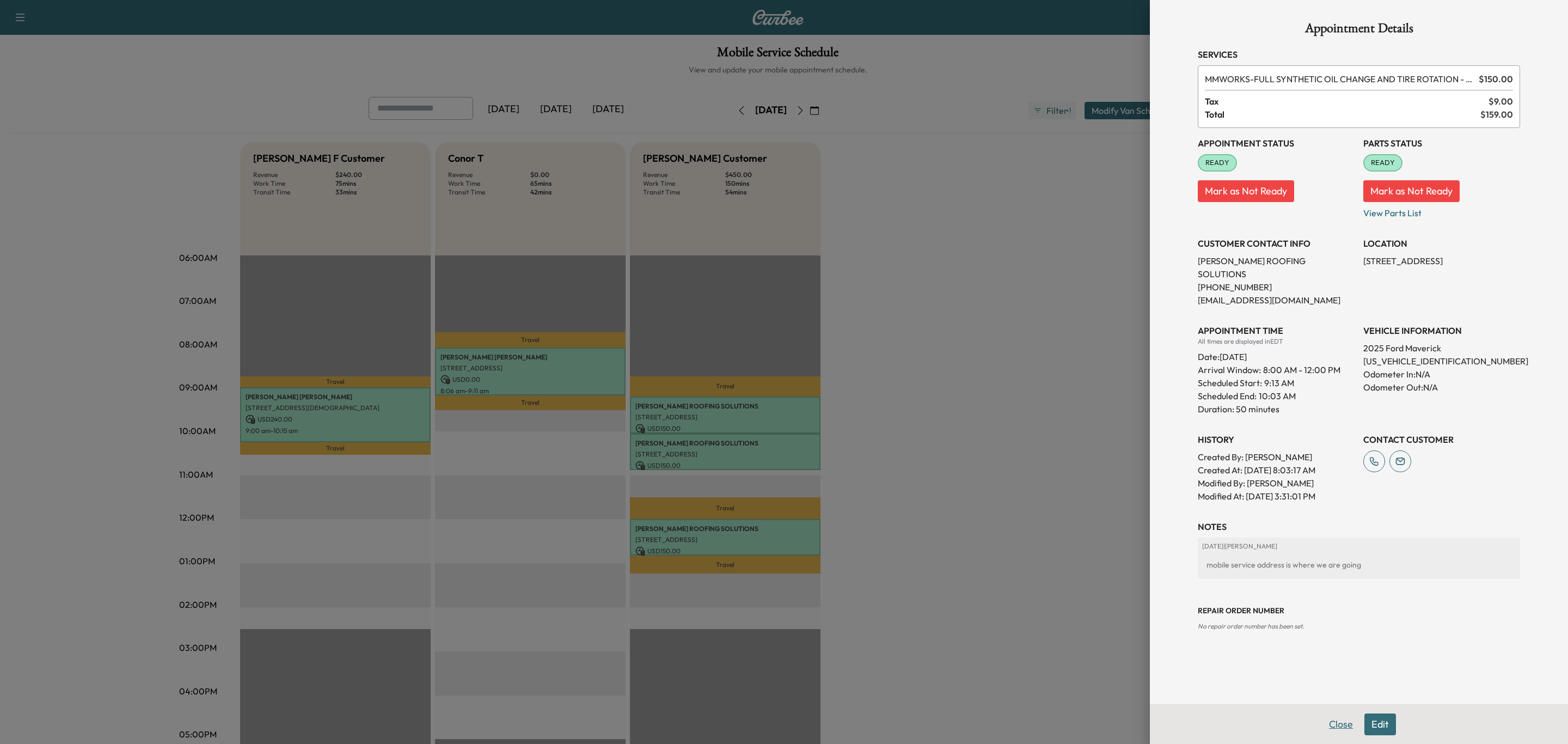
click at [1340, 729] on button "Close" at bounding box center [1341, 724] width 38 height 22
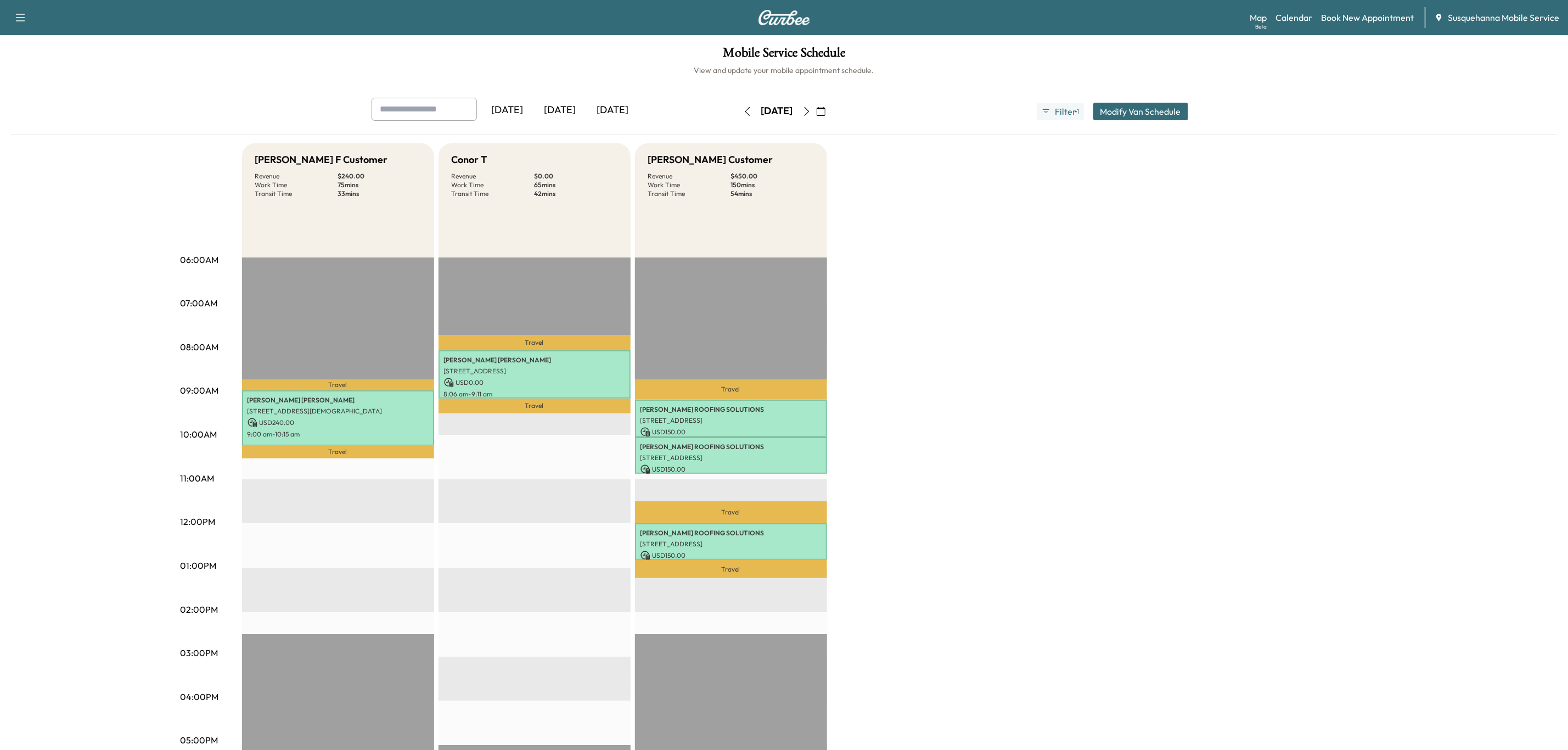
click at [811, 108] on icon "button" at bounding box center [807, 111] width 9 height 9
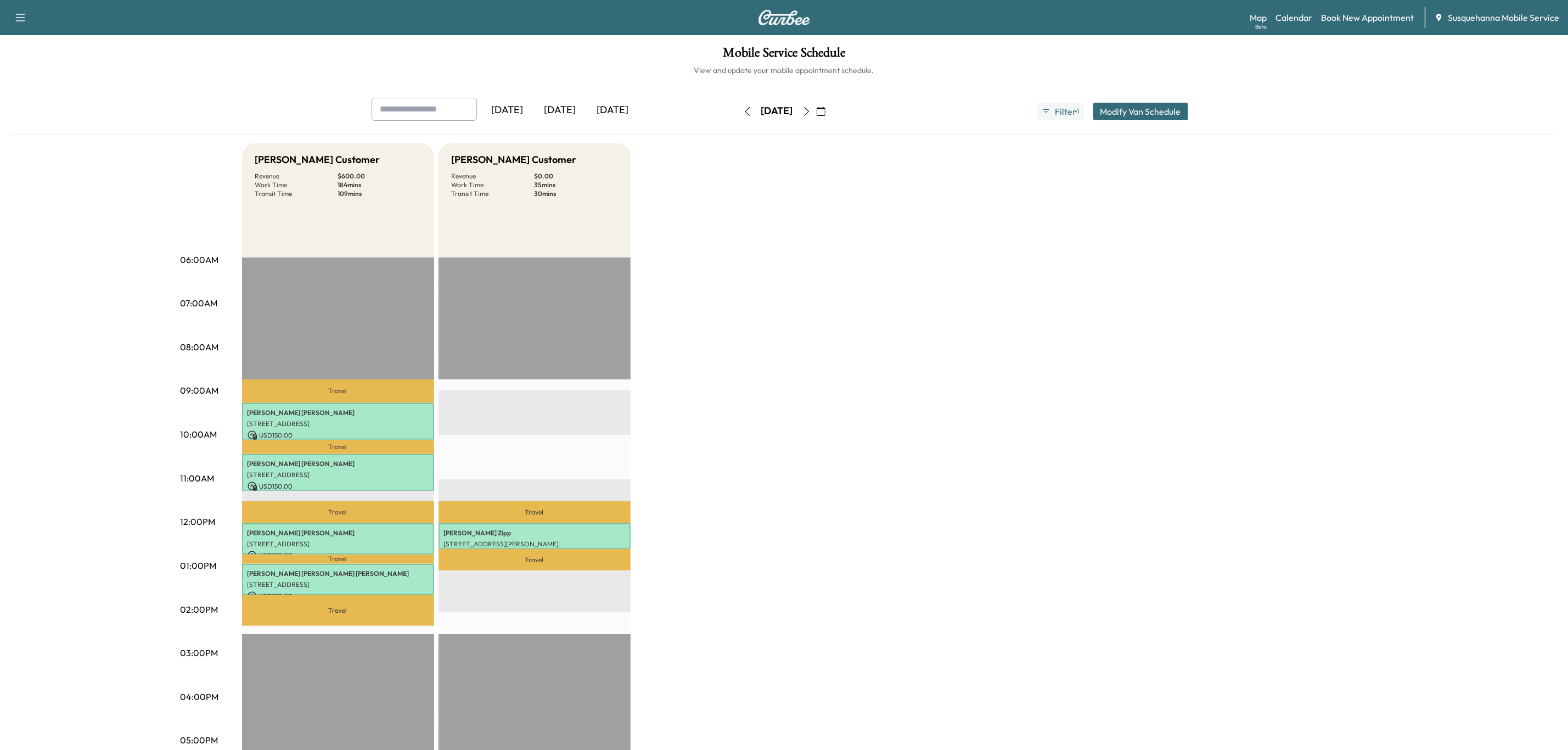
click at [811, 108] on icon "button" at bounding box center [807, 111] width 9 height 9
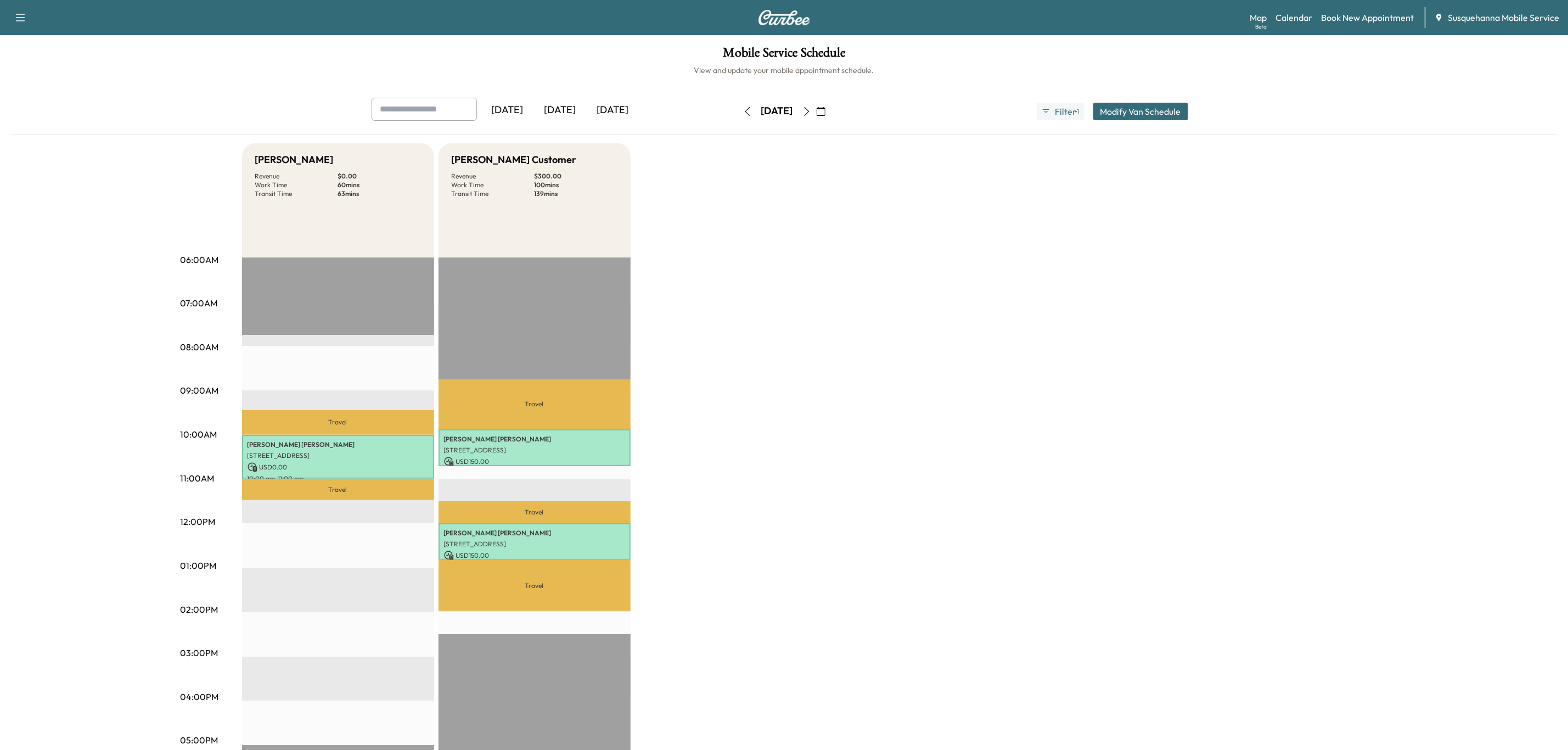
click at [811, 115] on icon "button" at bounding box center [807, 111] width 9 height 9
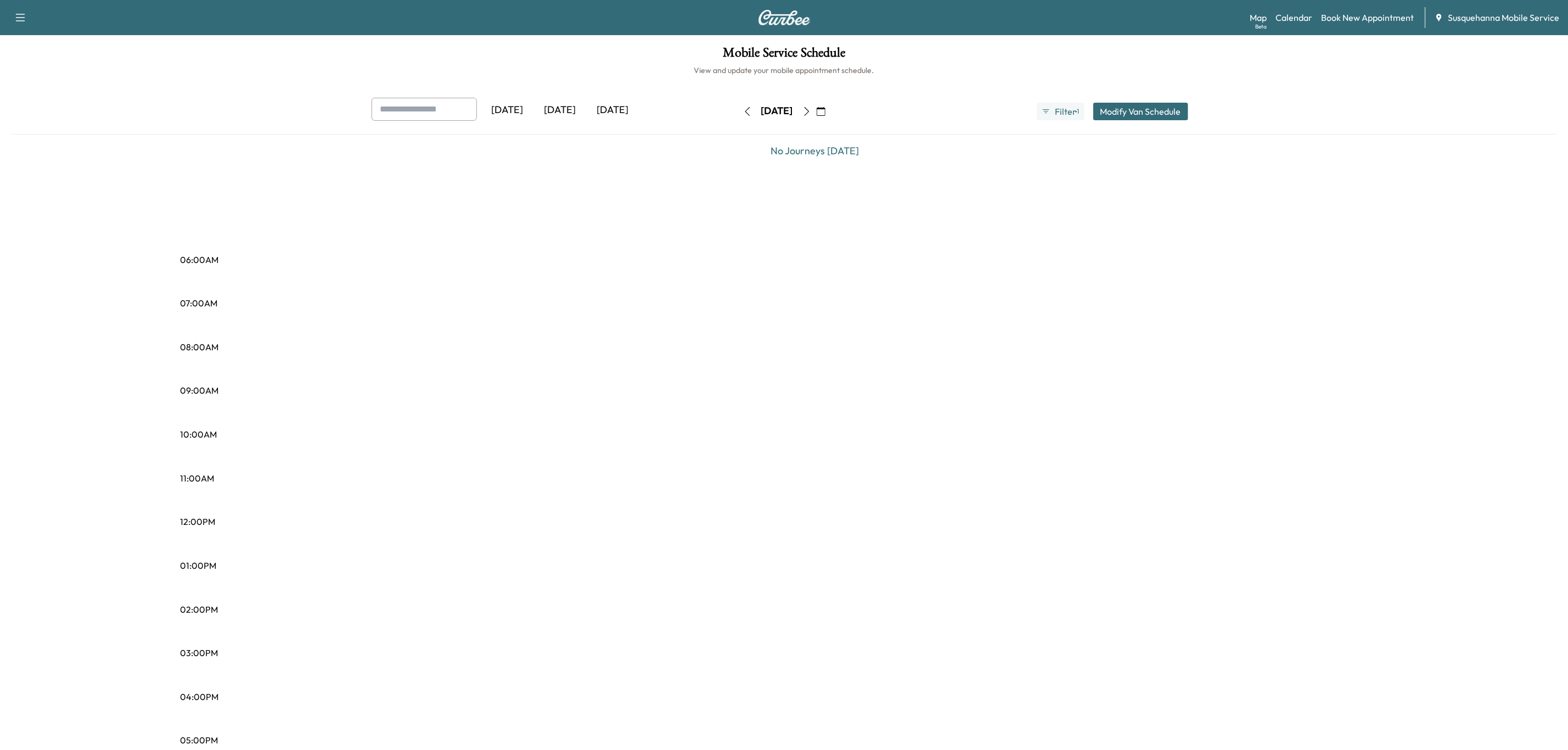
click at [811, 115] on icon "button" at bounding box center [807, 111] width 9 height 9
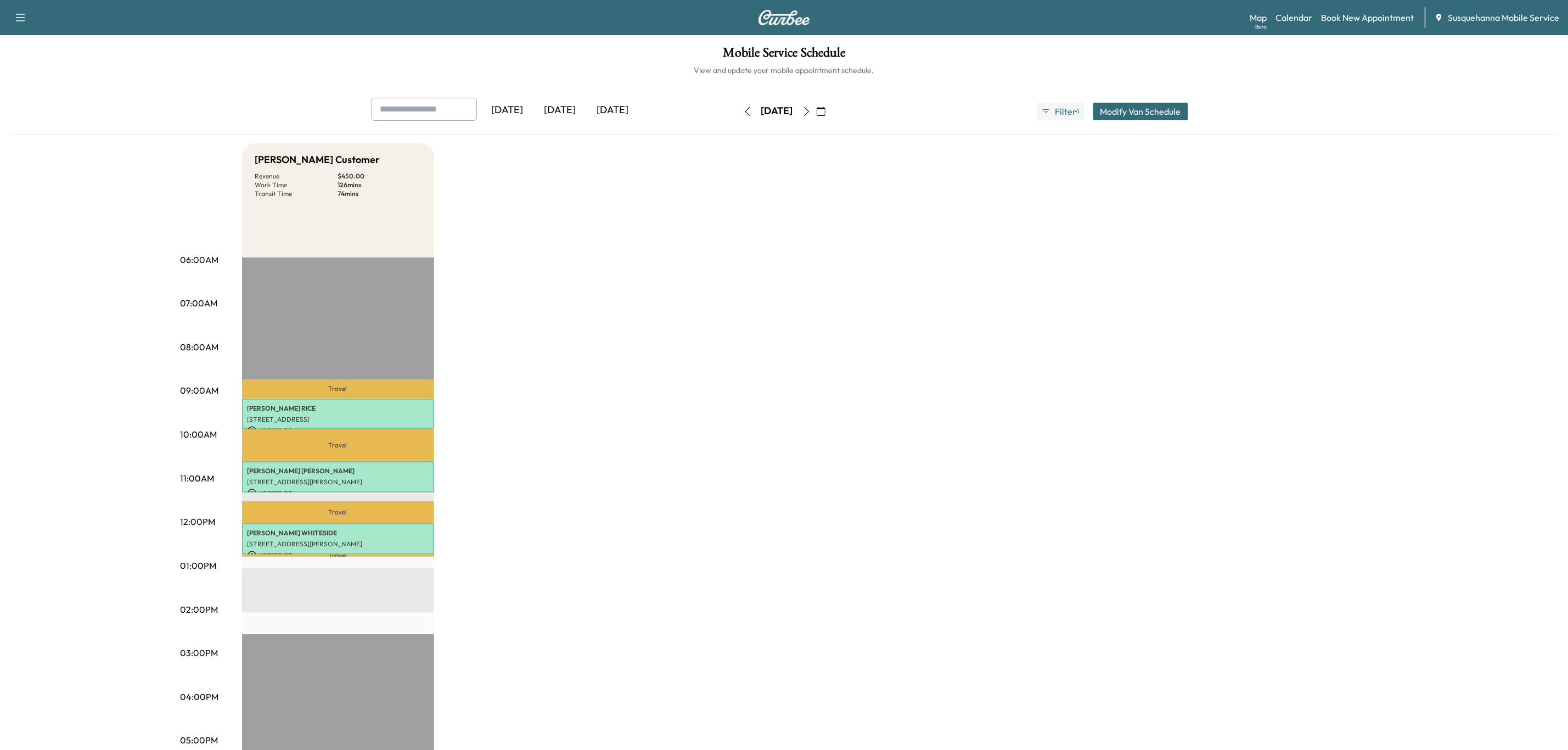
click at [809, 115] on icon "button" at bounding box center [806, 111] width 5 height 9
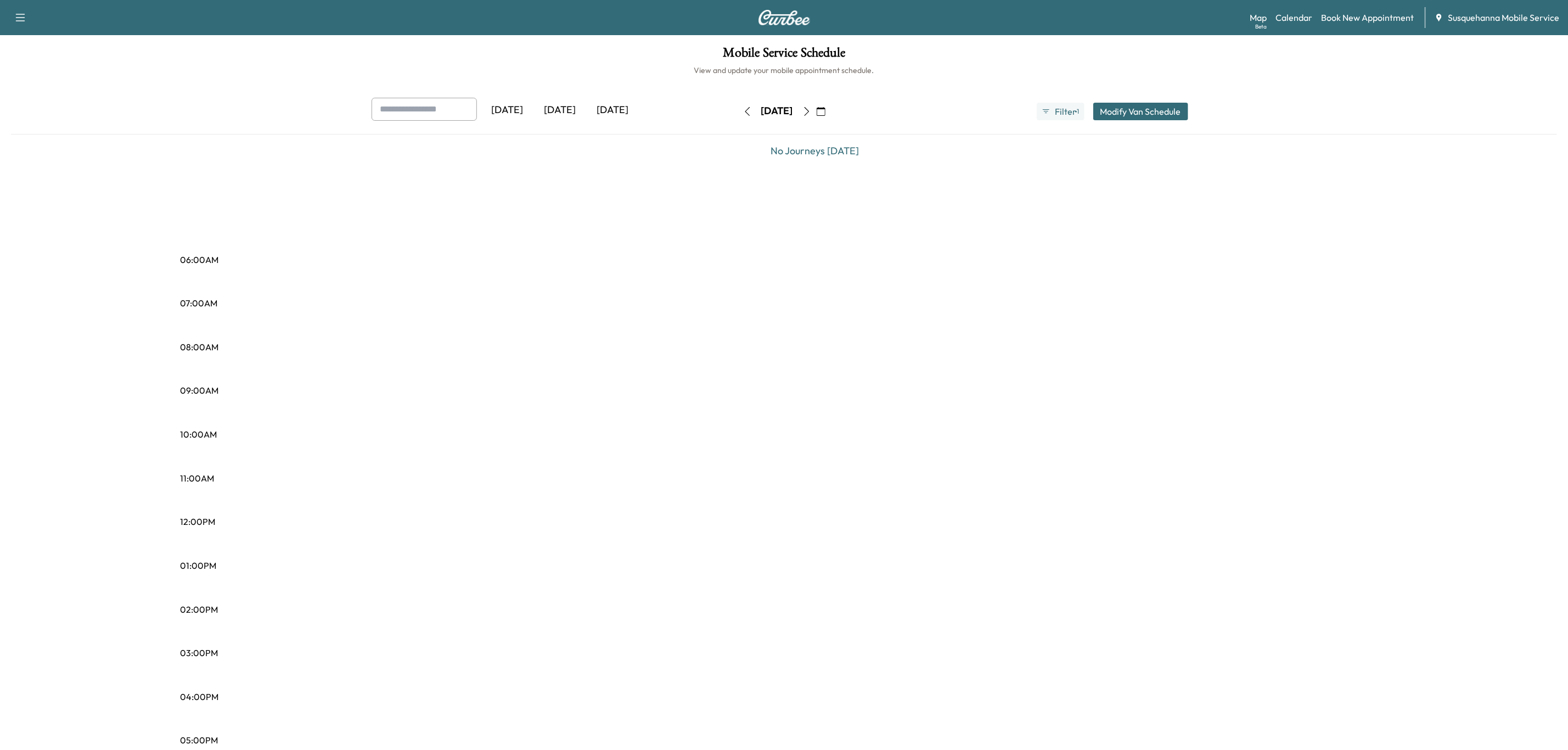
click at [811, 115] on icon "button" at bounding box center [807, 111] width 9 height 9
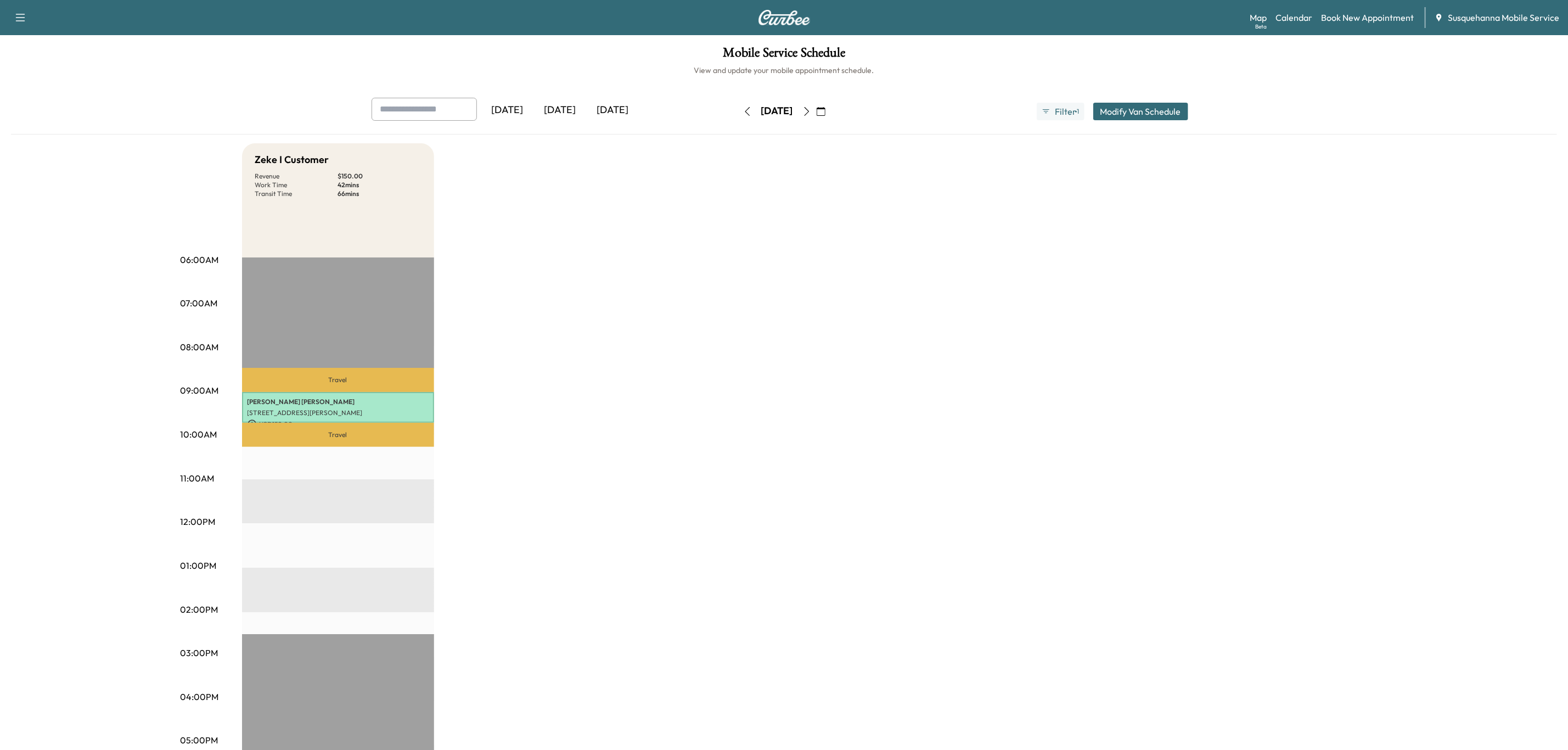
click at [811, 111] on icon "button" at bounding box center [807, 111] width 9 height 9
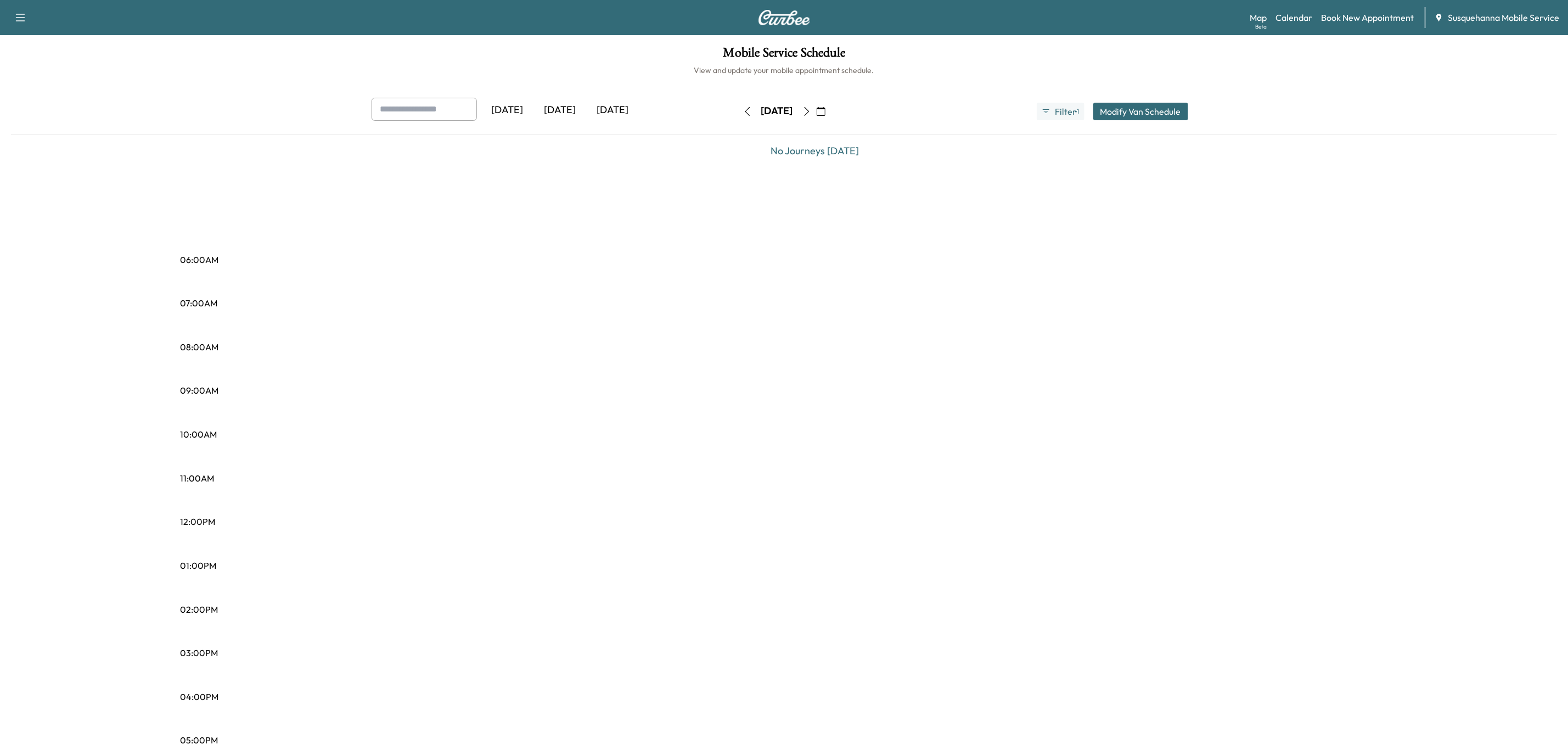
click at [811, 111] on icon "button" at bounding box center [807, 111] width 9 height 9
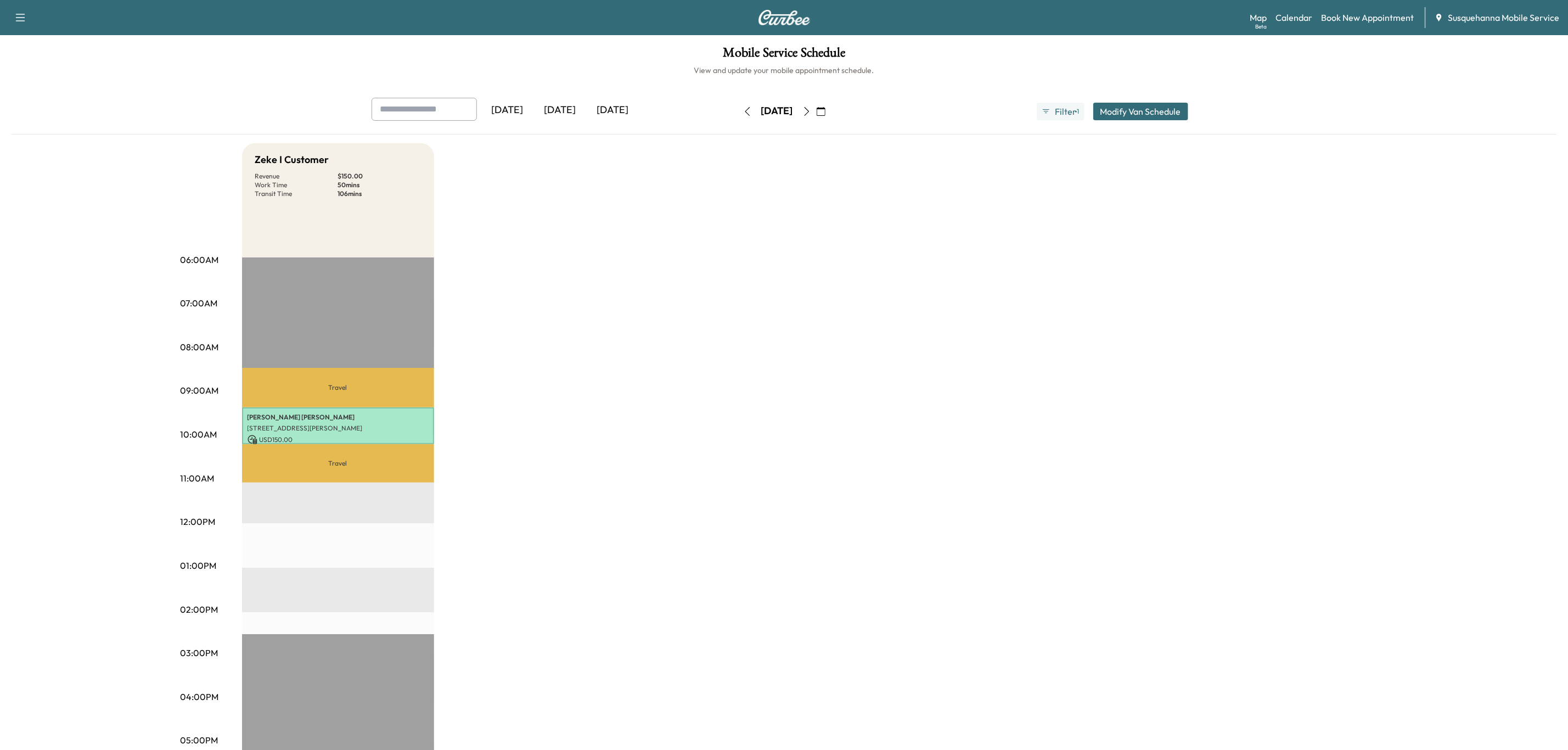
click at [830, 109] on button "button" at bounding box center [821, 111] width 19 height 18
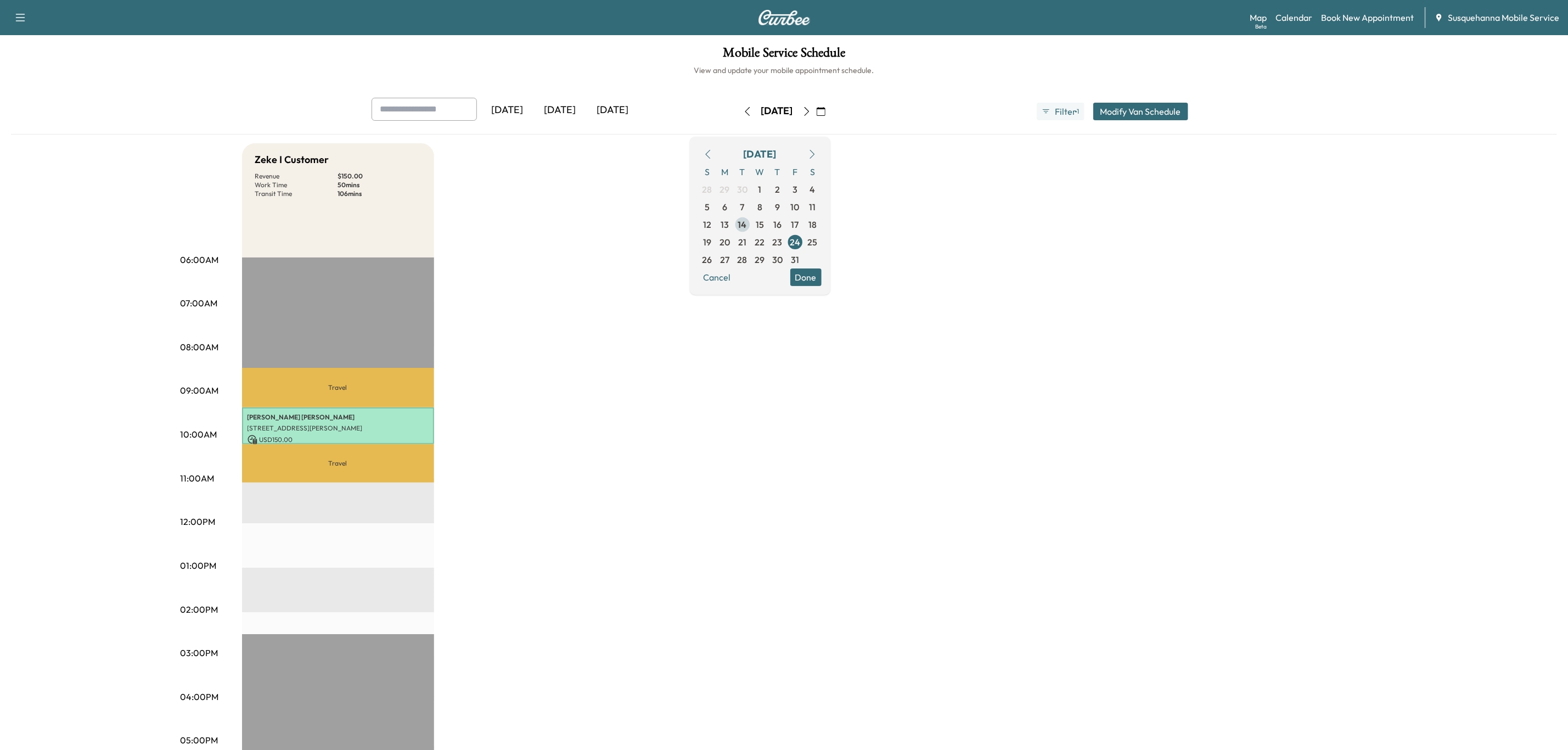
click at [747, 220] on span "14" at bounding box center [742, 224] width 9 height 13
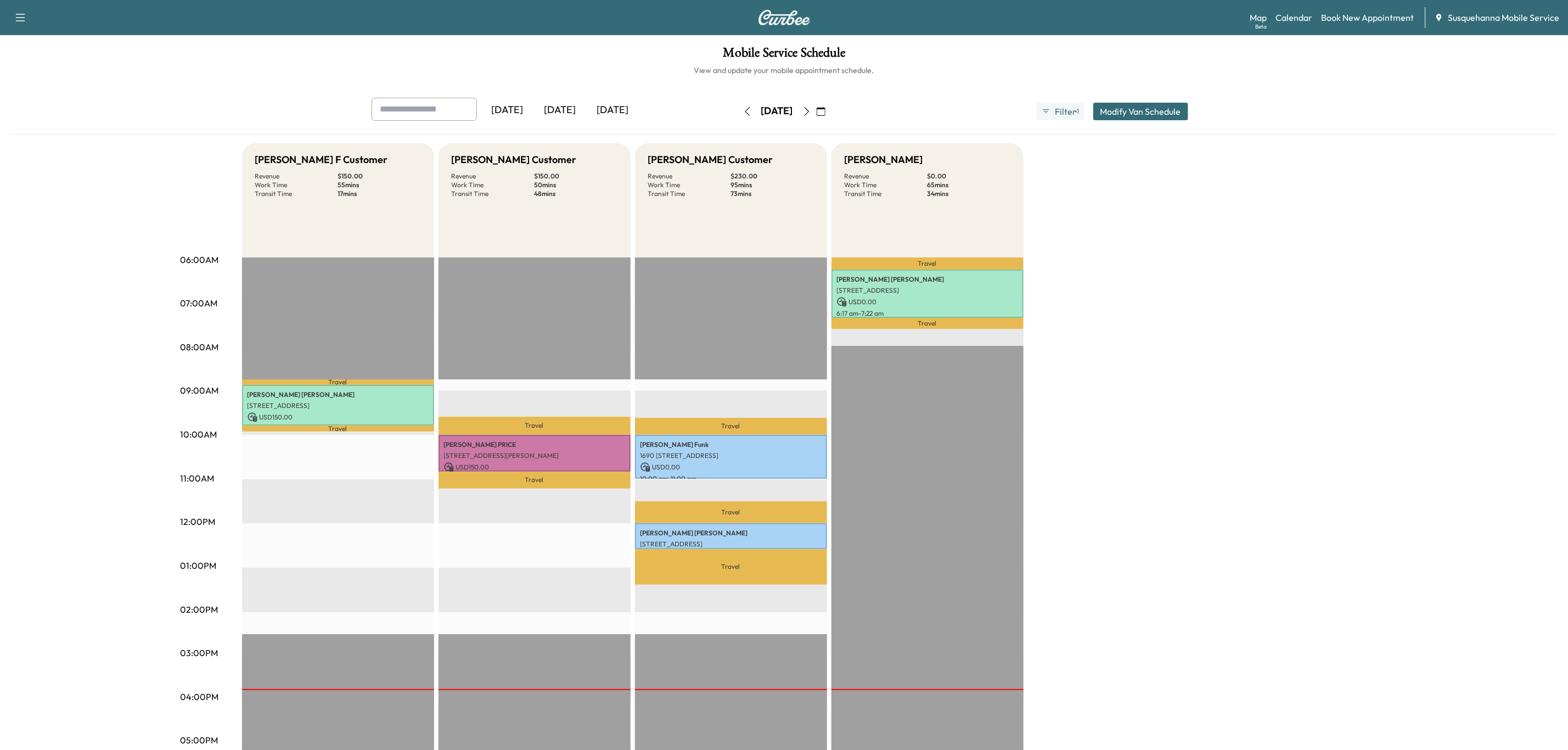
click at [811, 114] on icon "button" at bounding box center [807, 111] width 9 height 9
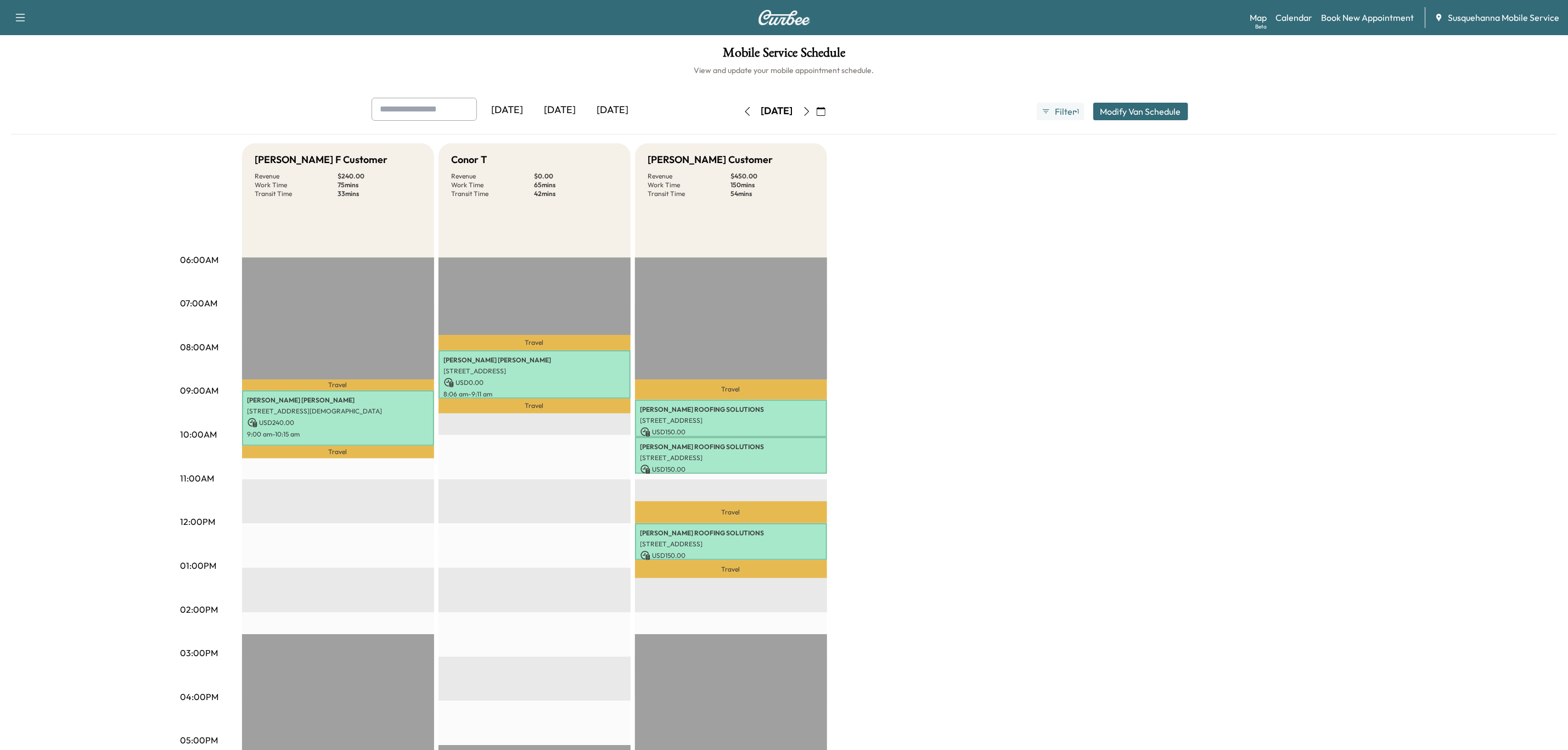
click at [811, 107] on icon "button" at bounding box center [807, 111] width 9 height 9
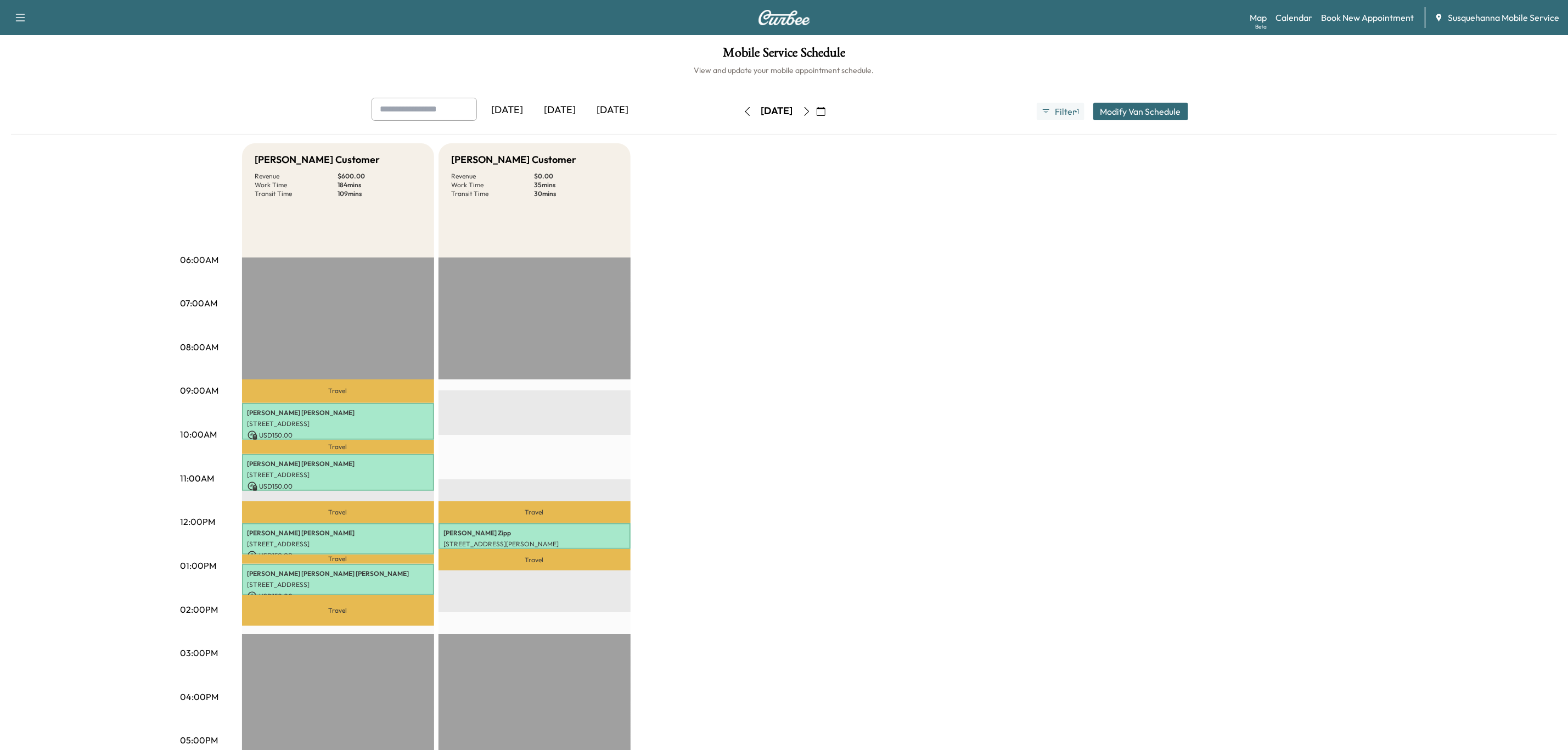
click at [811, 108] on icon "button" at bounding box center [807, 111] width 9 height 9
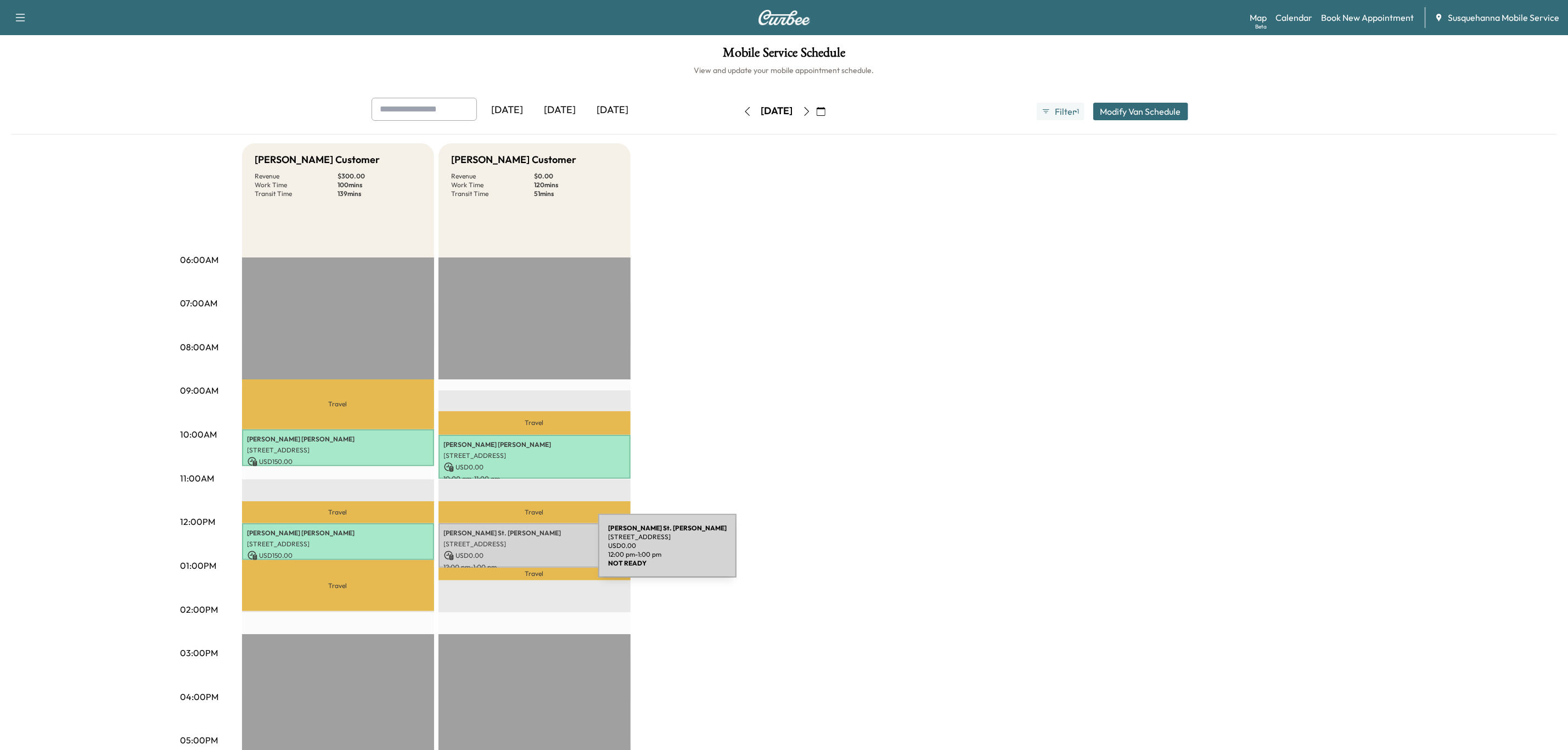
click at [516, 553] on p "USD 0.00" at bounding box center [534, 555] width 181 height 10
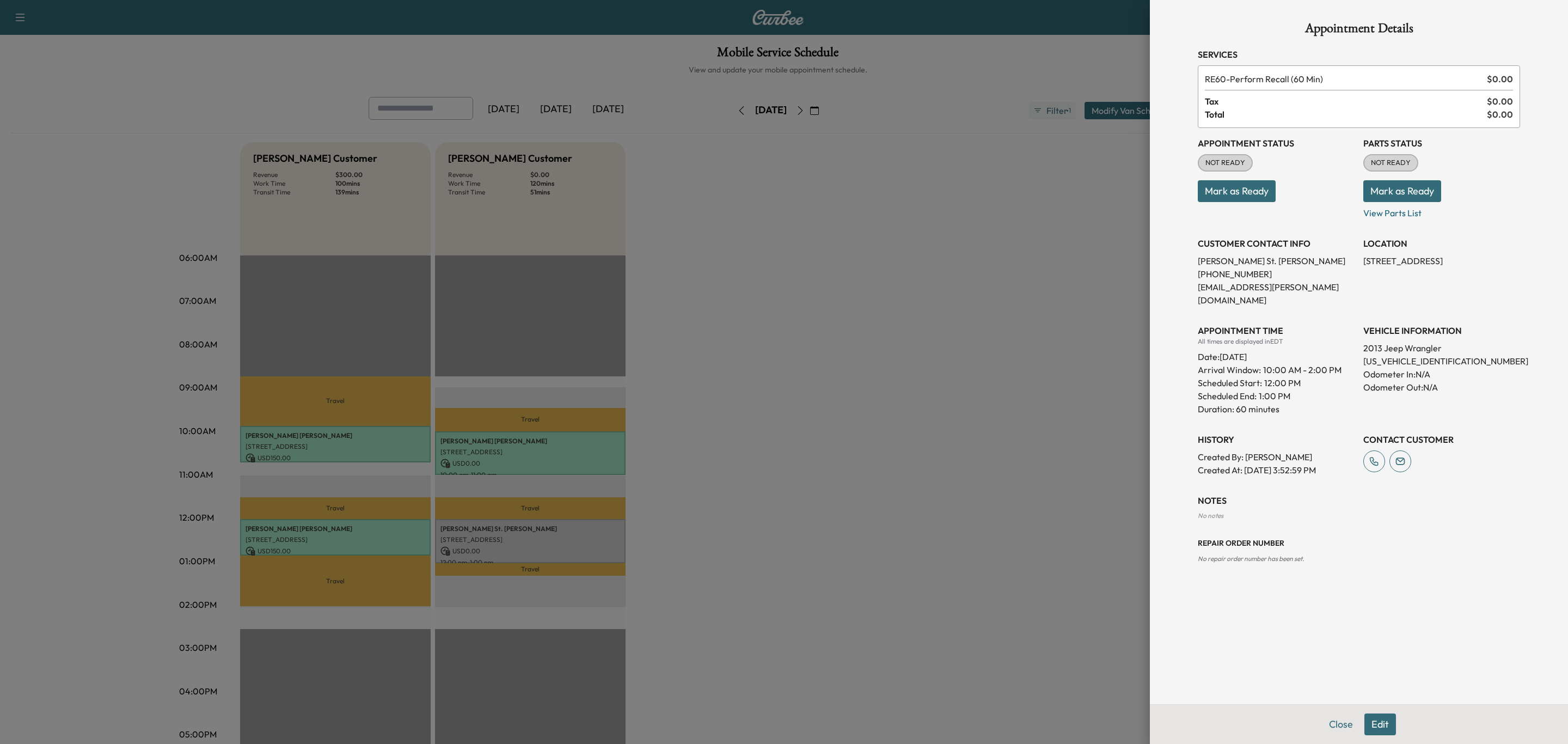
click at [1383, 355] on p "[US_VEHICLE_IDENTIFICATION_NUMBER]" at bounding box center [1441, 361] width 157 height 13
copy p "[US_VEHICLE_IDENTIFICATION_NUMBER]"
click at [1246, 285] on p "[EMAIL_ADDRESS][PERSON_NAME][DOMAIN_NAME]" at bounding box center [1276, 293] width 157 height 26
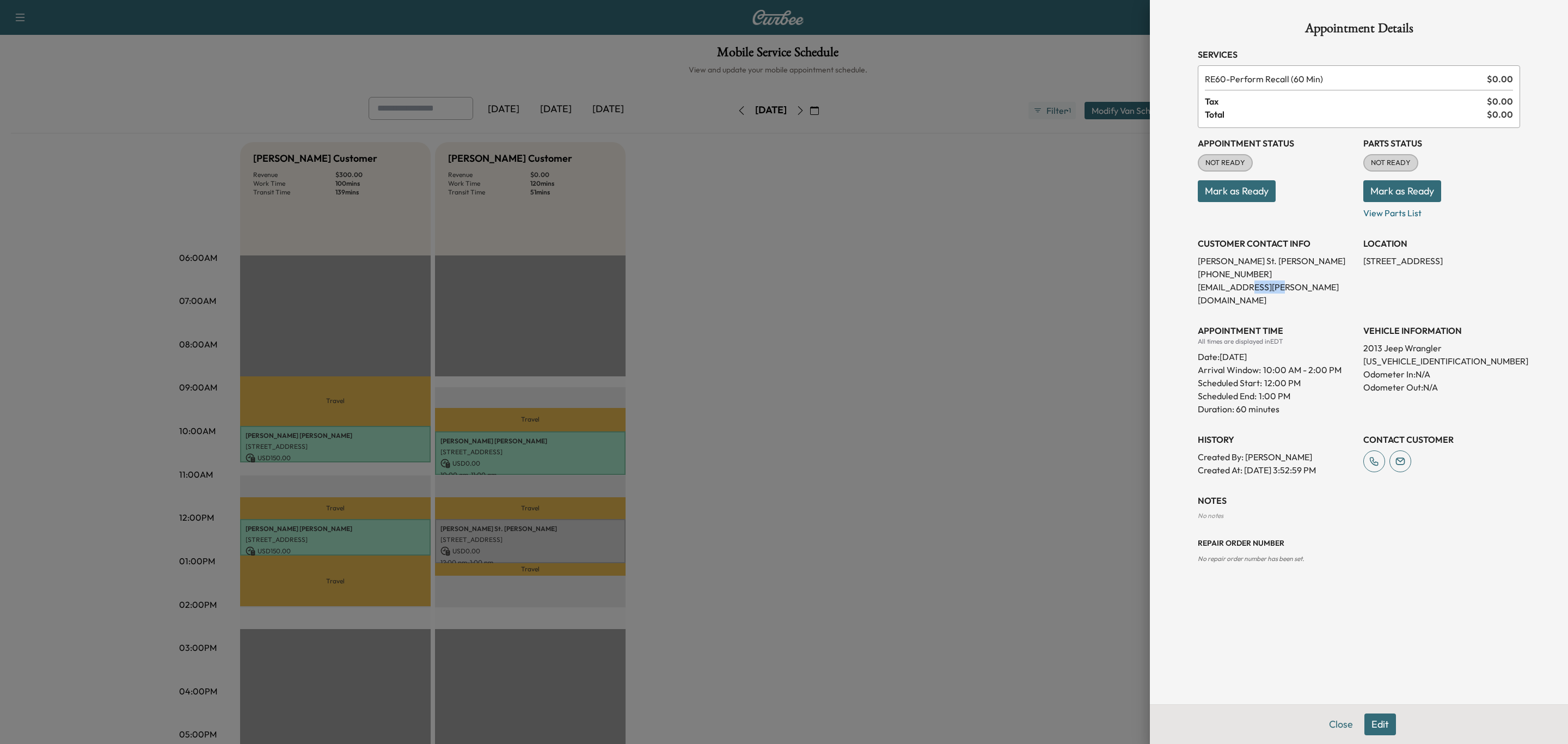
click at [1246, 285] on p "[EMAIL_ADDRESS][PERSON_NAME][DOMAIN_NAME]" at bounding box center [1276, 293] width 157 height 26
click at [1266, 294] on p "[EMAIL_ADDRESS][PERSON_NAME][DOMAIN_NAME]" at bounding box center [1276, 293] width 157 height 26
click at [1266, 289] on p "[EMAIL_ADDRESS][PERSON_NAME][DOMAIN_NAME]" at bounding box center [1276, 293] width 157 height 26
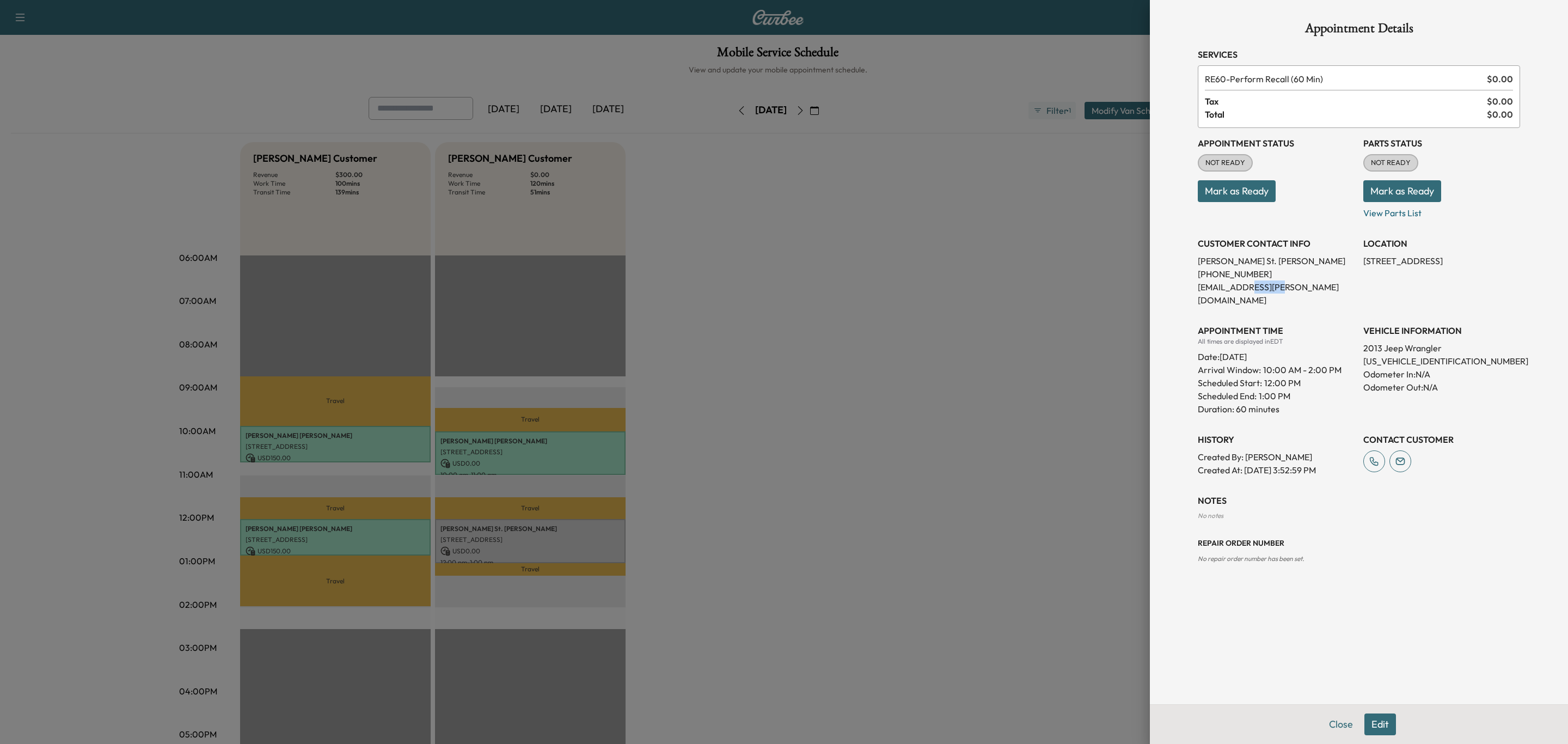
click at [1266, 289] on p "[EMAIL_ADDRESS][PERSON_NAME][DOMAIN_NAME]" at bounding box center [1276, 293] width 157 height 26
copy p "[EMAIL_ADDRESS][PERSON_NAME][DOMAIN_NAME]"
click at [1438, 355] on p "[US_VEHICLE_IDENTIFICATION_NUMBER]" at bounding box center [1441, 361] width 157 height 13
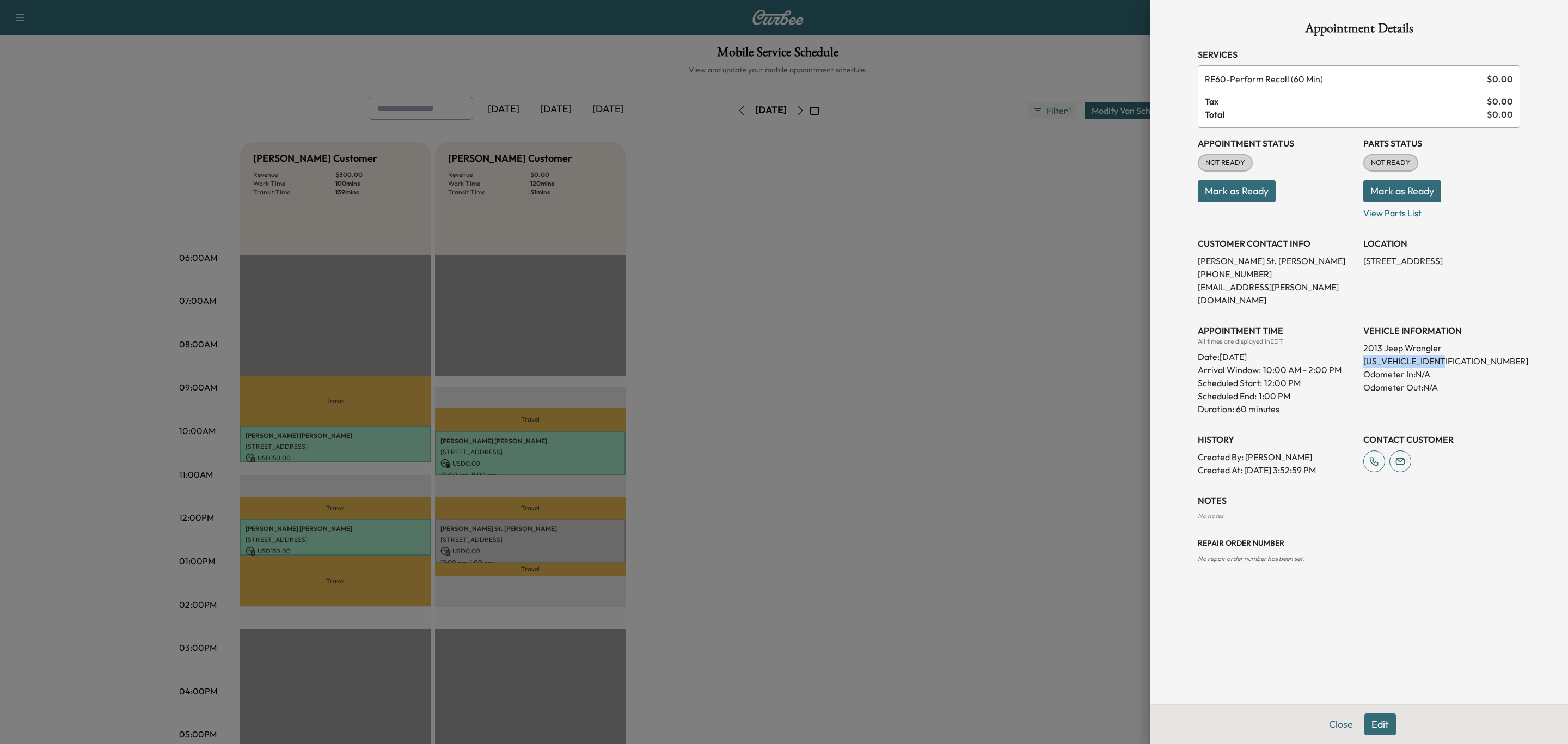
copy p "[US_VEHICLE_IDENTIFICATION_NUMBER]"
click at [1386, 190] on button "Mark as Ready" at bounding box center [1402, 191] width 78 height 22
click at [1255, 193] on button "Mark as Ready" at bounding box center [1237, 191] width 78 height 22
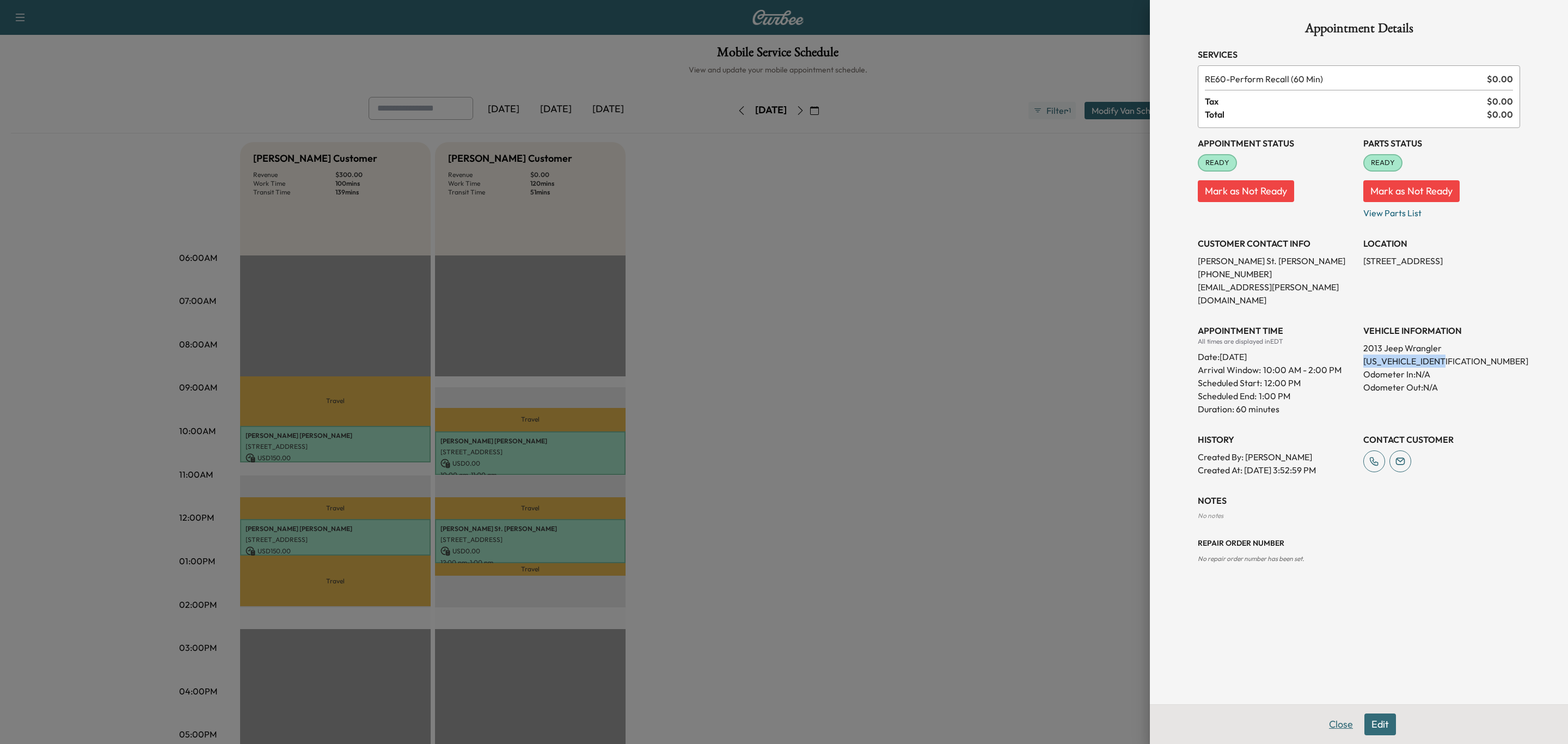
click at [1352, 731] on button "Close" at bounding box center [1341, 724] width 38 height 22
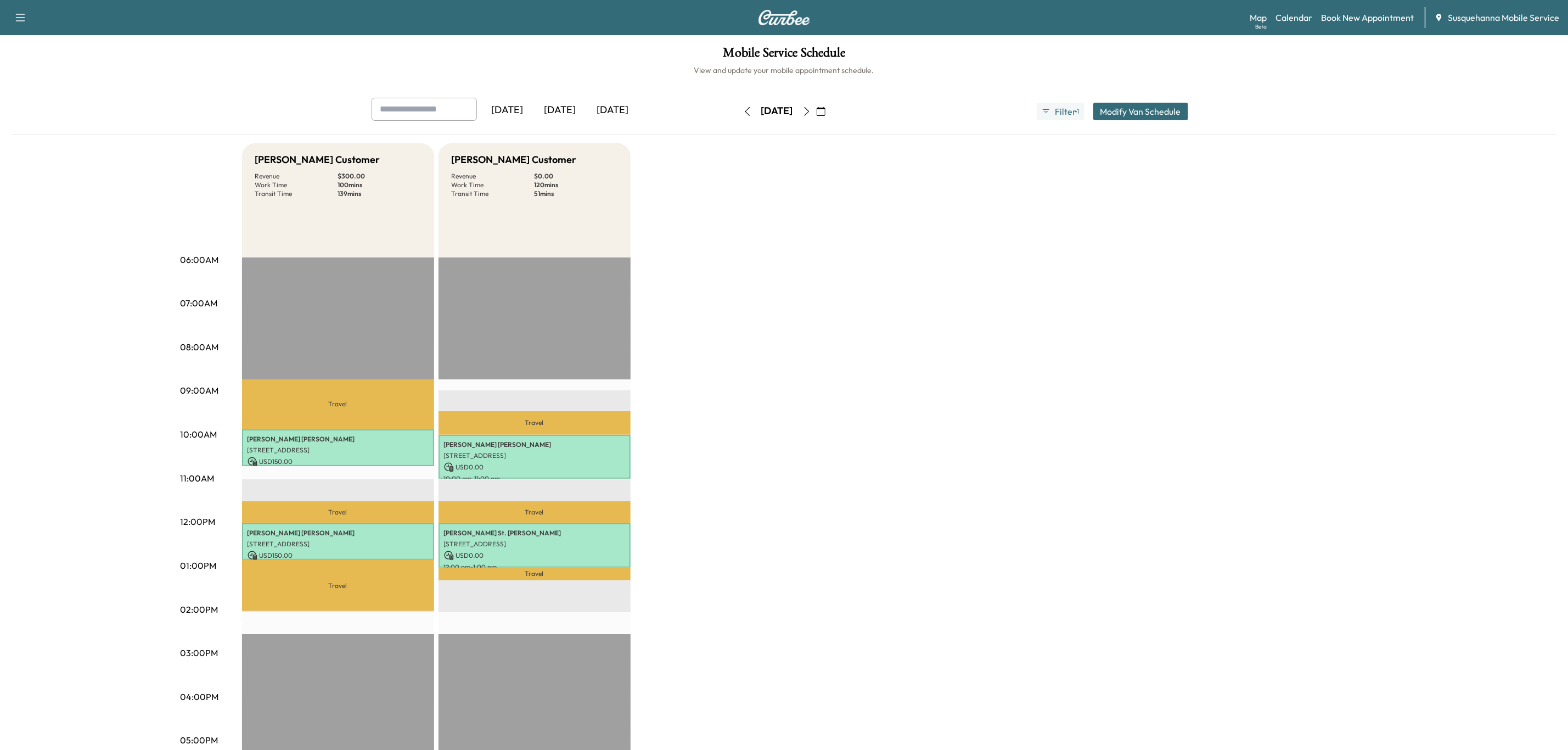
click at [738, 116] on button "button" at bounding box center [748, 111] width 19 height 18
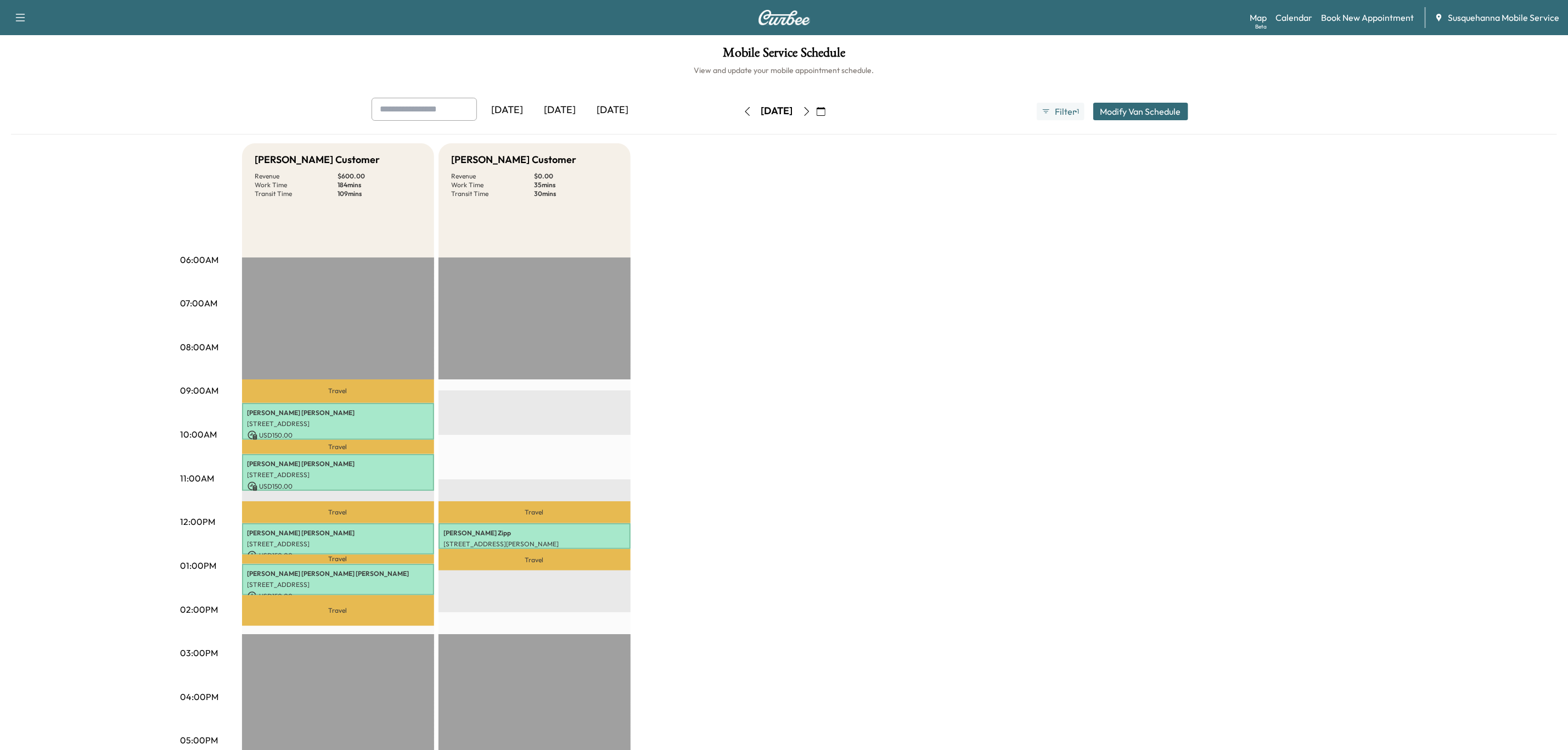
click at [738, 116] on button "button" at bounding box center [748, 111] width 19 height 18
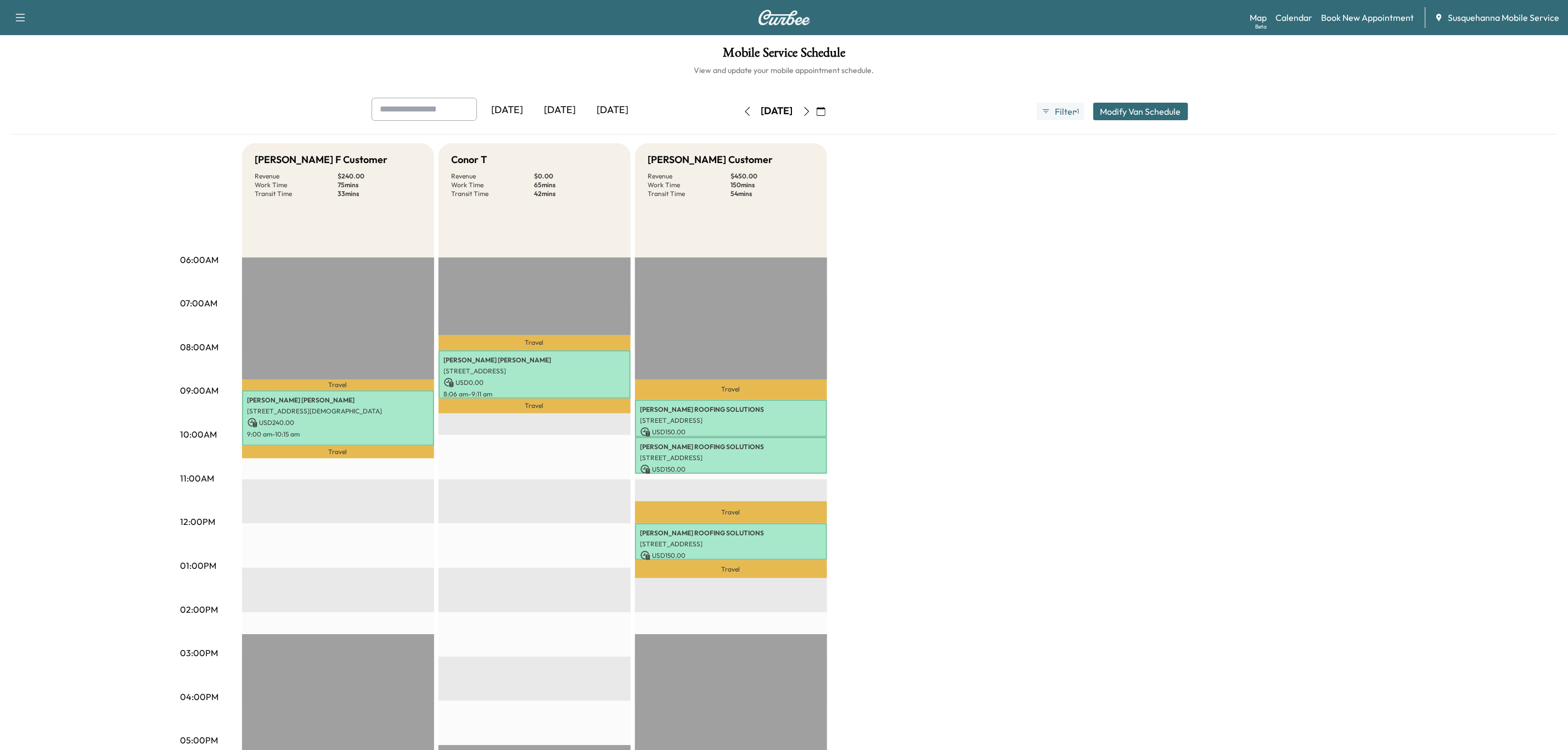
click at [816, 116] on button "button" at bounding box center [807, 111] width 19 height 18
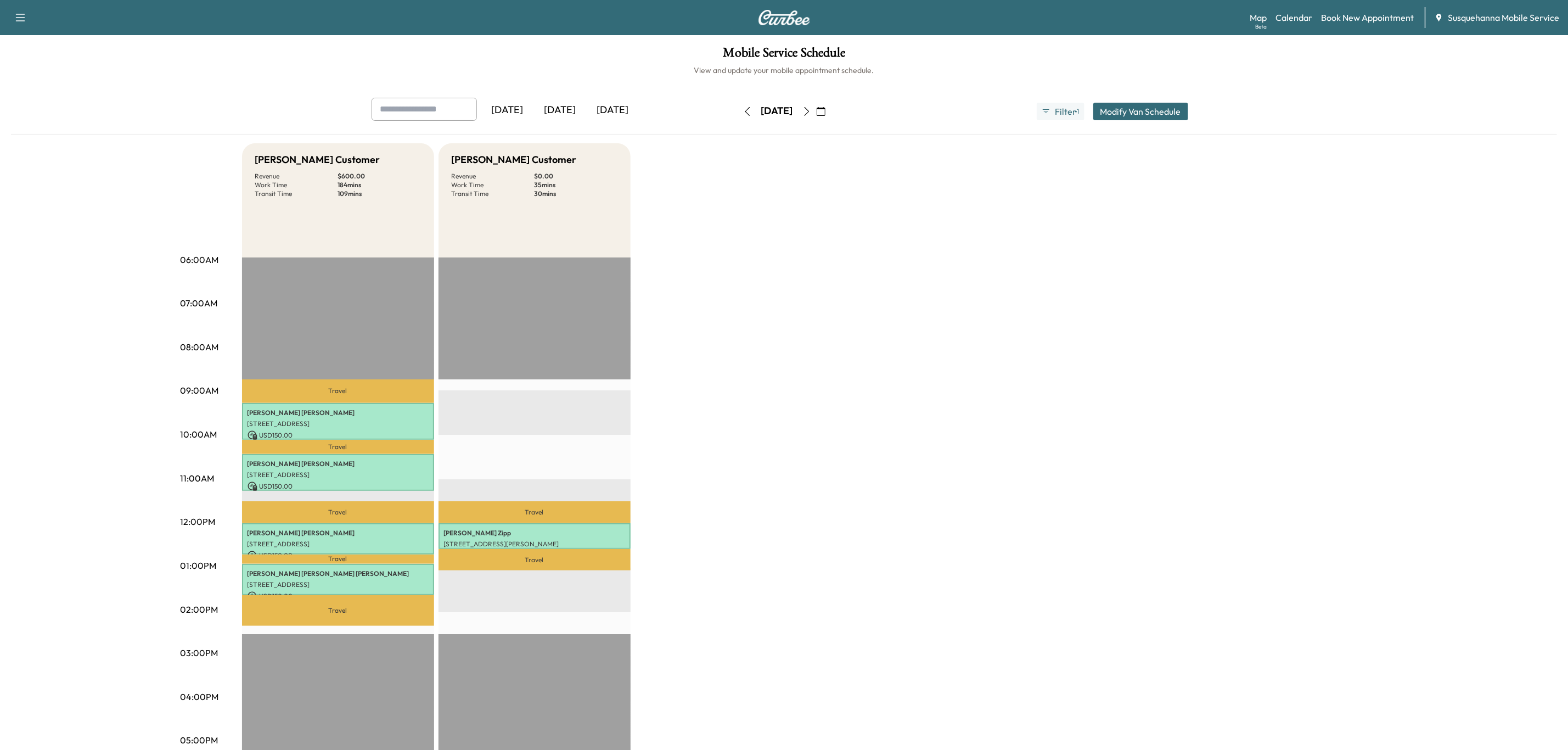
click at [830, 116] on button "button" at bounding box center [821, 111] width 19 height 18
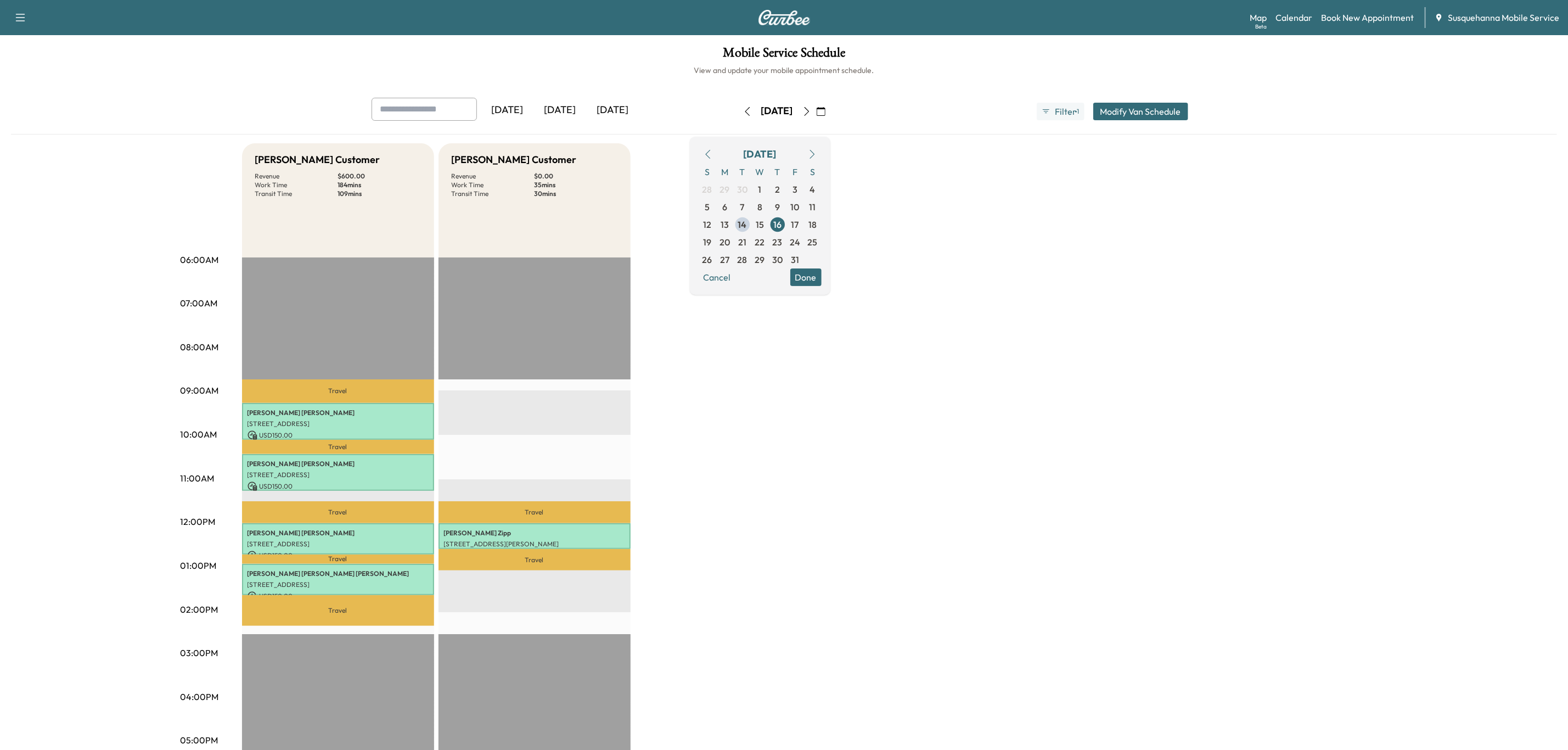
click at [811, 112] on icon "button" at bounding box center [807, 111] width 9 height 9
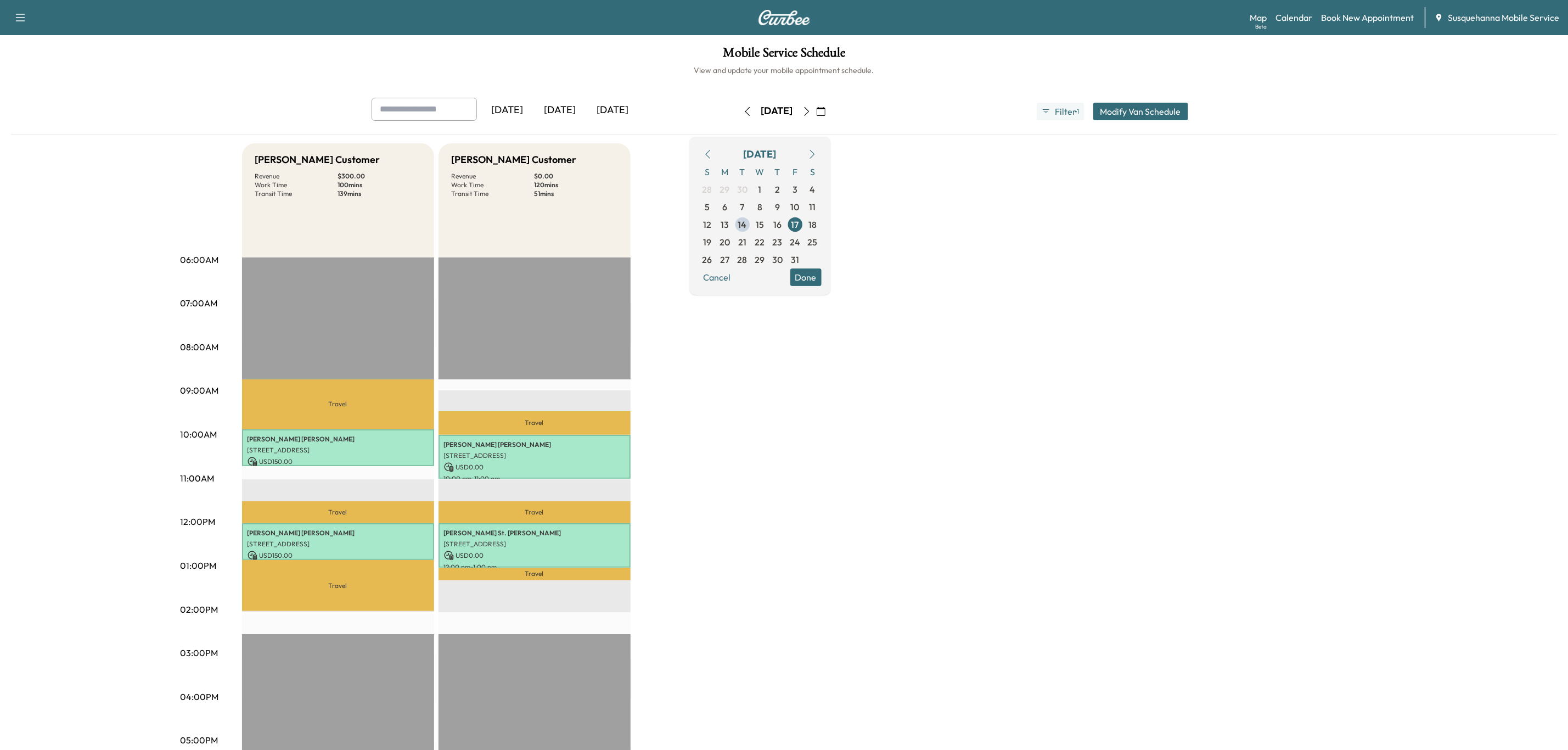
click at [826, 112] on icon "button" at bounding box center [821, 111] width 9 height 9
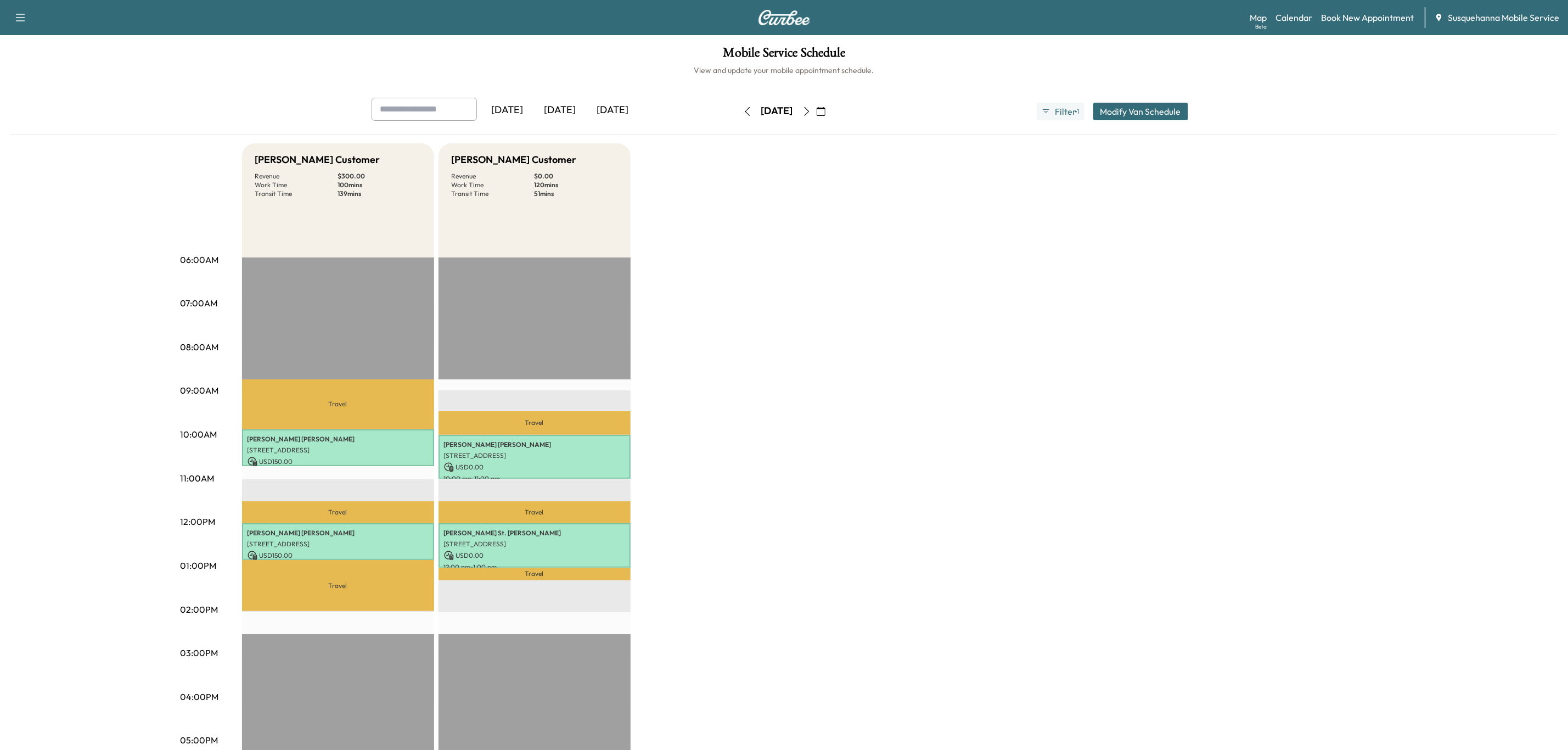
click at [811, 107] on icon "button" at bounding box center [807, 111] width 9 height 9
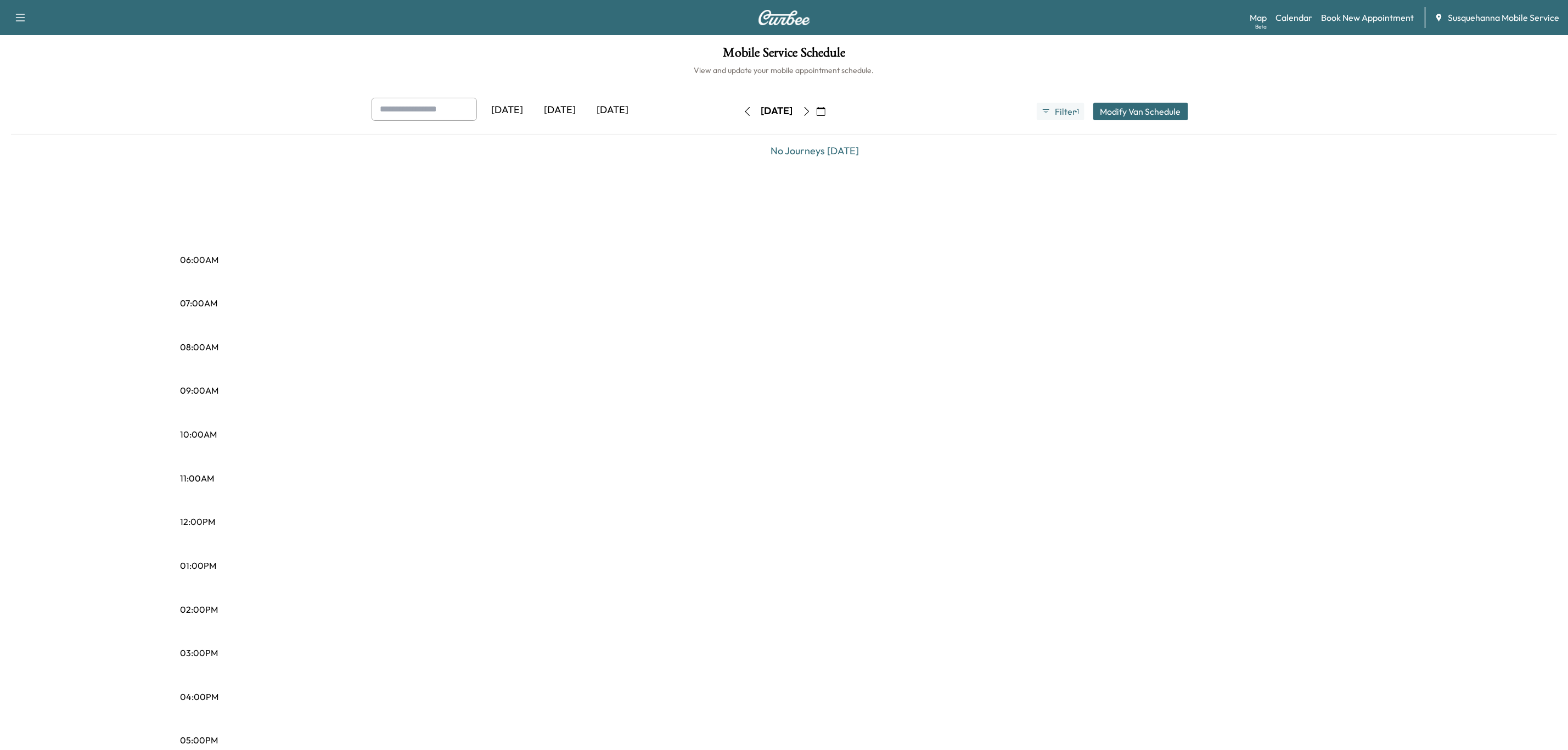
click at [816, 107] on button "button" at bounding box center [807, 111] width 19 height 18
click at [811, 107] on icon "button" at bounding box center [807, 111] width 9 height 9
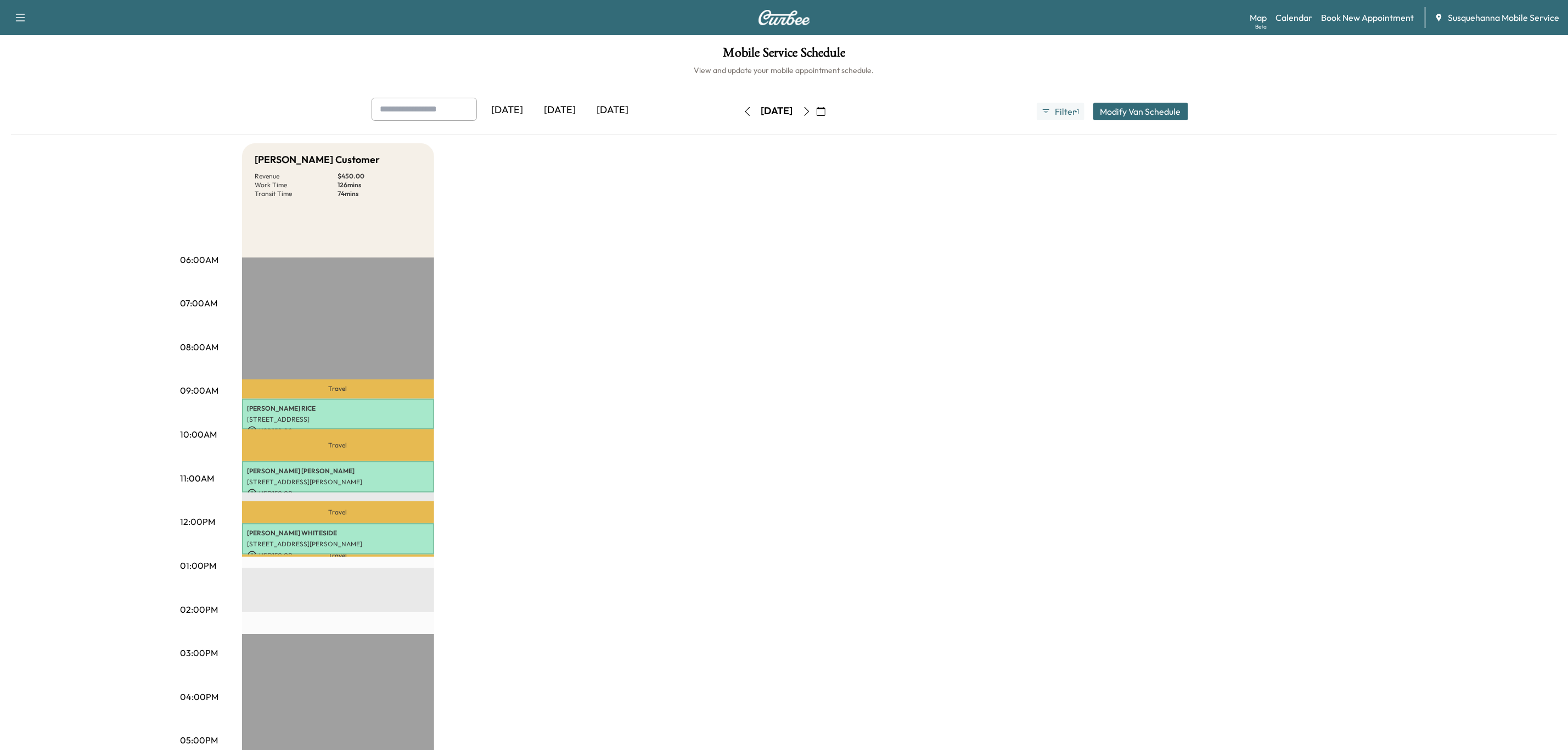
click at [811, 108] on icon "button" at bounding box center [807, 111] width 9 height 9
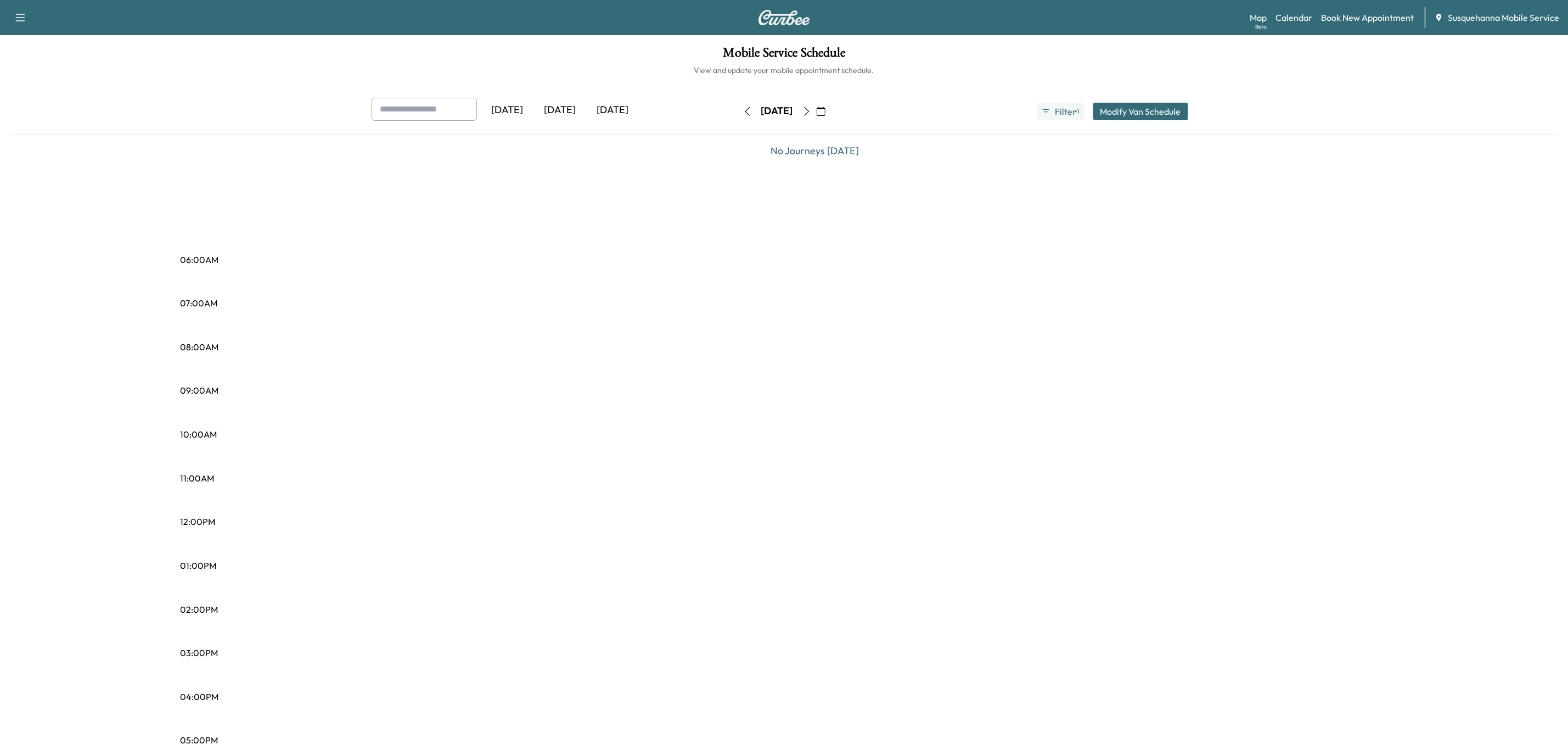
click at [811, 108] on icon "button" at bounding box center [807, 111] width 9 height 9
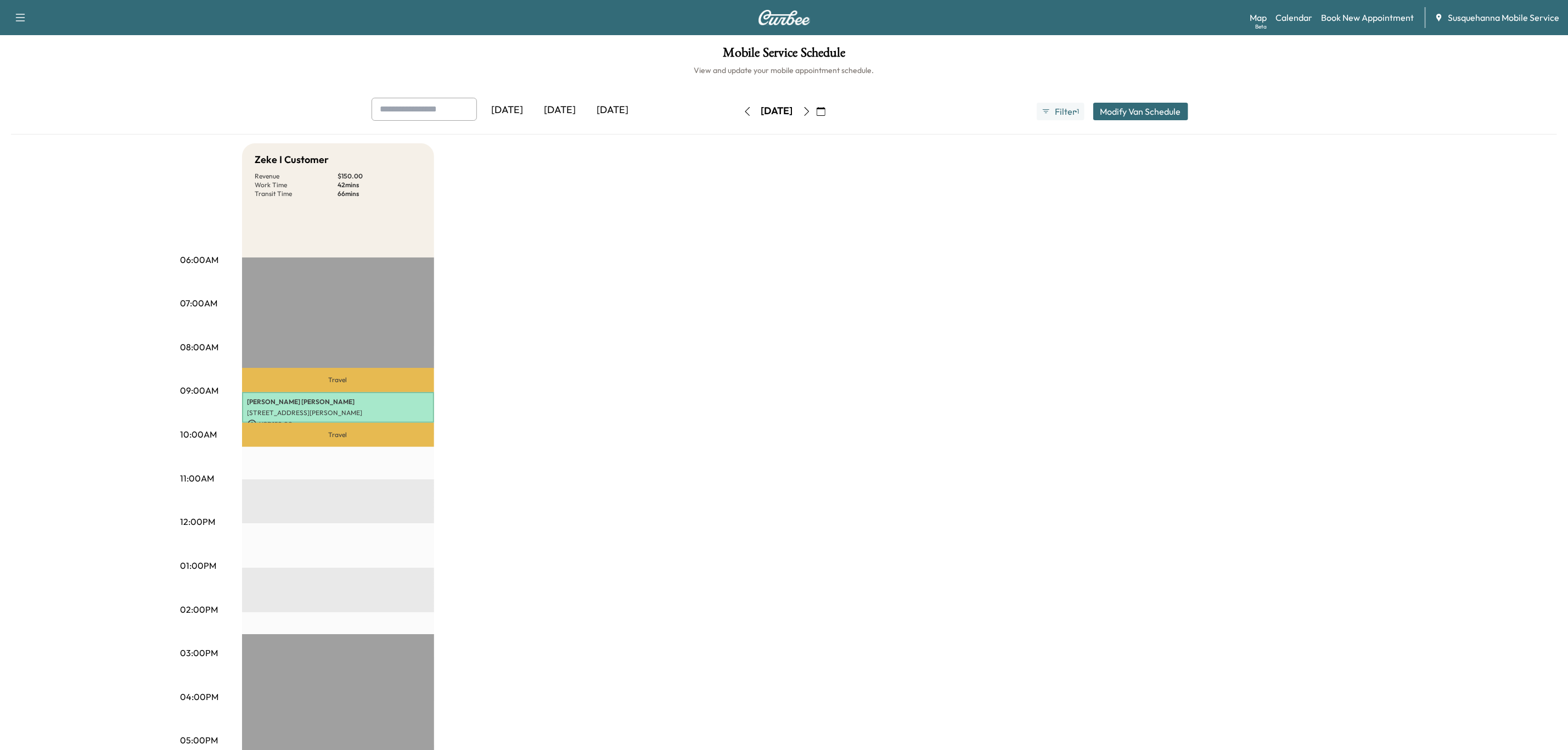
click at [811, 111] on icon "button" at bounding box center [807, 111] width 9 height 9
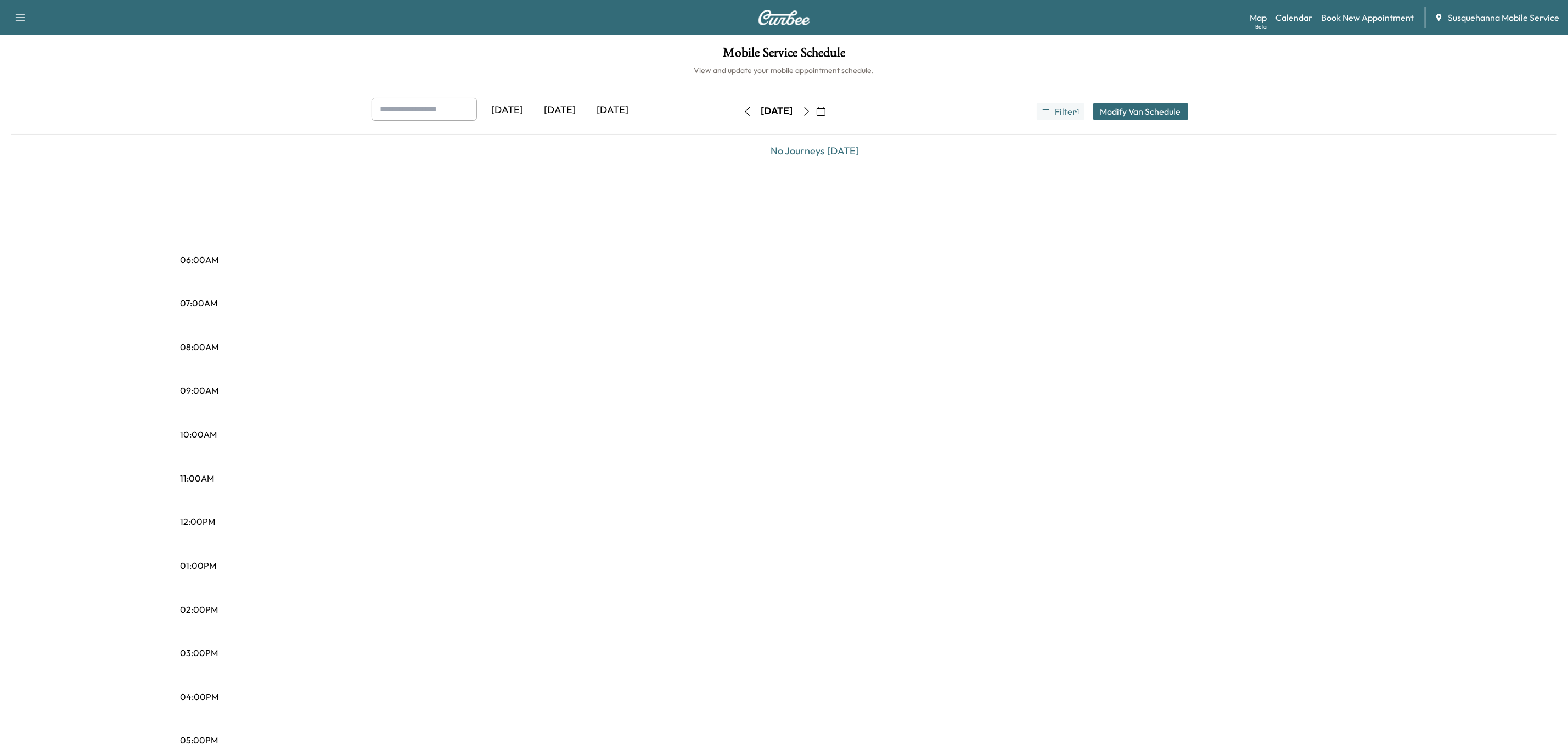
click at [811, 111] on icon "button" at bounding box center [807, 111] width 9 height 9
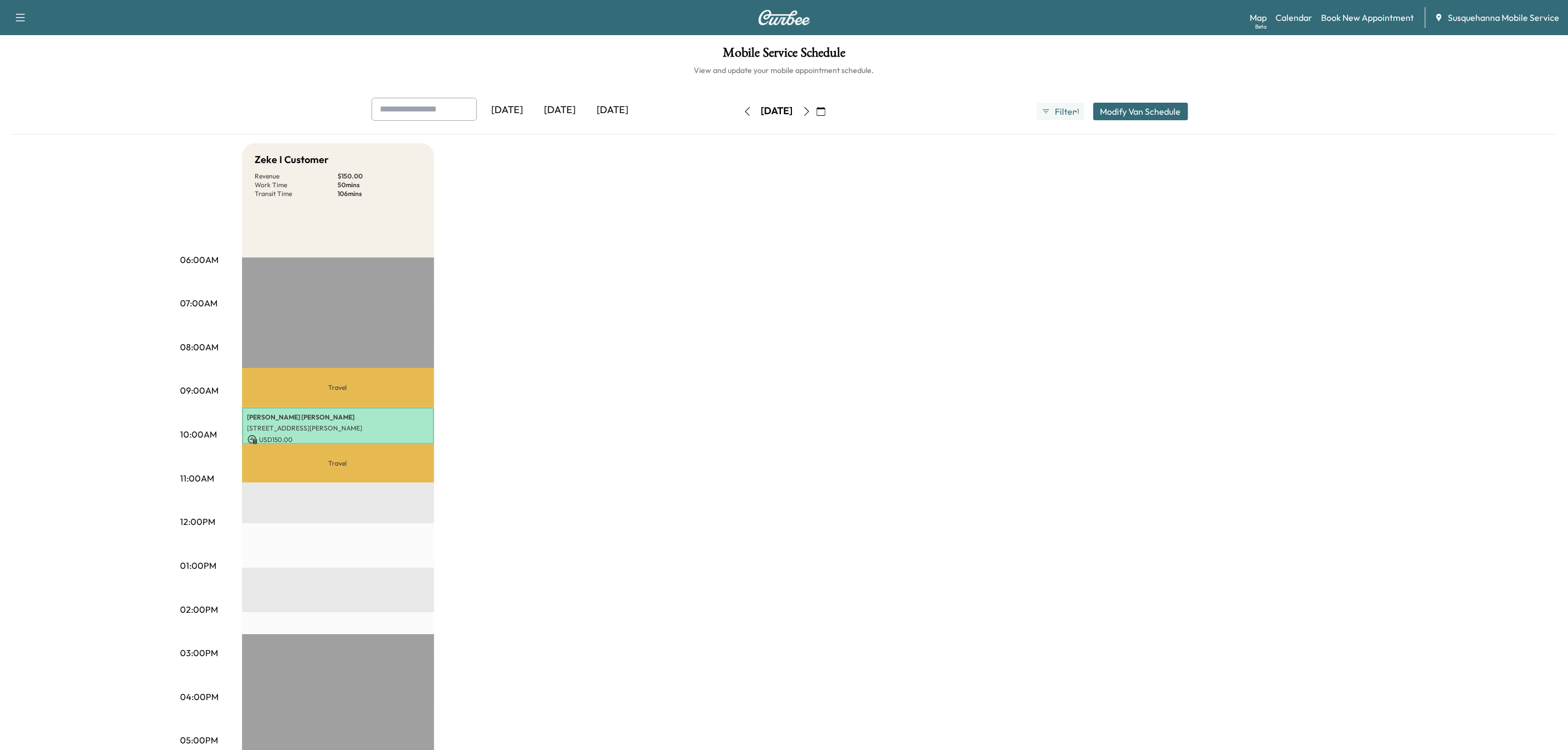
click at [830, 111] on button "button" at bounding box center [821, 111] width 19 height 18
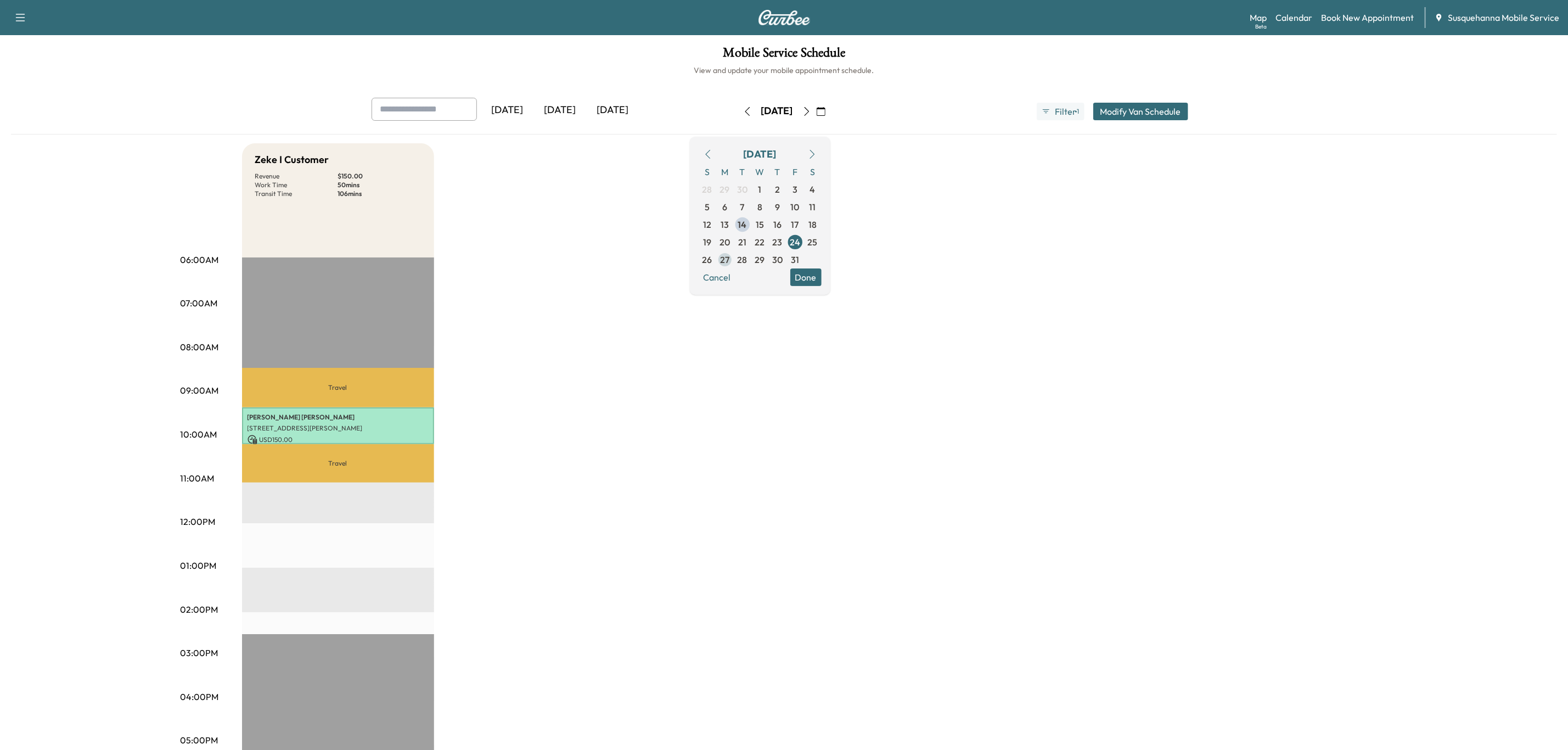
click at [734, 259] on span "27" at bounding box center [725, 260] width 18 height 18
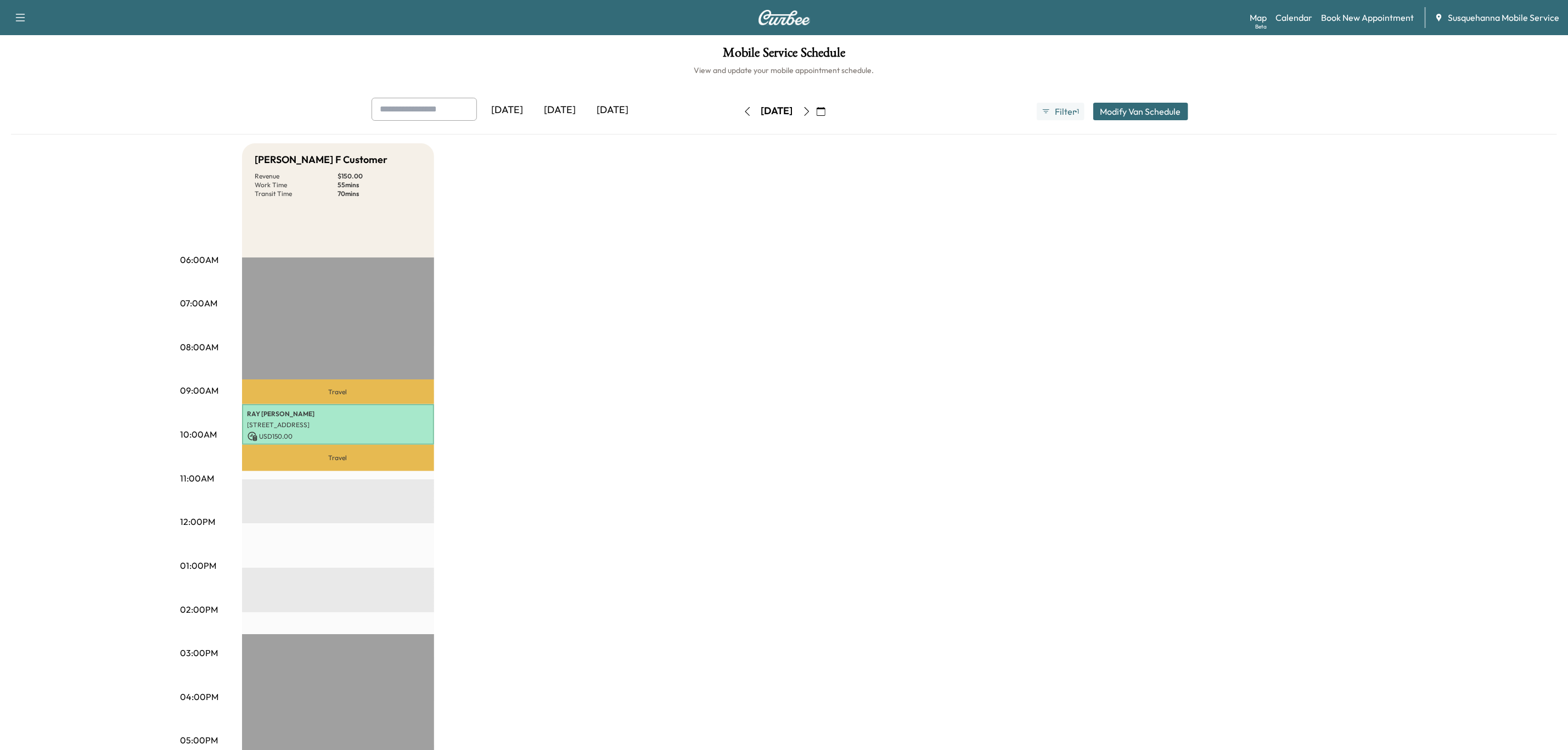
click at [811, 111] on icon "button" at bounding box center [807, 111] width 9 height 9
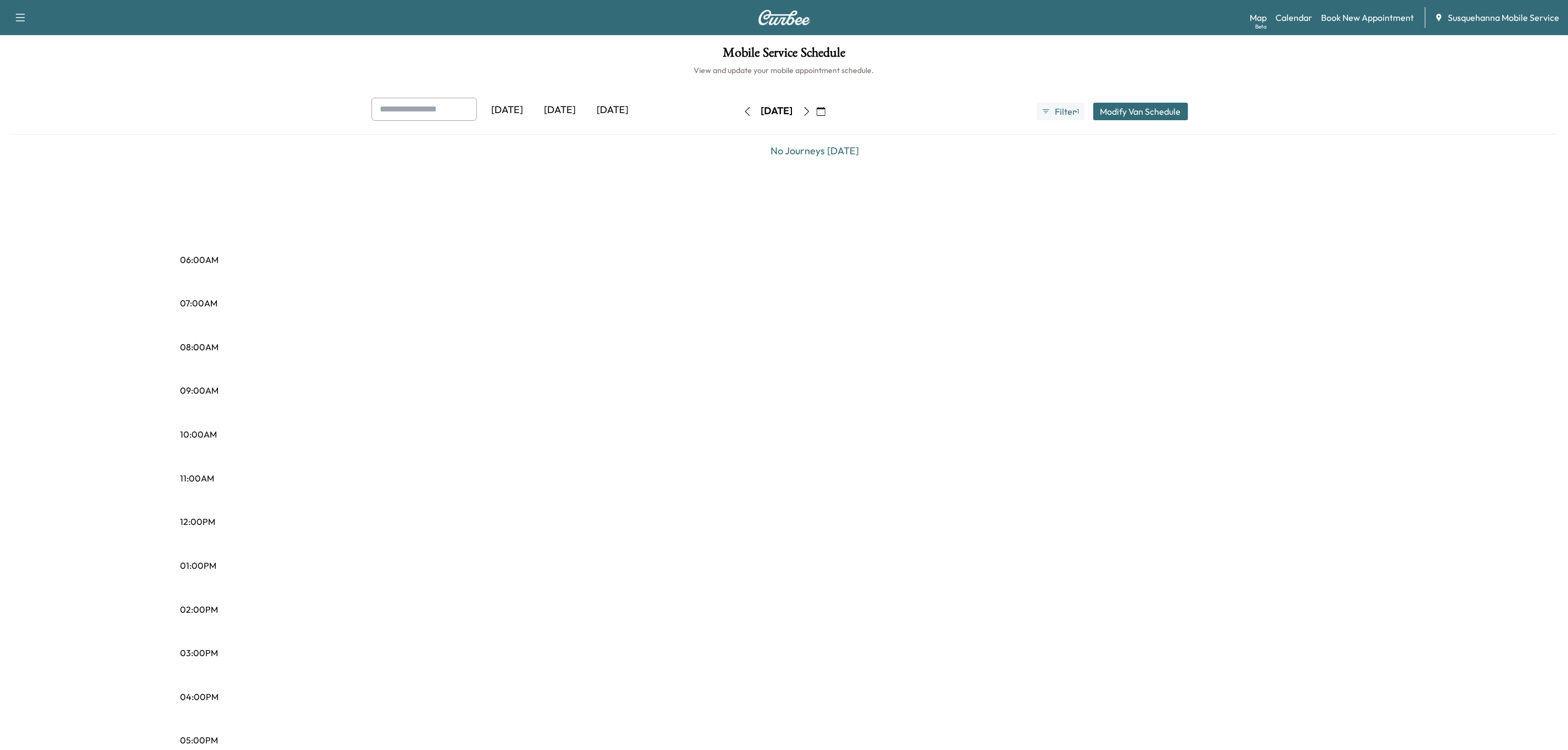
click at [811, 111] on icon "button" at bounding box center [807, 111] width 9 height 9
click at [816, 111] on button "button" at bounding box center [807, 111] width 19 height 18
click at [811, 111] on icon "button" at bounding box center [807, 111] width 9 height 9
click at [826, 111] on icon "button" at bounding box center [821, 111] width 9 height 9
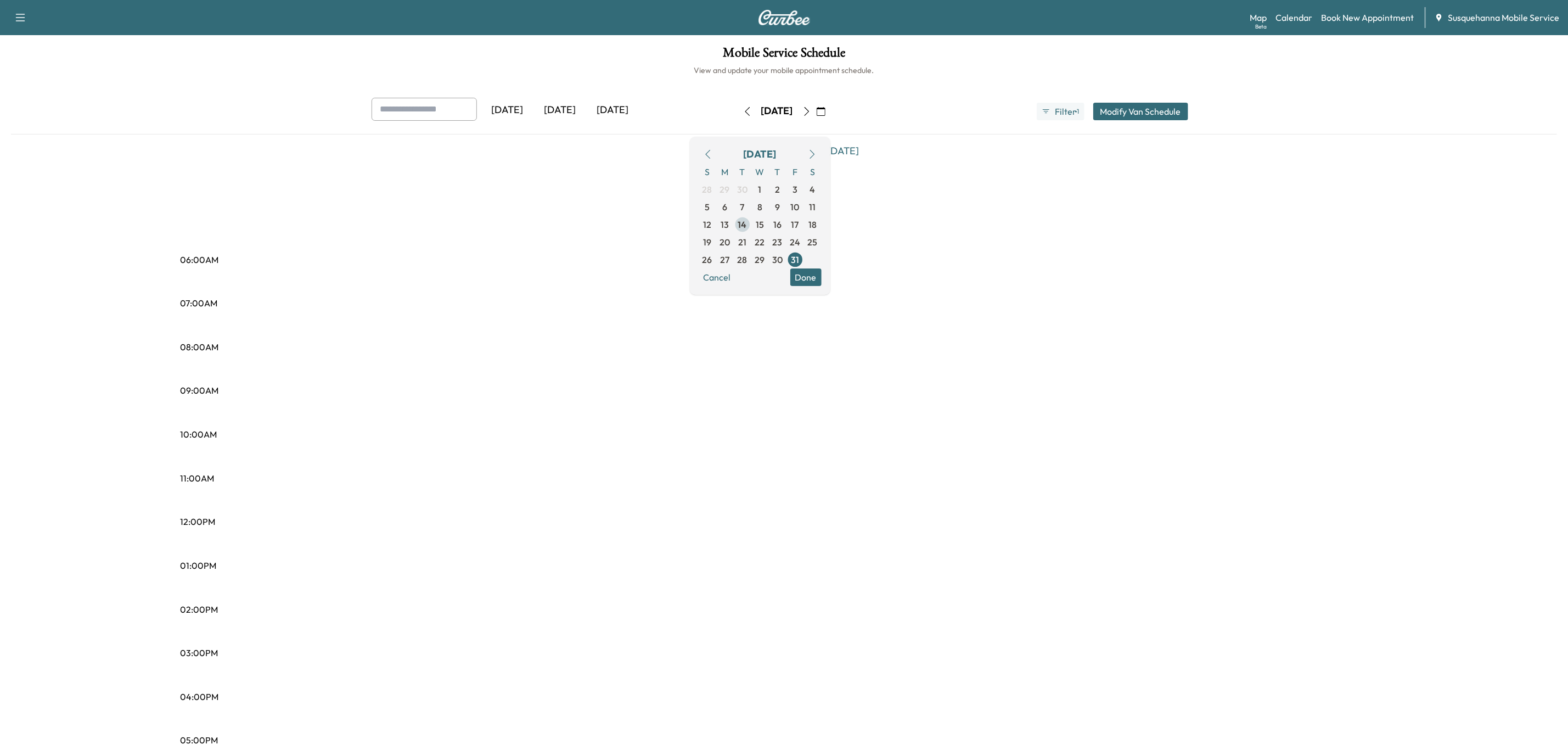
click at [747, 224] on span "14" at bounding box center [742, 224] width 9 height 13
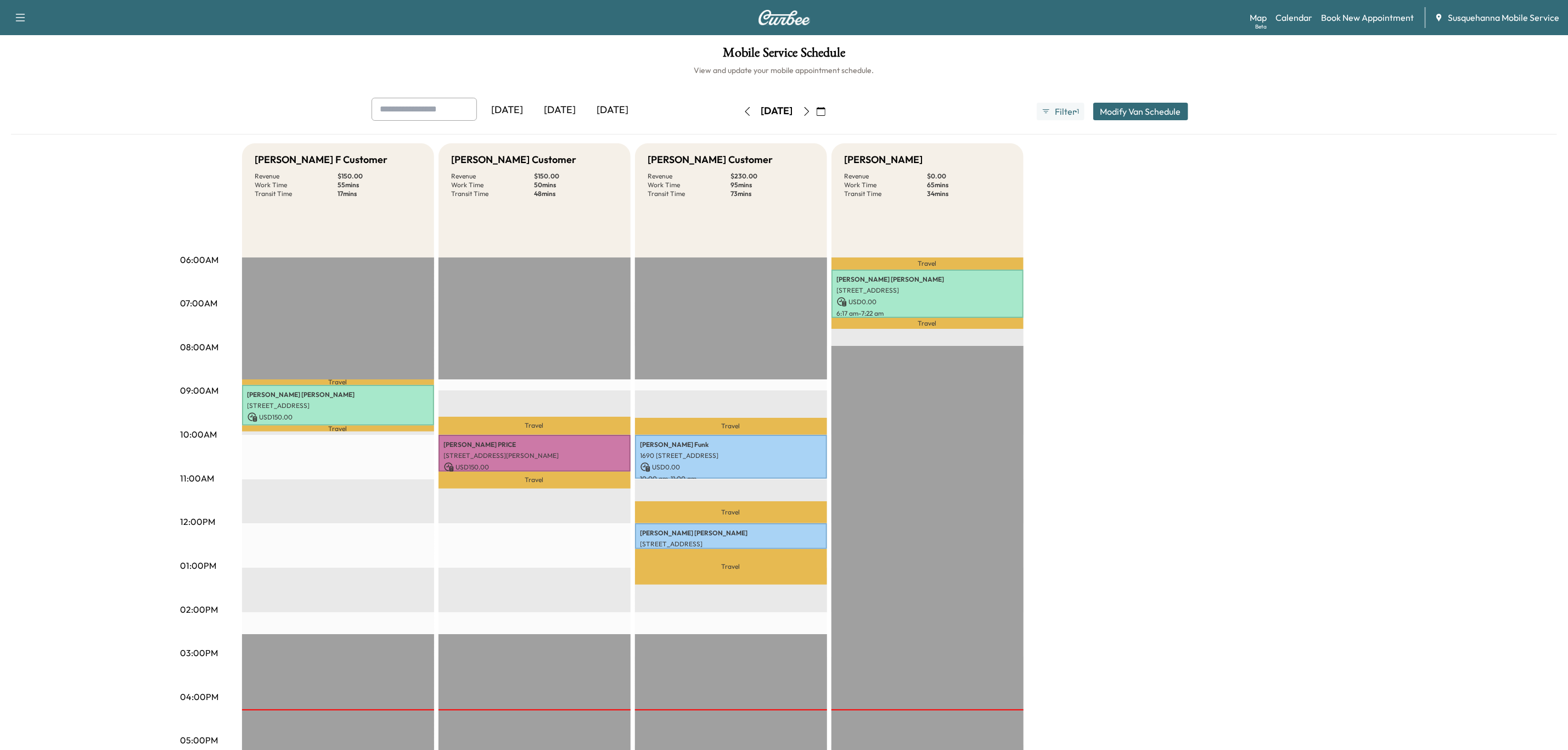
click at [811, 114] on icon "button" at bounding box center [807, 111] width 9 height 9
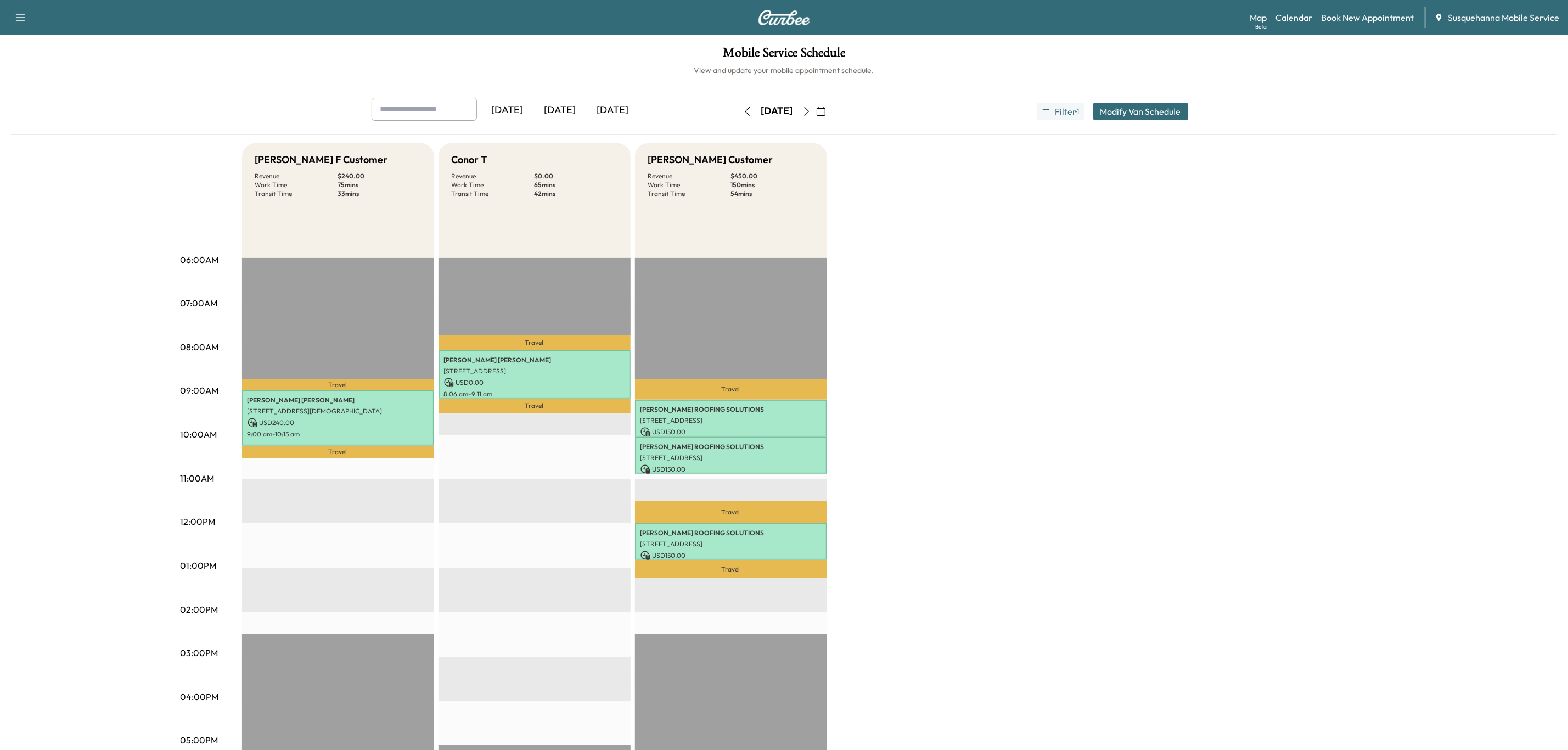
click at [809, 108] on icon "button" at bounding box center [806, 111] width 5 height 9
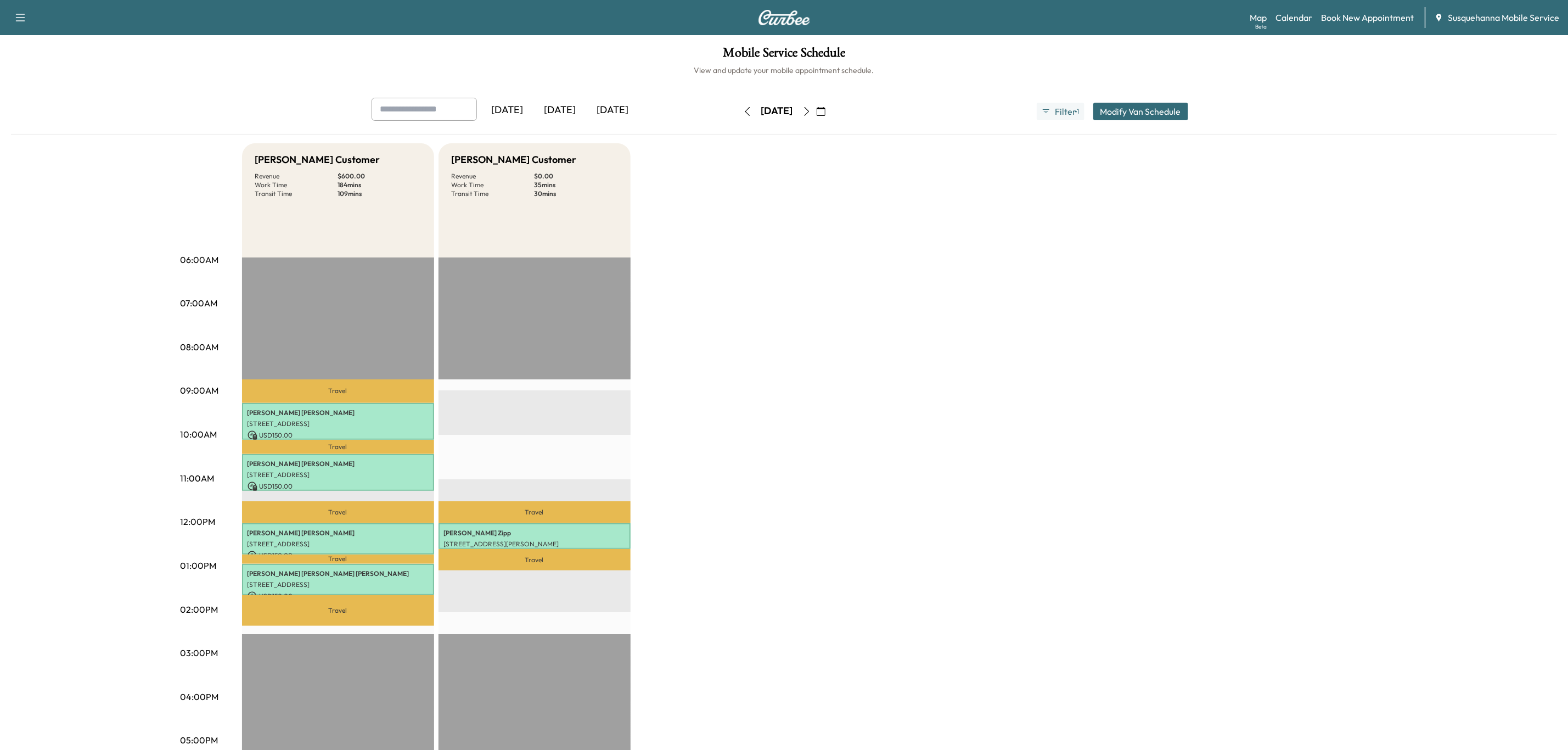
click at [811, 114] on icon "button" at bounding box center [807, 111] width 9 height 9
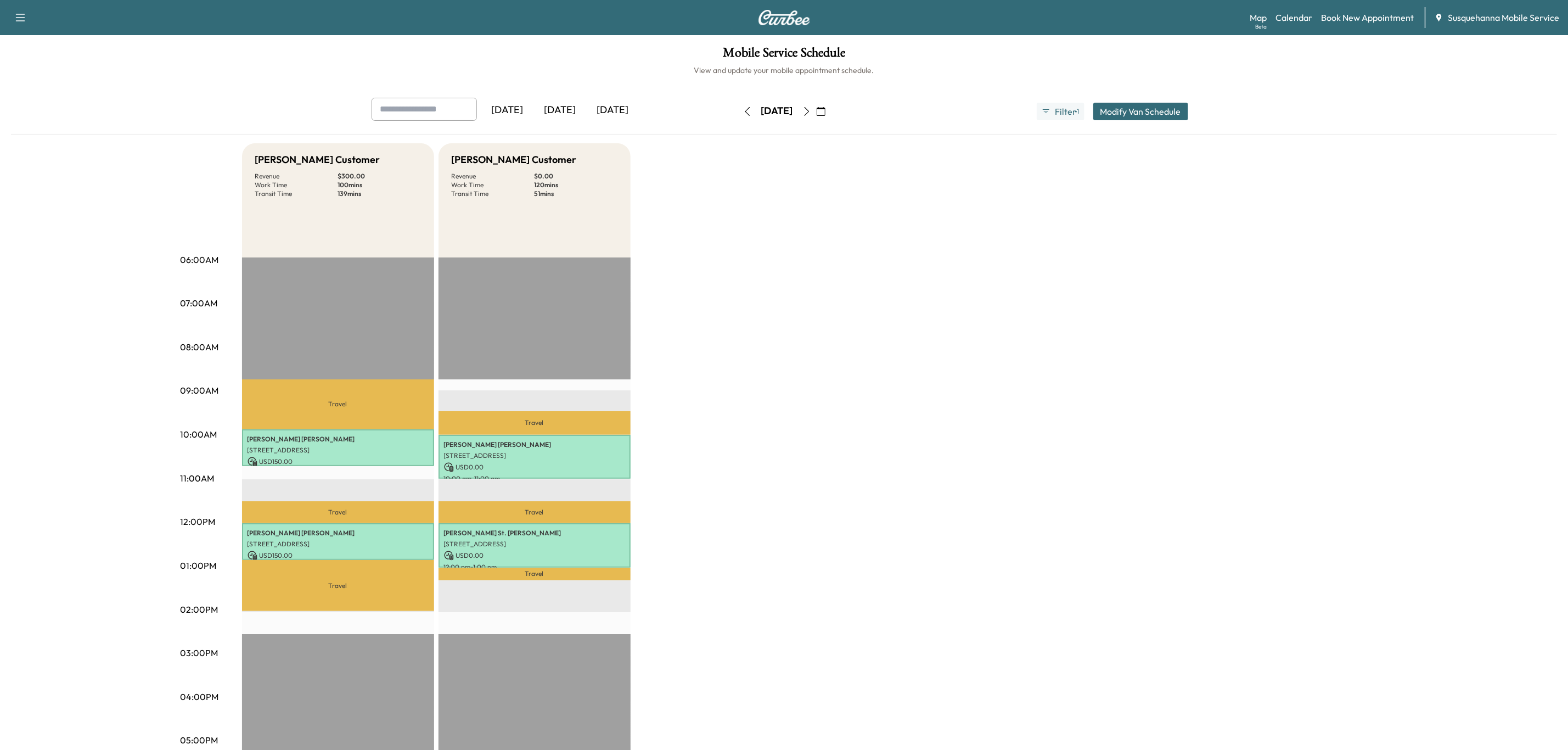
click at [811, 113] on icon "button" at bounding box center [807, 111] width 9 height 9
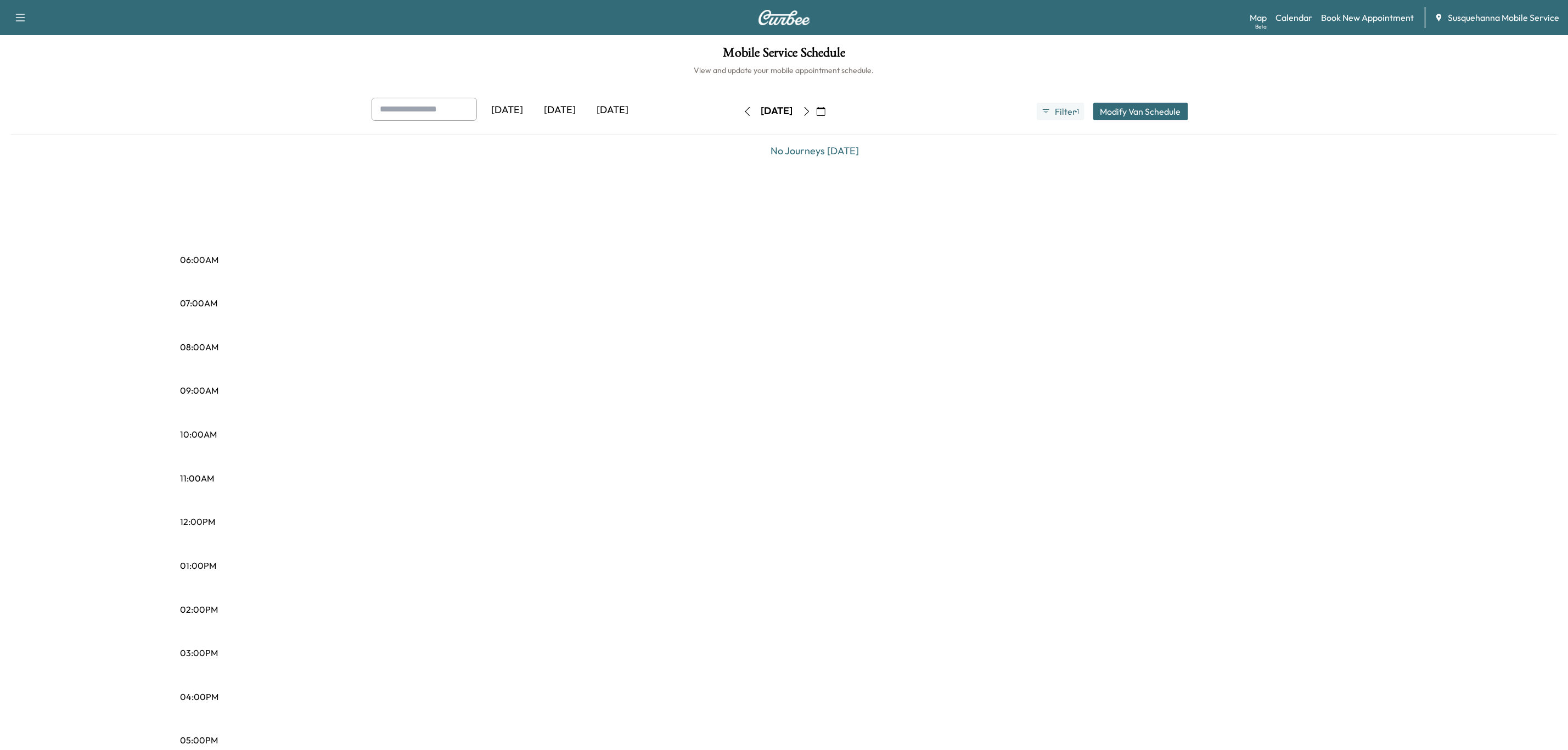
click at [811, 111] on icon "button" at bounding box center [807, 111] width 9 height 9
click at [811, 114] on icon "button" at bounding box center [807, 111] width 9 height 9
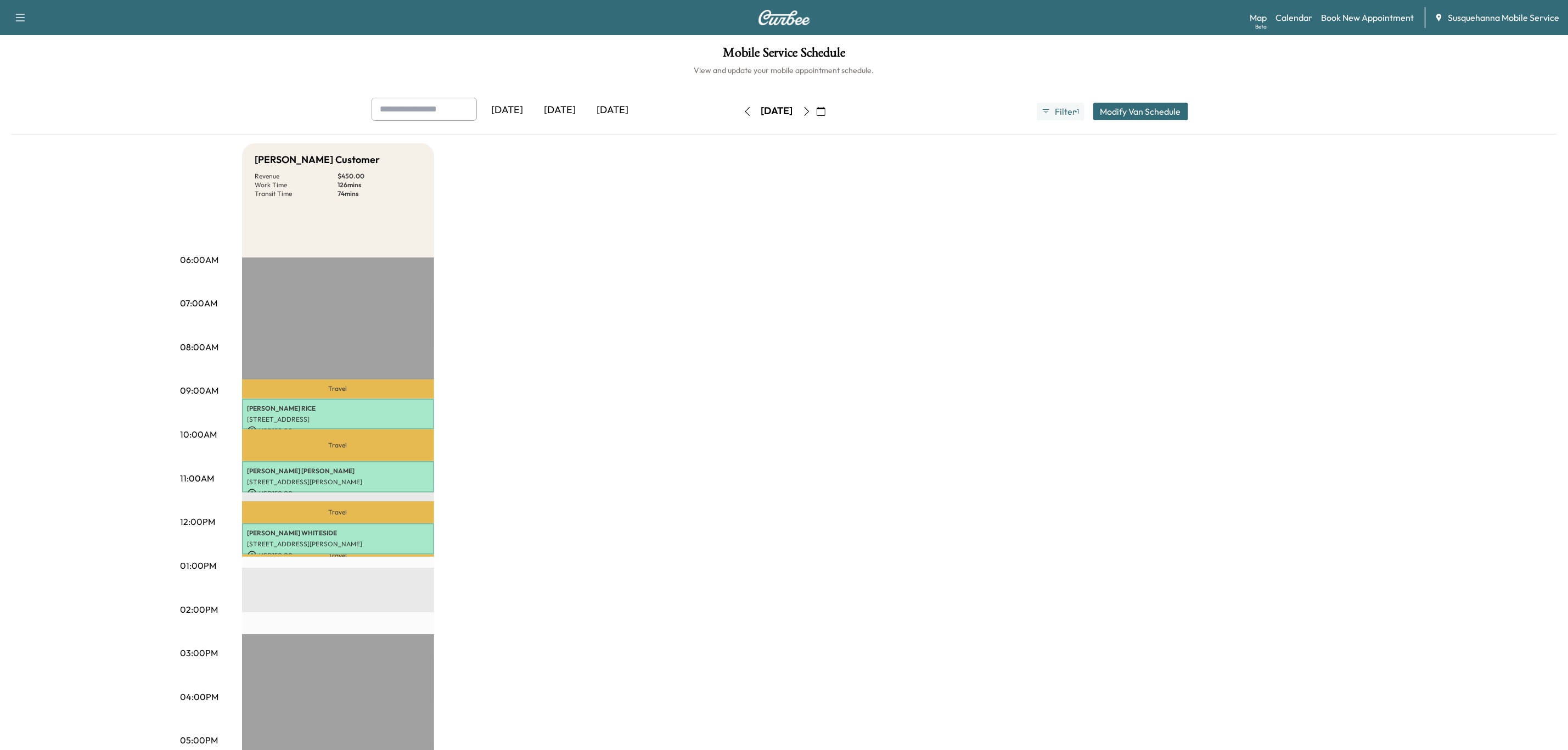
click at [811, 114] on icon "button" at bounding box center [807, 111] width 9 height 9
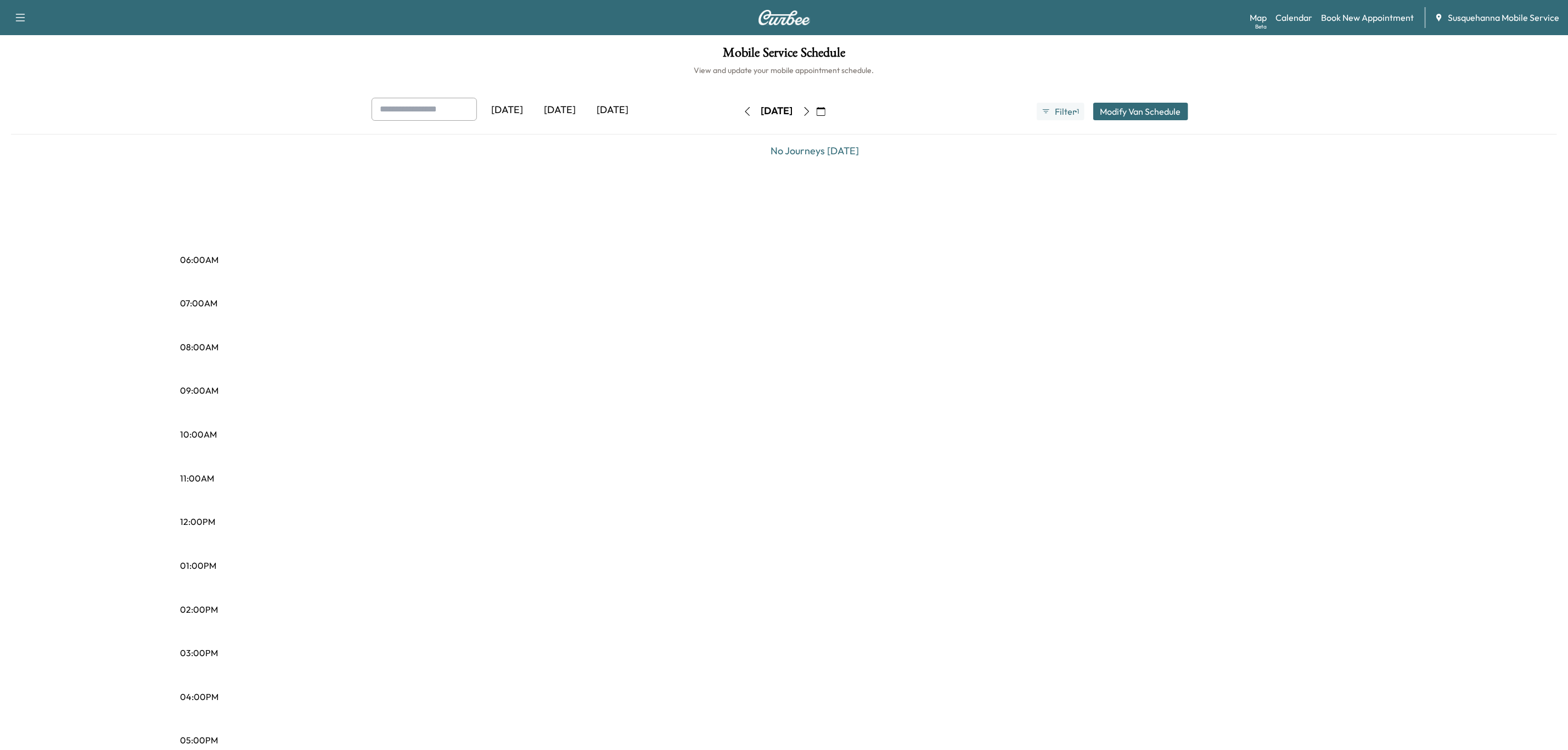
click at [809, 114] on icon "button" at bounding box center [806, 111] width 5 height 9
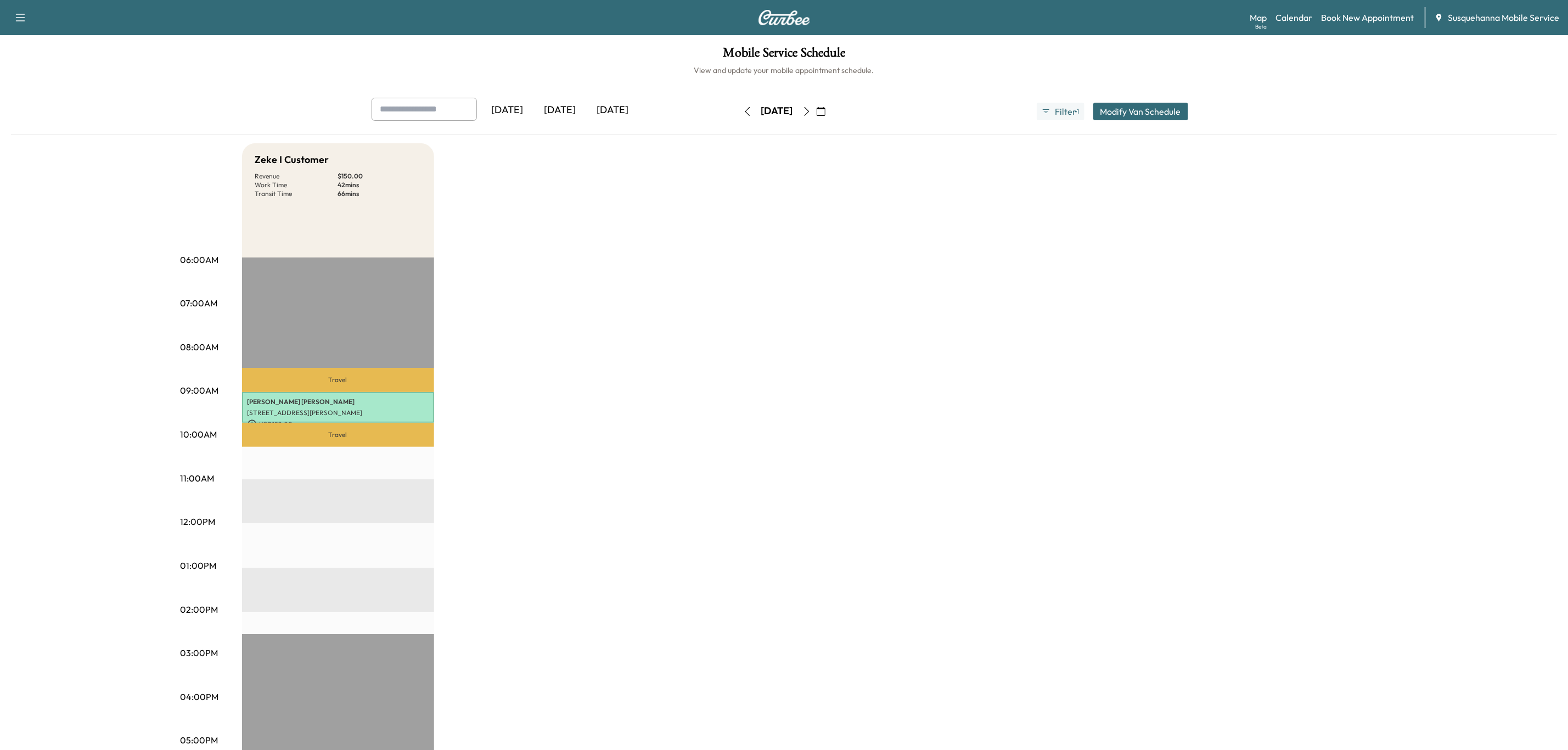
click at [811, 113] on icon "button" at bounding box center [807, 111] width 9 height 9
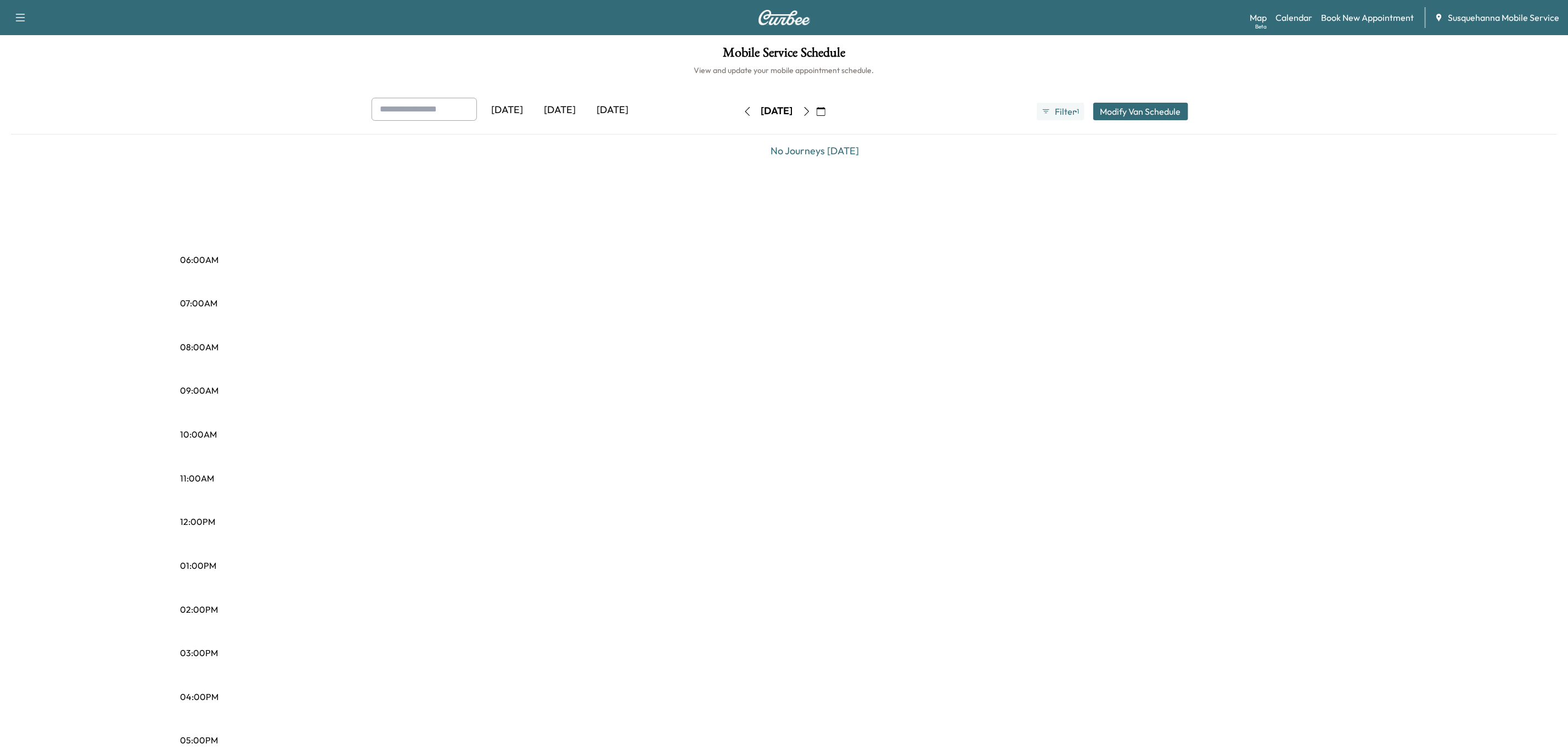
click at [811, 113] on icon "button" at bounding box center [807, 111] width 9 height 9
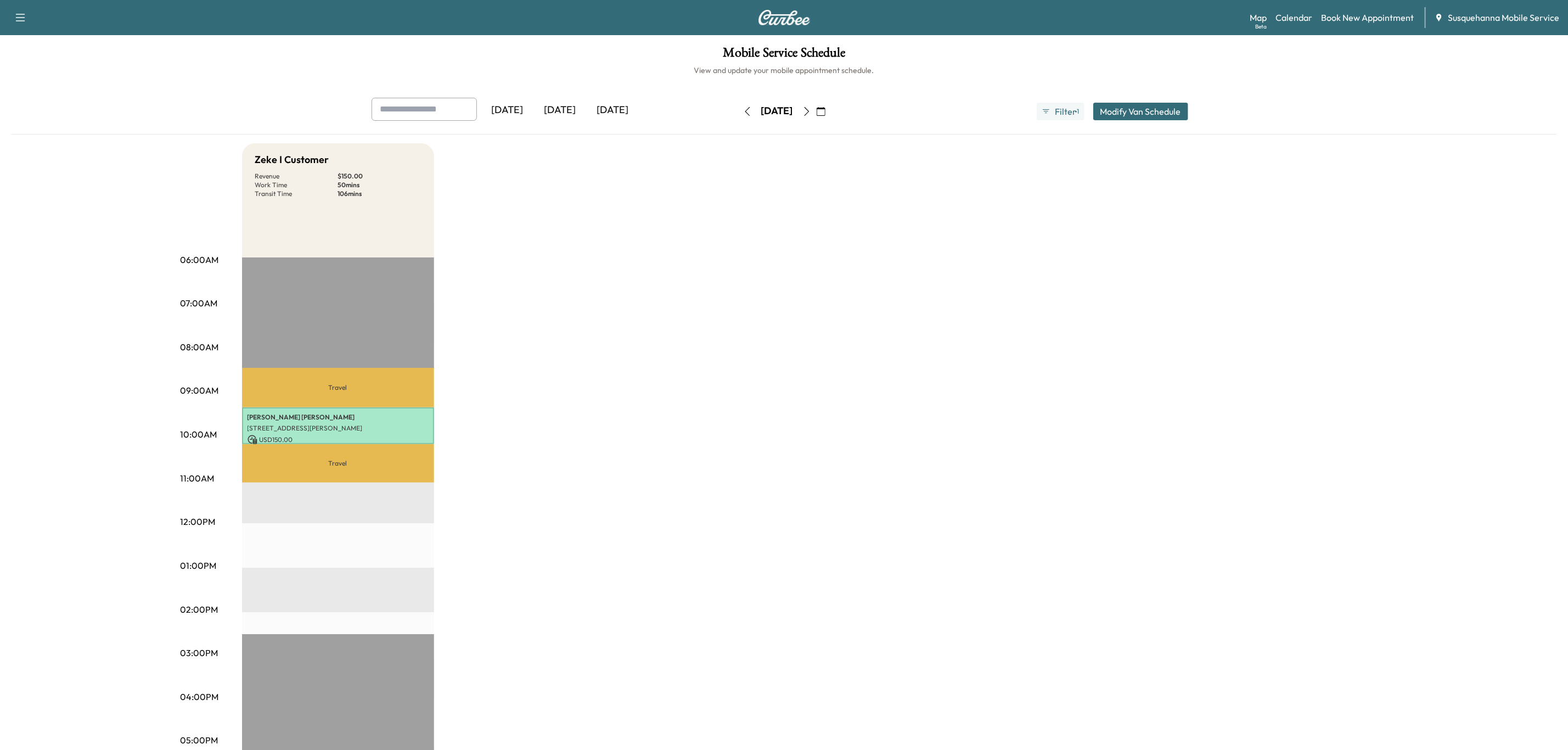
click at [811, 114] on icon "button" at bounding box center [807, 111] width 9 height 9
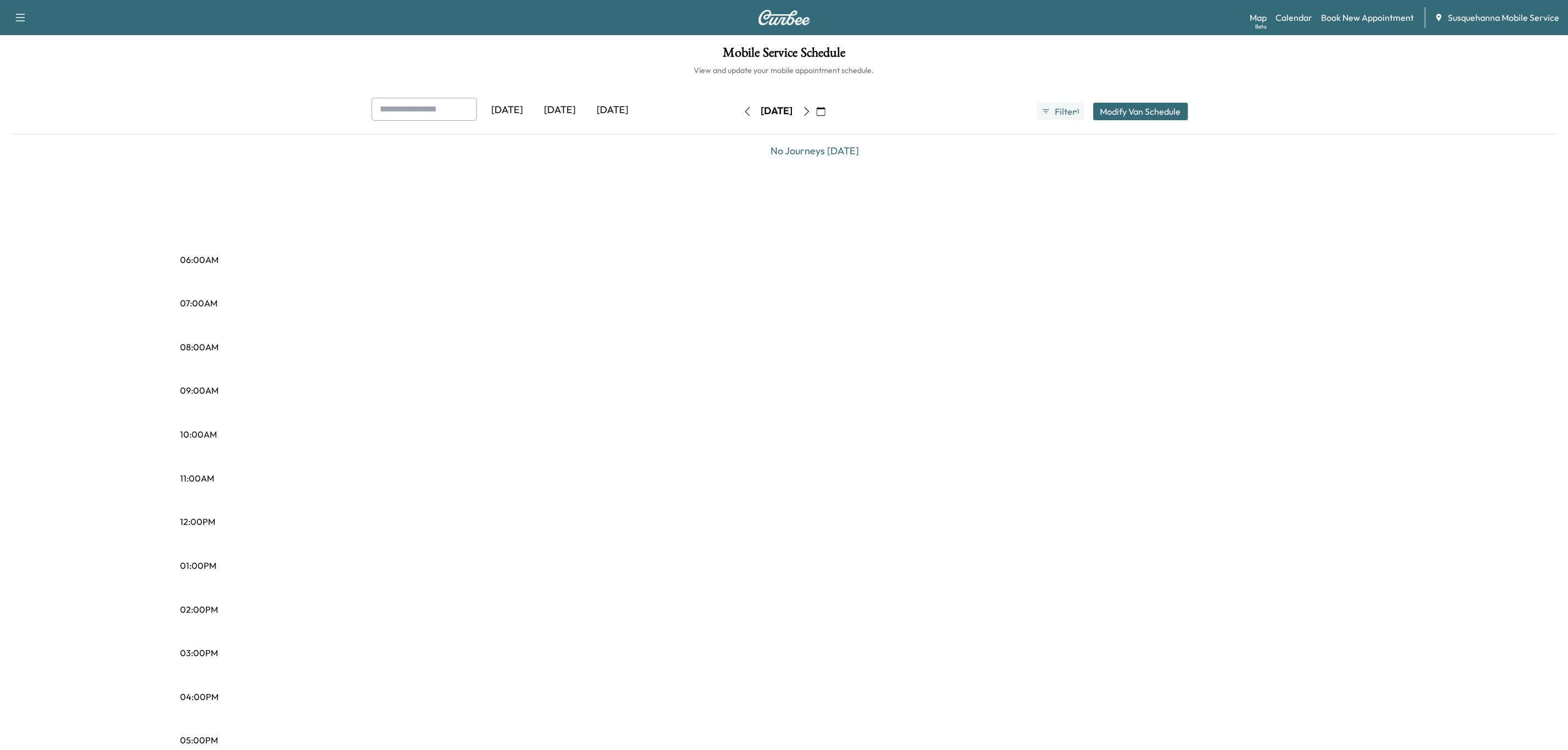
click at [811, 114] on icon "button" at bounding box center [807, 111] width 9 height 9
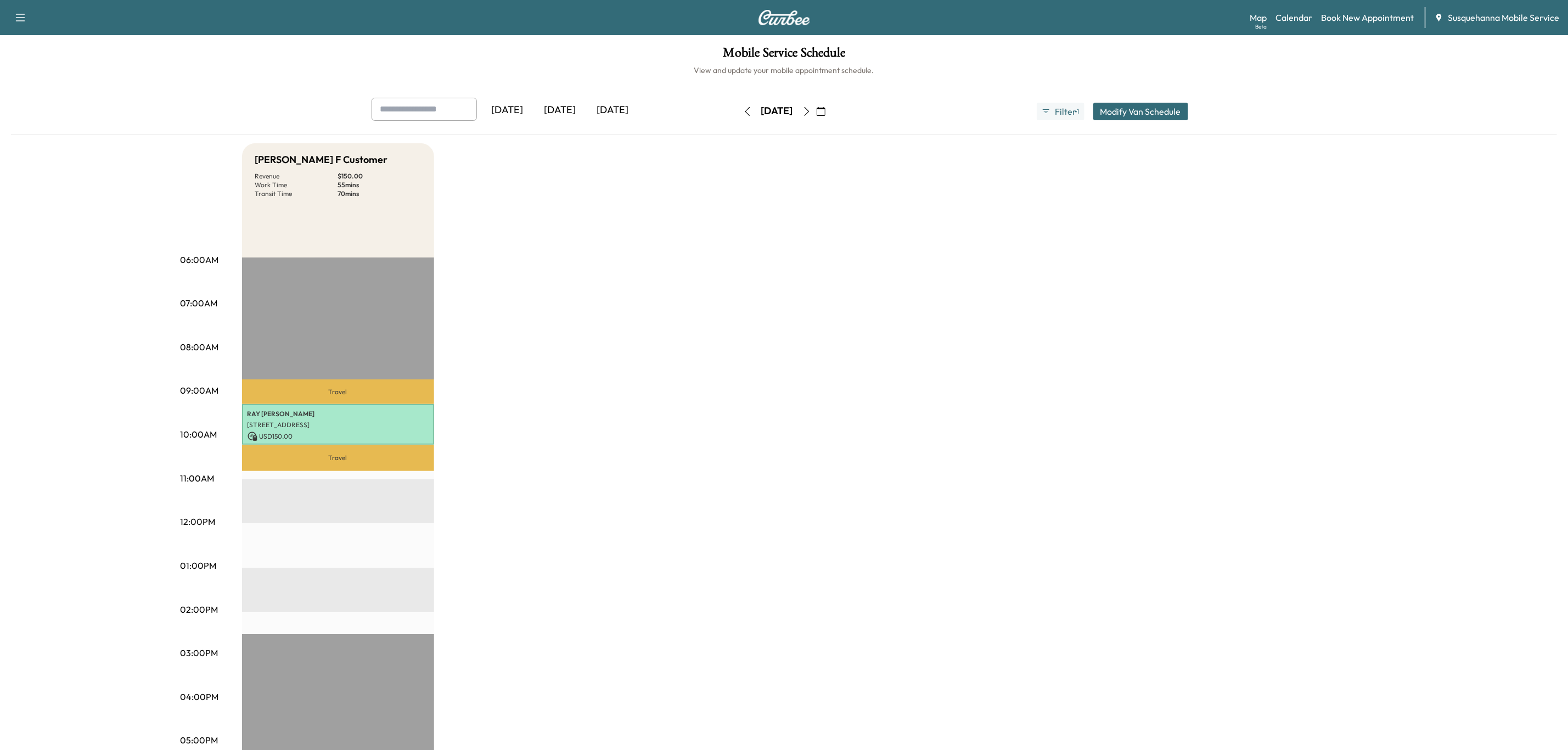
click at [809, 114] on icon "button" at bounding box center [806, 111] width 5 height 9
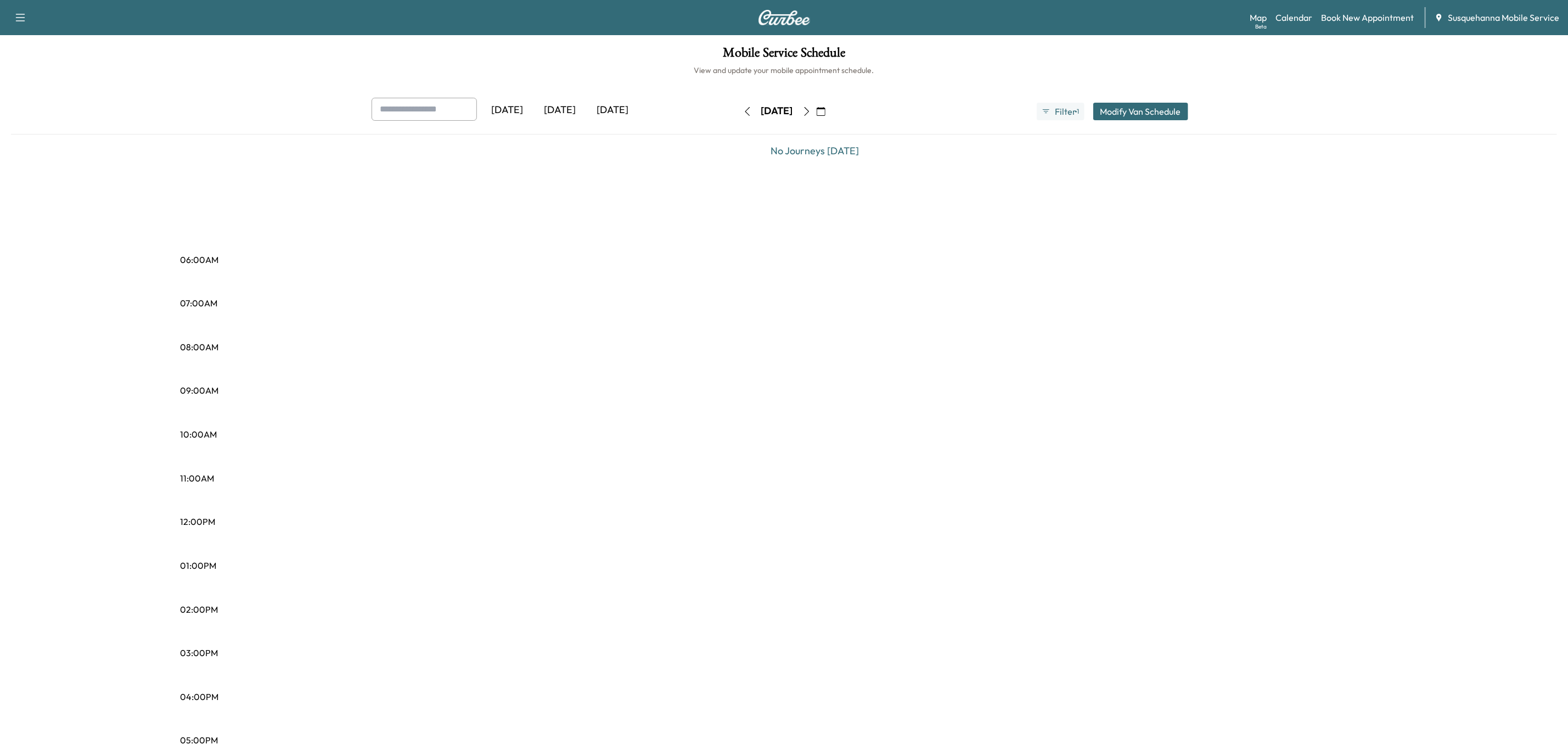
click at [811, 114] on icon "button" at bounding box center [807, 111] width 9 height 9
click at [816, 114] on button "button" at bounding box center [807, 111] width 19 height 18
click at [811, 114] on icon "button" at bounding box center [807, 111] width 9 height 9
click at [826, 114] on icon "button" at bounding box center [821, 111] width 9 height 9
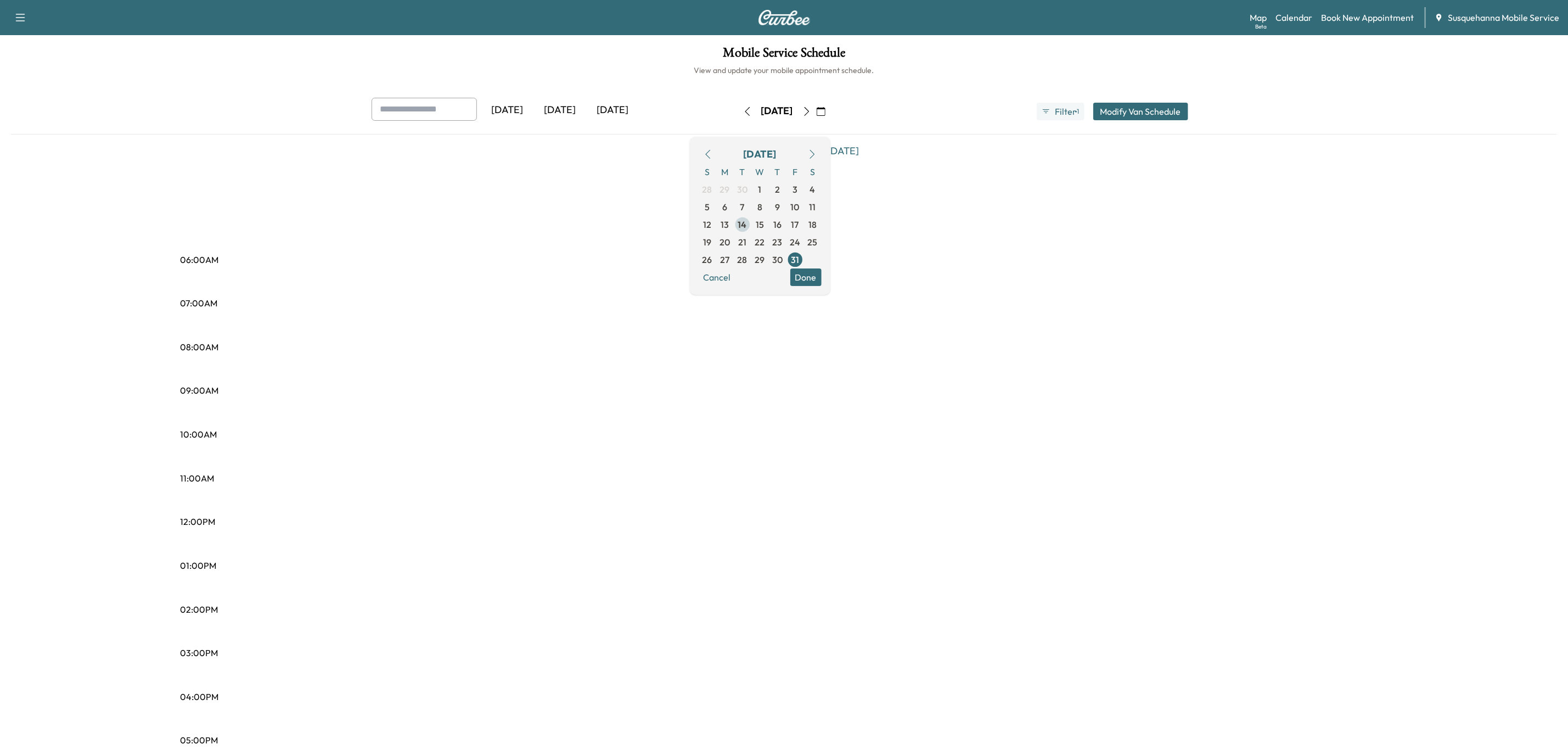
click at [747, 221] on span "14" at bounding box center [742, 224] width 9 height 13
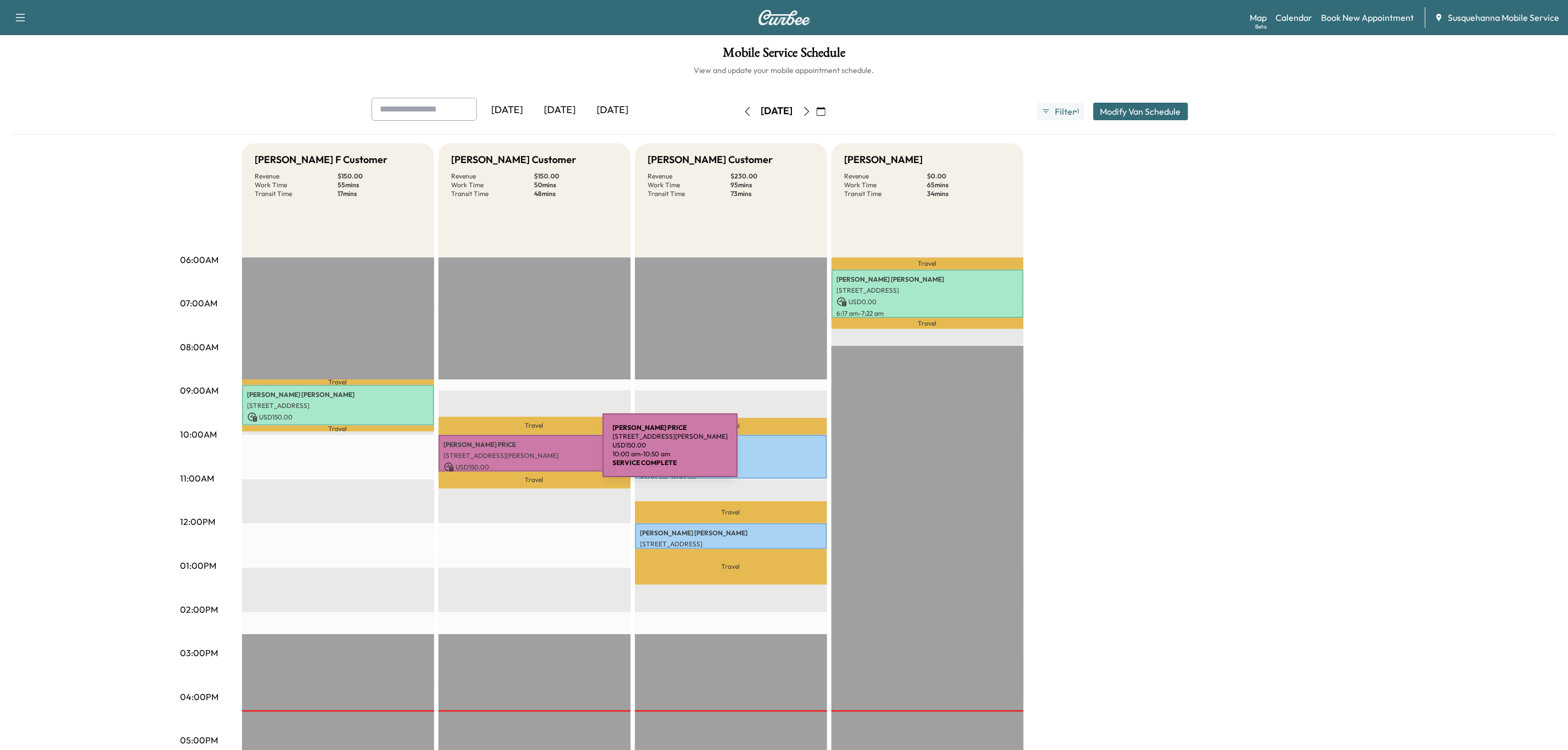
click at [521, 452] on p "[STREET_ADDRESS][PERSON_NAME]" at bounding box center [534, 456] width 181 height 9
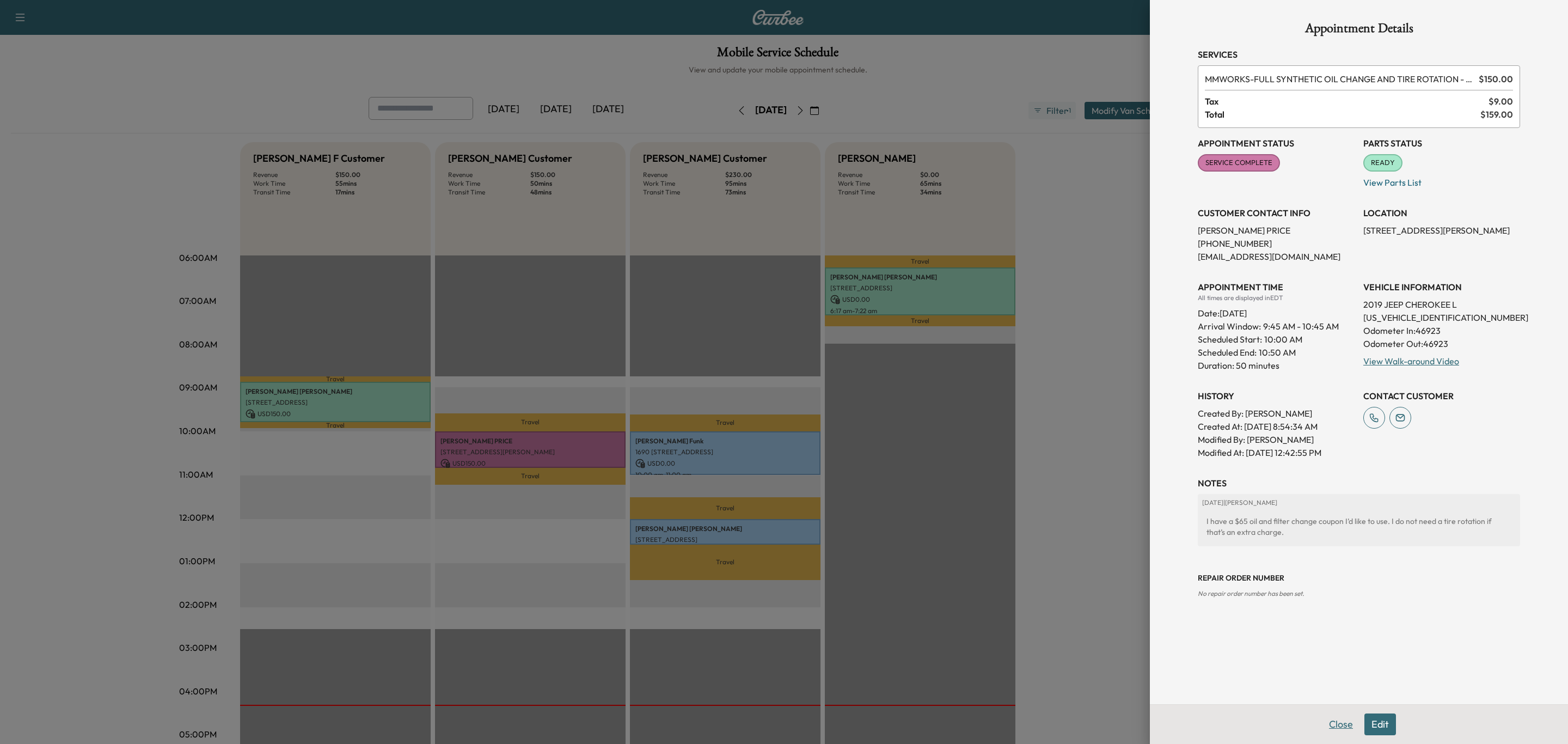
click at [1340, 733] on button "Close" at bounding box center [1341, 724] width 38 height 22
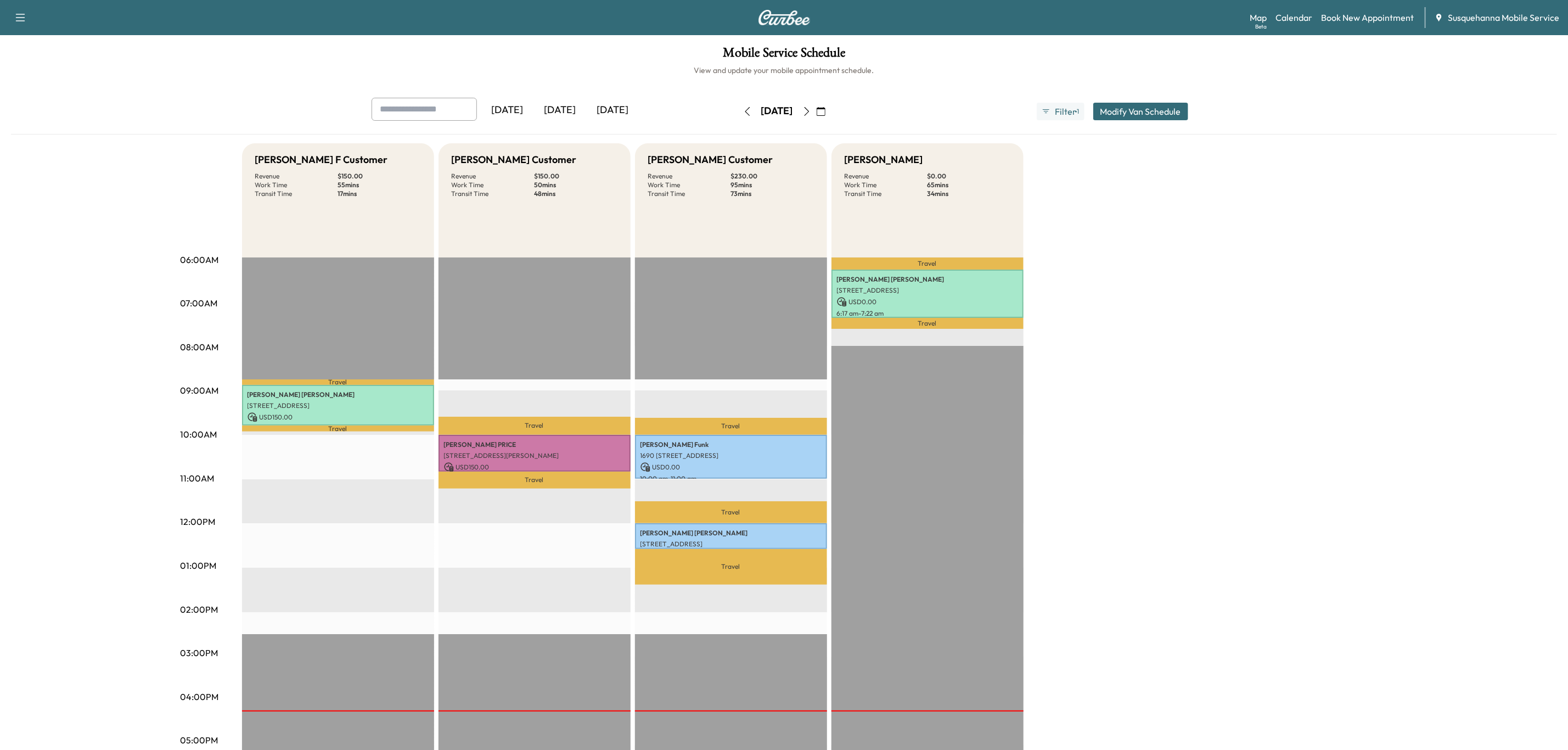
click at [811, 114] on icon "button" at bounding box center [807, 111] width 9 height 9
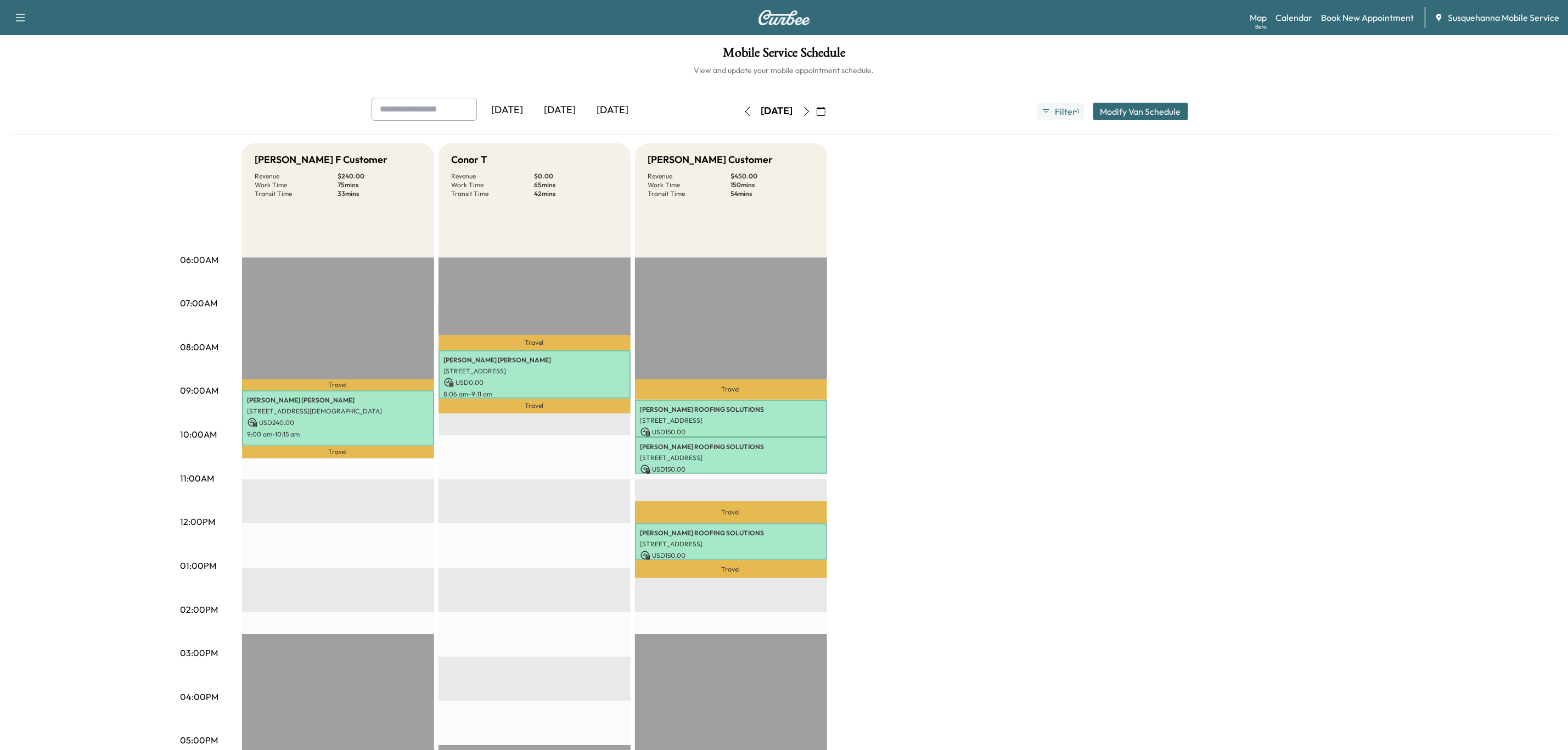
click at [811, 109] on icon "button" at bounding box center [807, 111] width 9 height 9
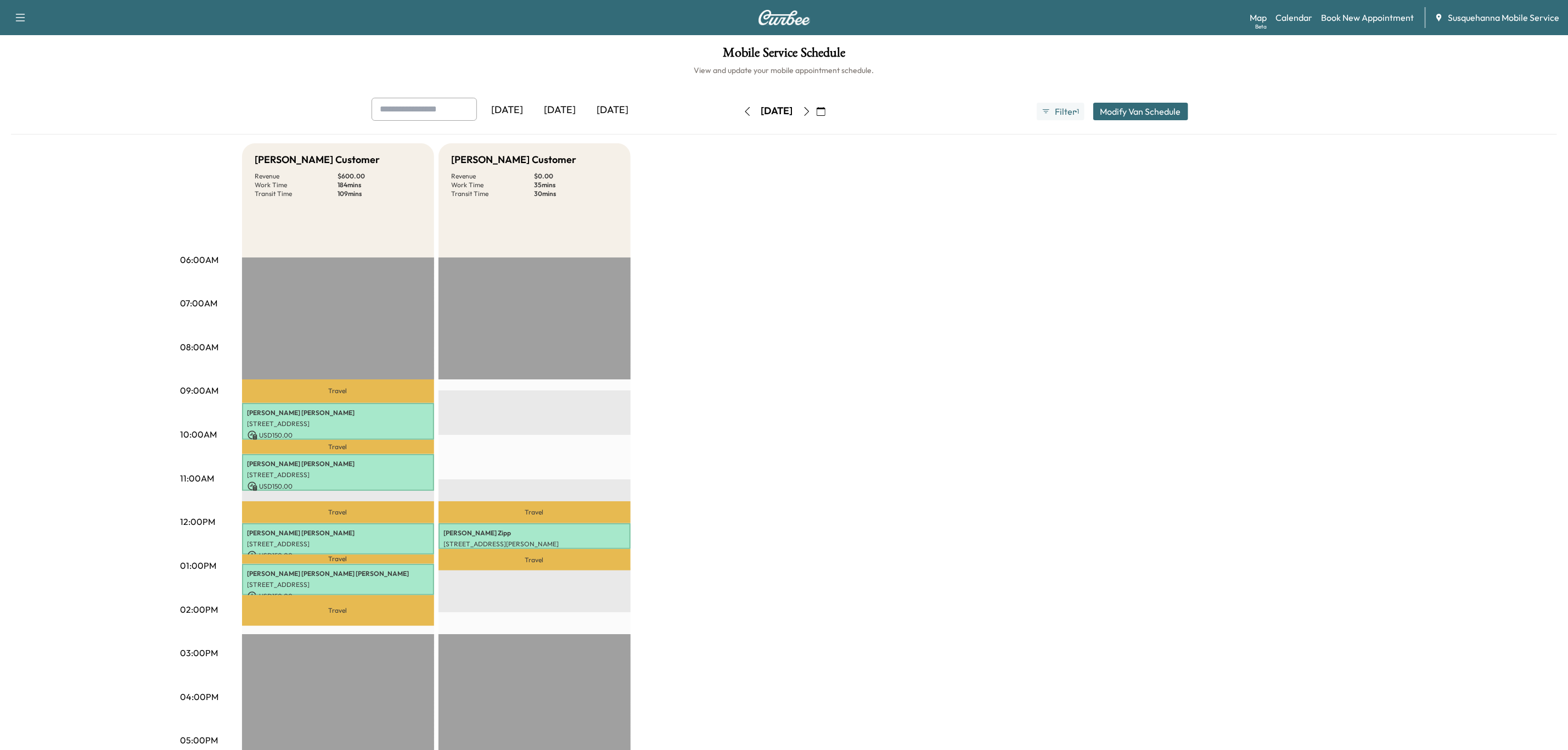
click at [797, 102] on button "button" at bounding box center [807, 111] width 19 height 18
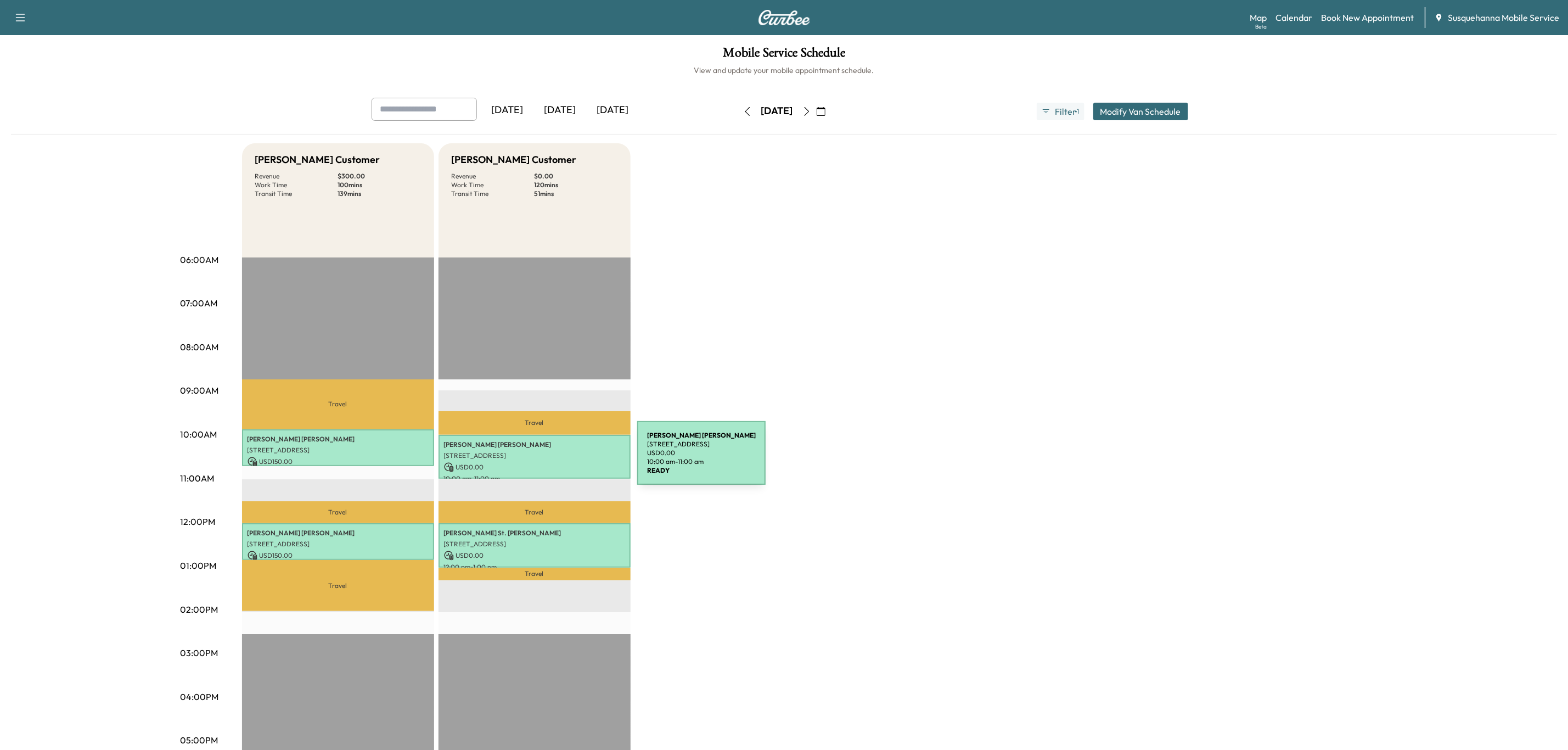
click at [555, 462] on p "USD 0.00" at bounding box center [534, 467] width 181 height 10
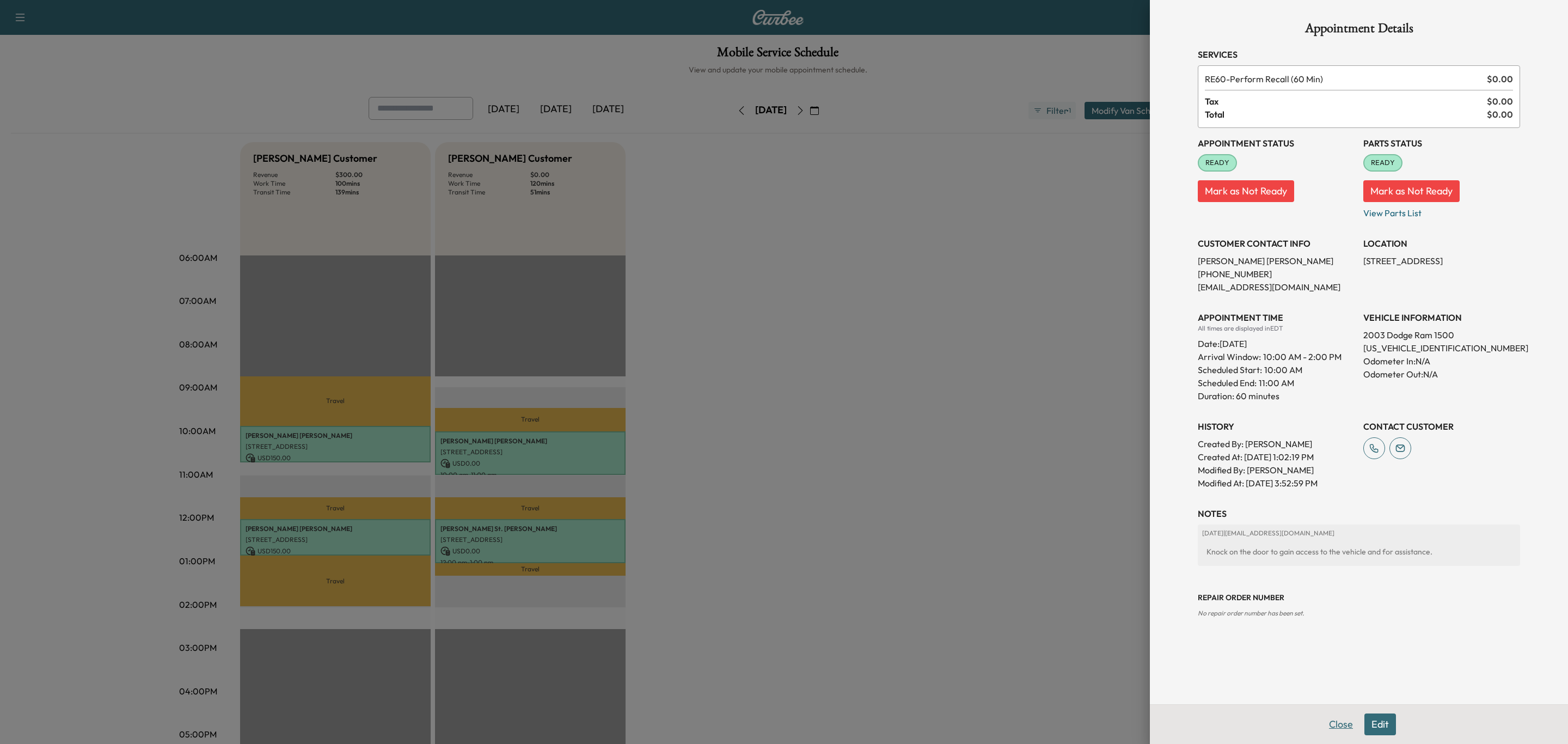
click at [1345, 731] on button "Close" at bounding box center [1341, 724] width 38 height 22
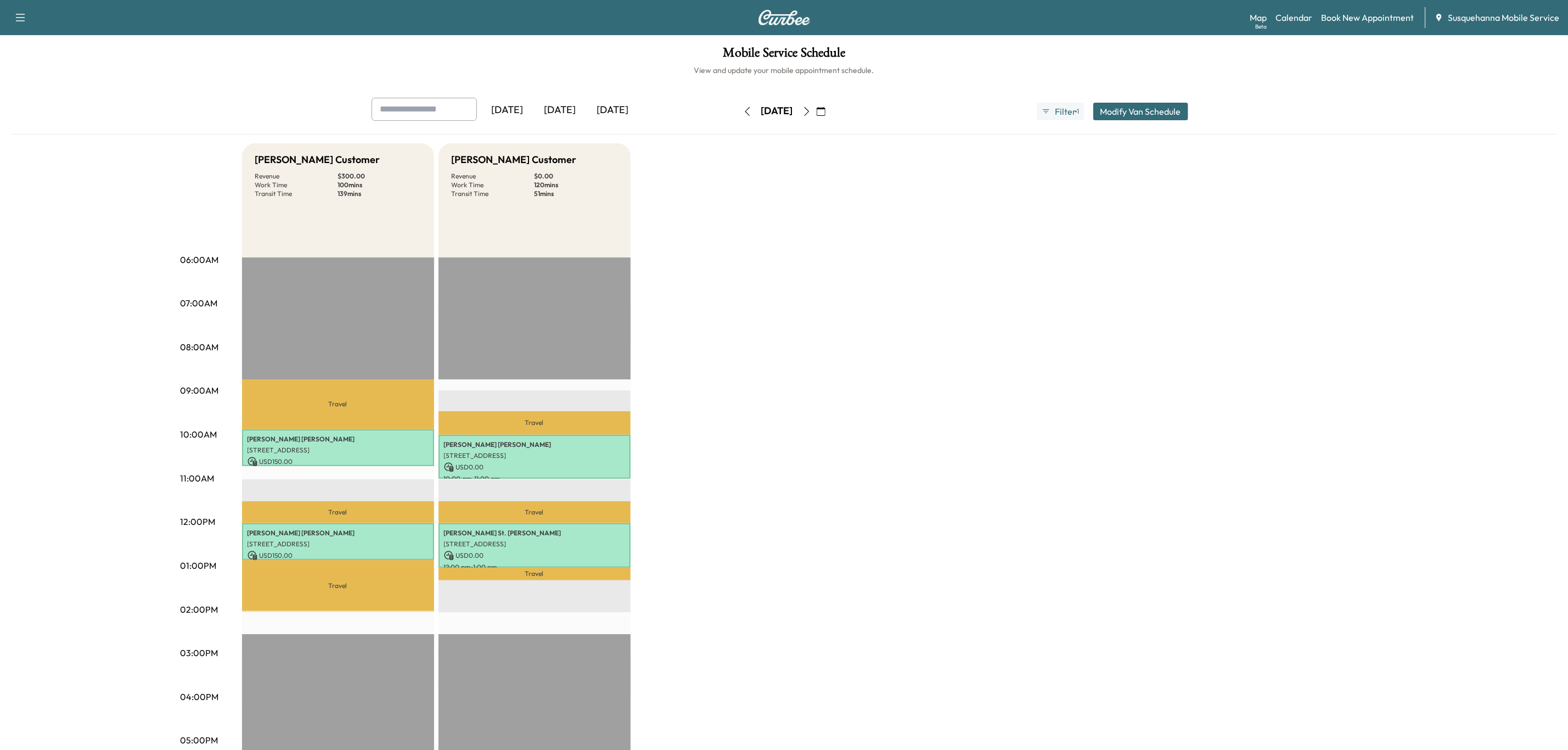
click at [738, 119] on button "button" at bounding box center [748, 111] width 19 height 18
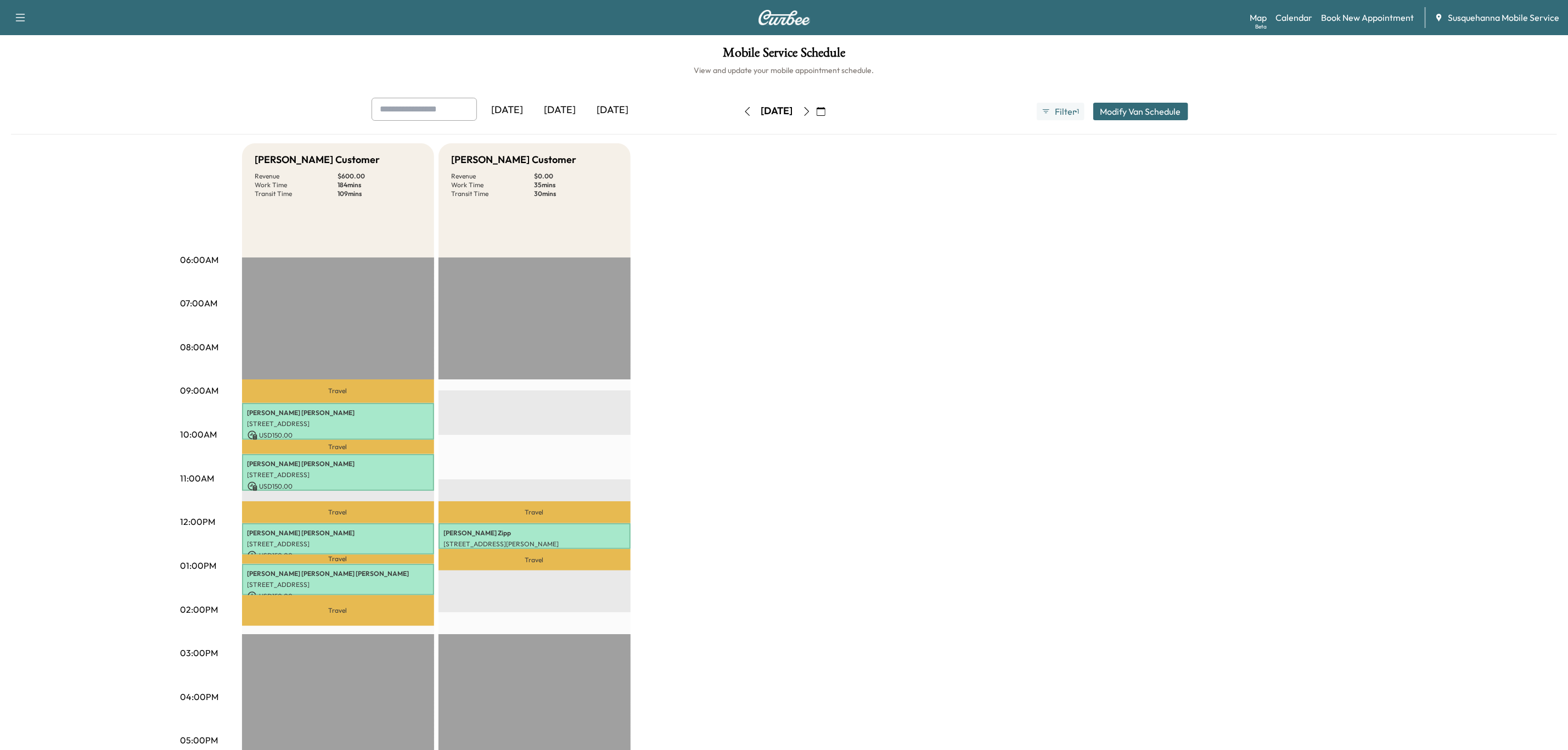
click at [738, 119] on div "[DATE]" at bounding box center [777, 111] width 78 height 18
click at [738, 113] on button "button" at bounding box center [748, 111] width 19 height 18
